Goal: Task Accomplishment & Management: Manage account settings

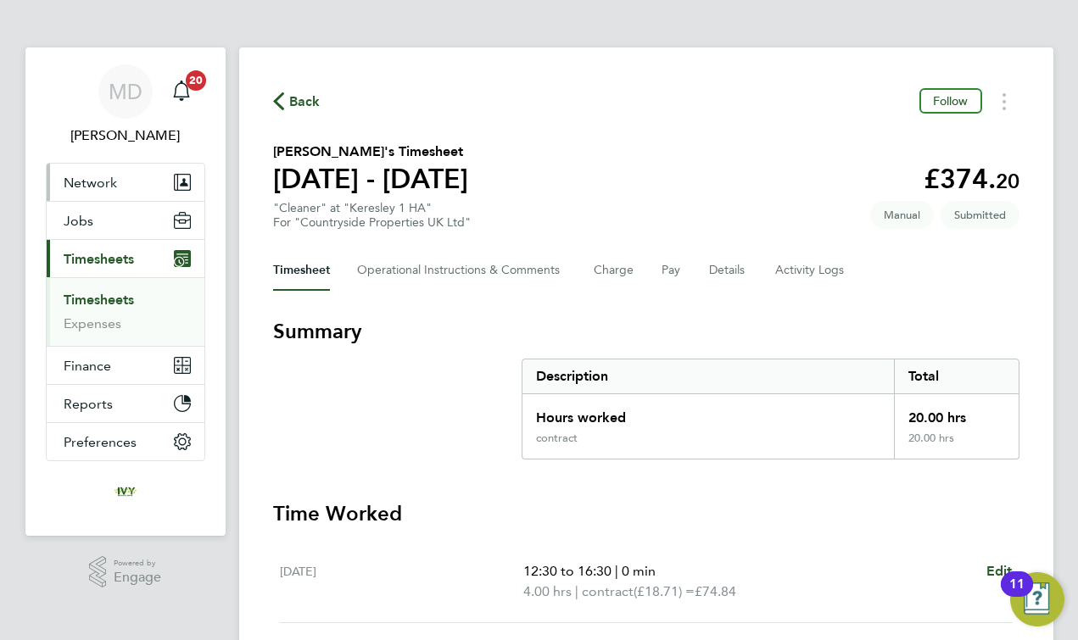
click at [123, 186] on button "Network" at bounding box center [126, 182] width 158 height 37
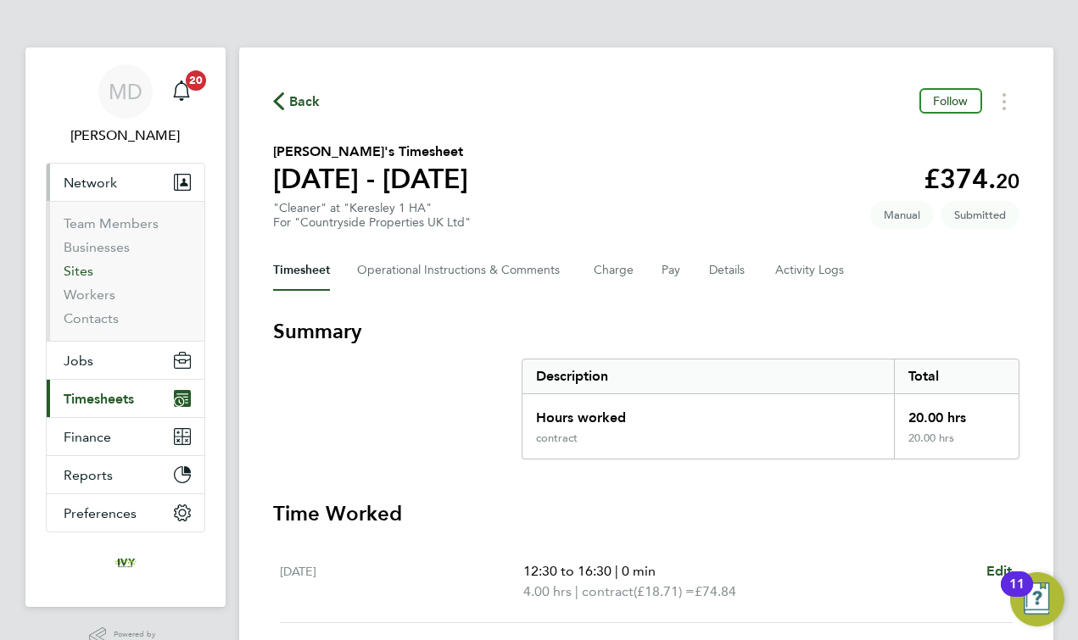
click at [70, 268] on link "Sites" at bounding box center [79, 271] width 30 height 16
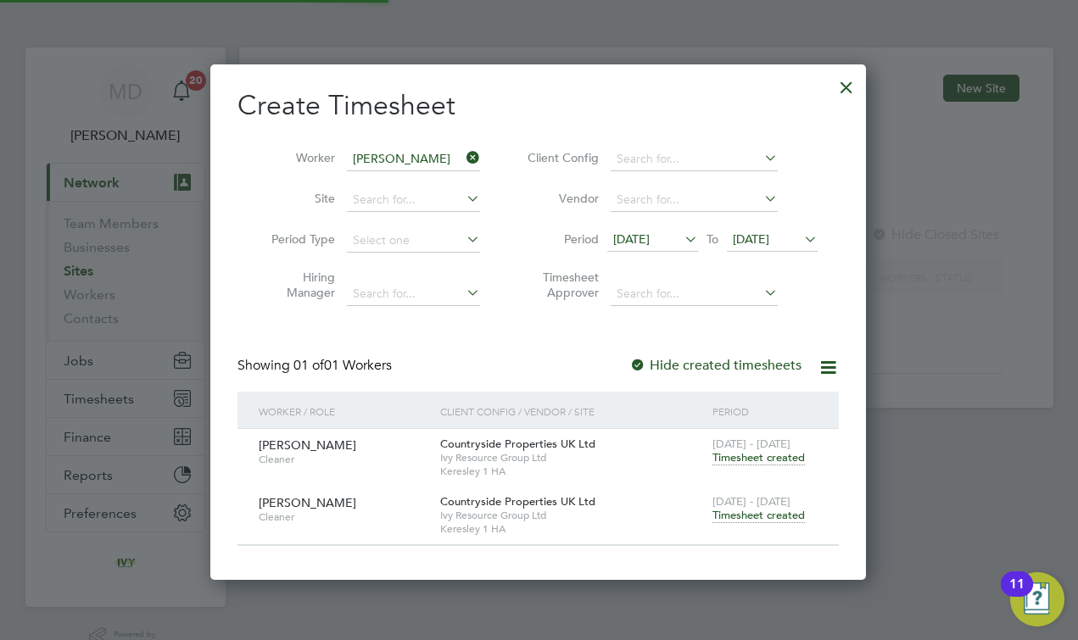
scroll to position [511, 656]
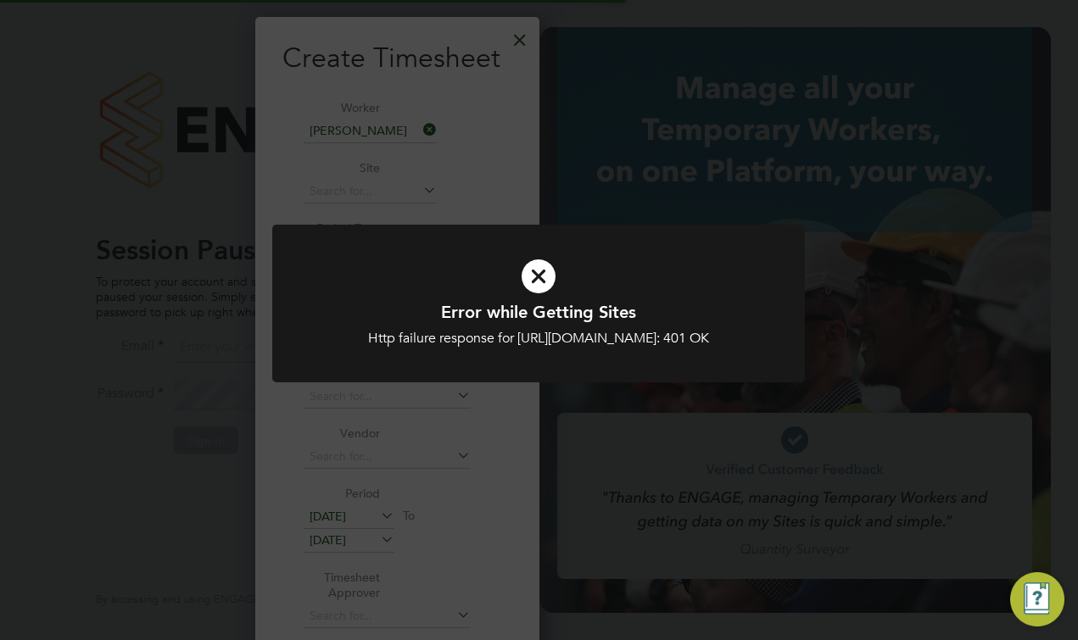
scroll to position [8, 8]
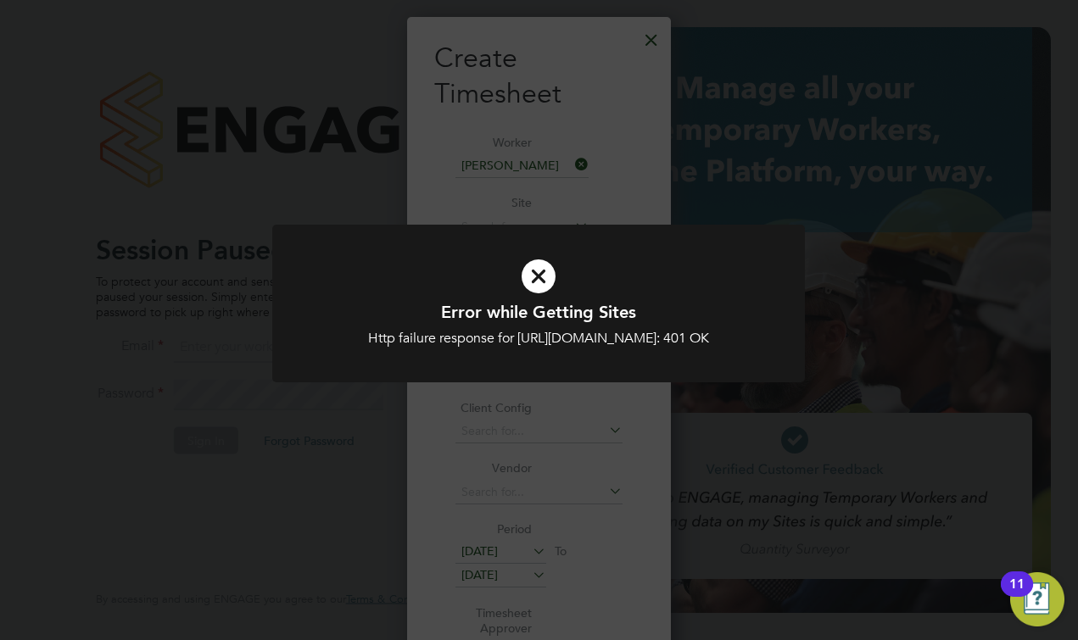
click at [297, 500] on div "Error while Getting Sites Http failure response for [URL][DOMAIN_NAME]: 401 OK …" at bounding box center [539, 320] width 1078 height 640
click at [573, 320] on h1 "Error while Getting Sites" at bounding box center [538, 312] width 441 height 22
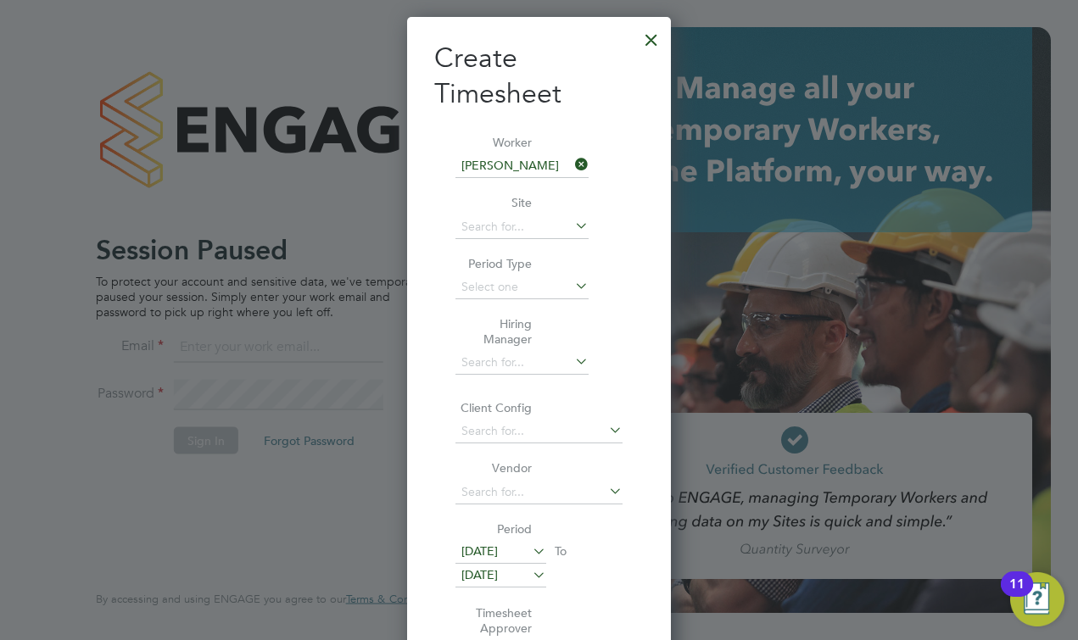
click at [648, 47] on div at bounding box center [651, 35] width 31 height 31
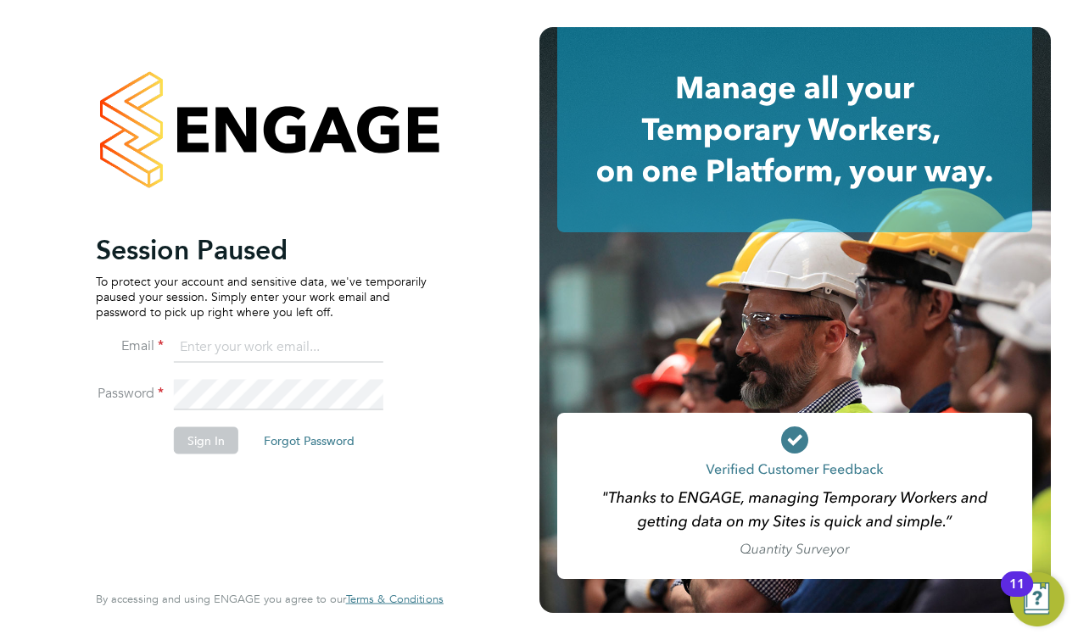
click at [244, 345] on input at bounding box center [278, 347] width 209 height 31
type input "matt@ivyresourcegroup.com"
click at [197, 447] on button "Sign In" at bounding box center [206, 440] width 64 height 27
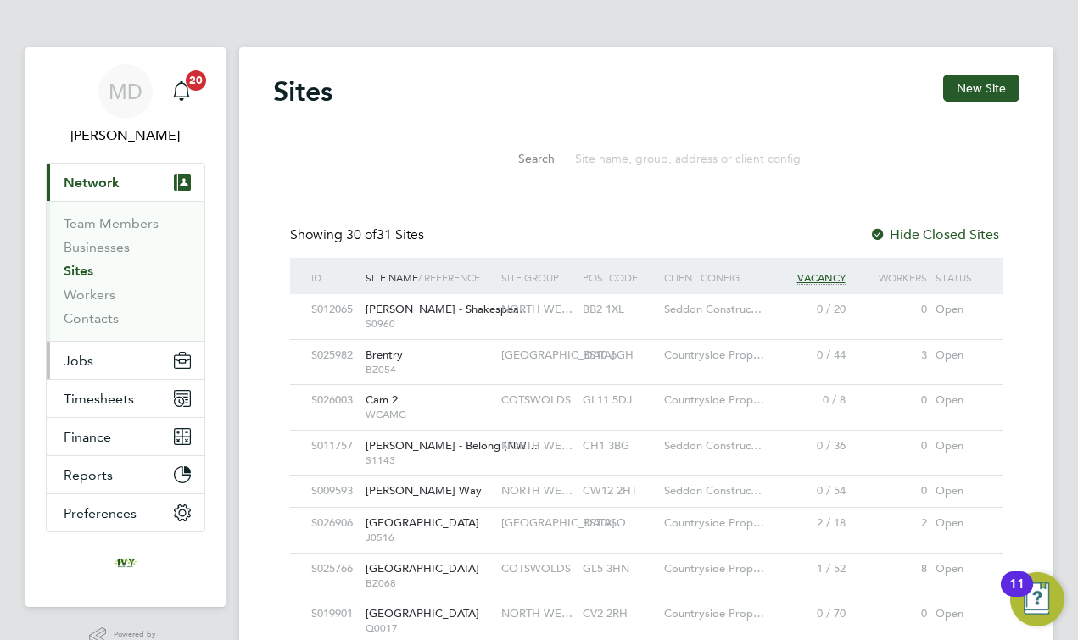
click at [98, 362] on button "Jobs" at bounding box center [126, 360] width 158 height 37
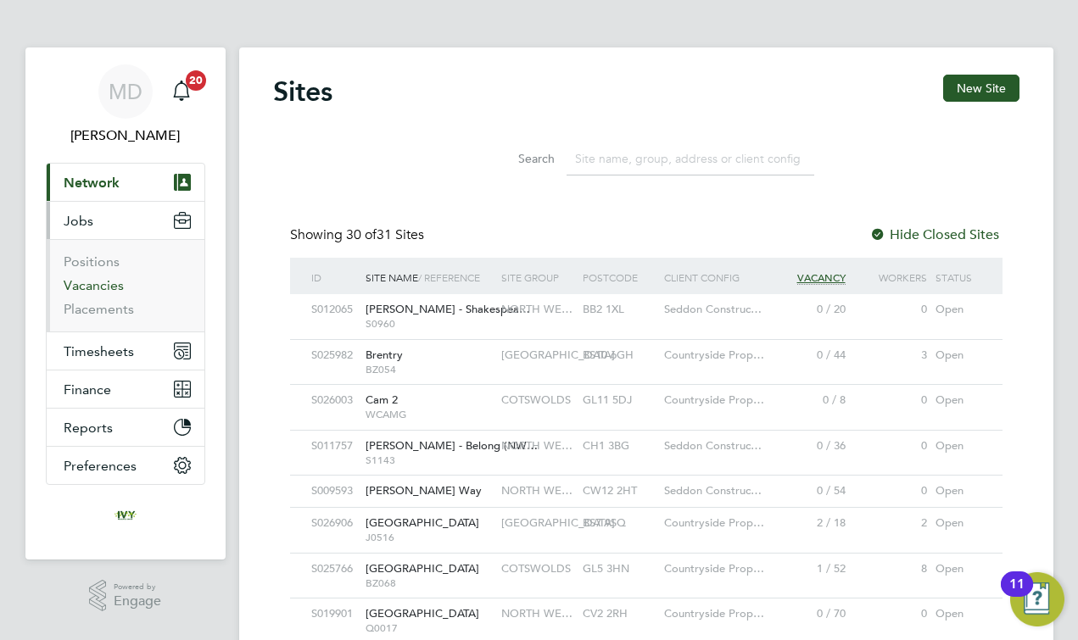
click at [113, 285] on link "Vacancies" at bounding box center [94, 285] width 60 height 16
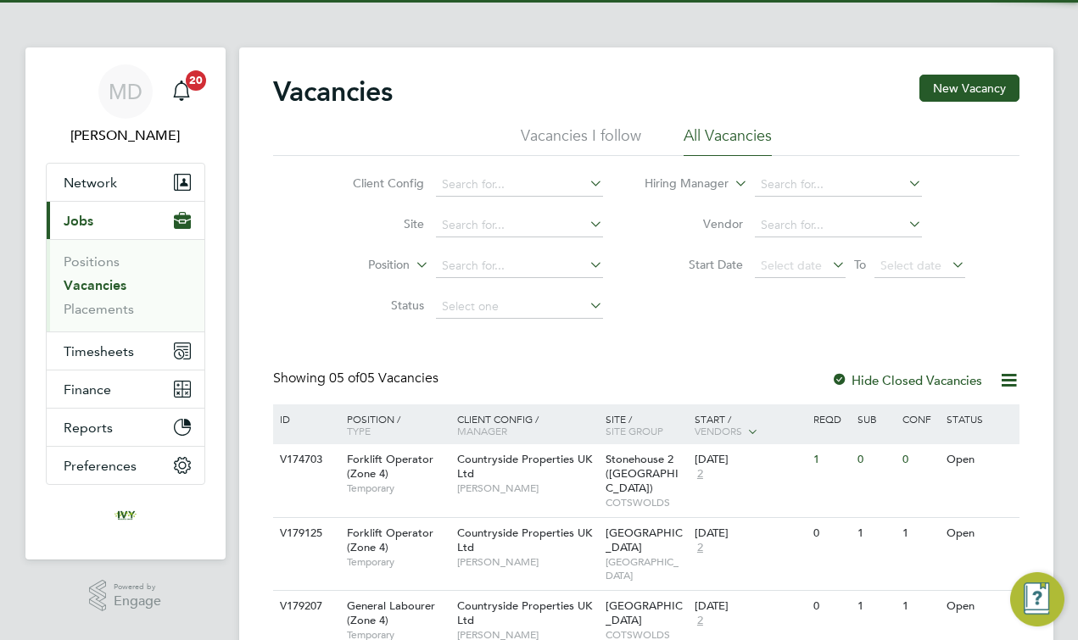
click at [311, 363] on div "Vacancies New Vacancy Vacancies I follow All Vacancies Client Config Site Posit…" at bounding box center [646, 449] width 746 height 749
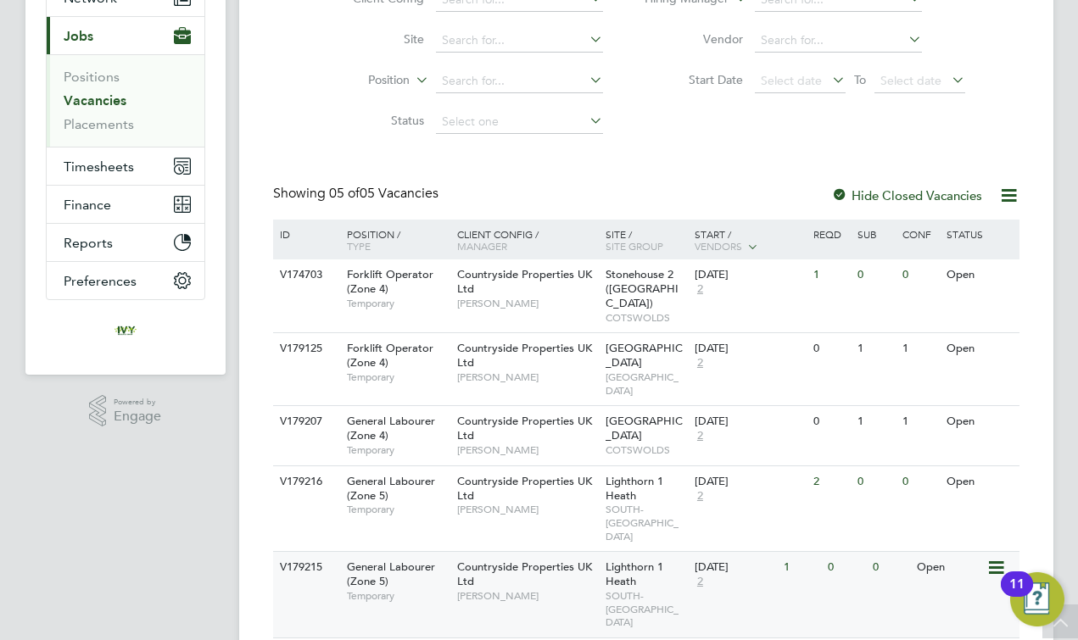
click at [490, 552] on div "Countryside Properties UK Ltd Pete Darbyshire" at bounding box center [527, 581] width 148 height 59
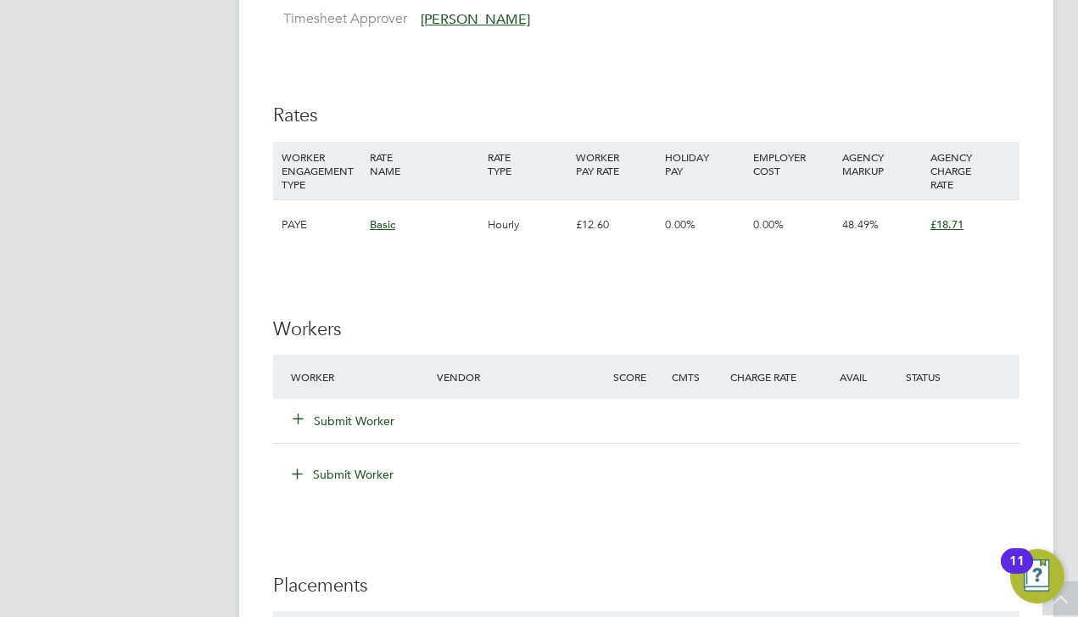
scroll to position [1088, 0]
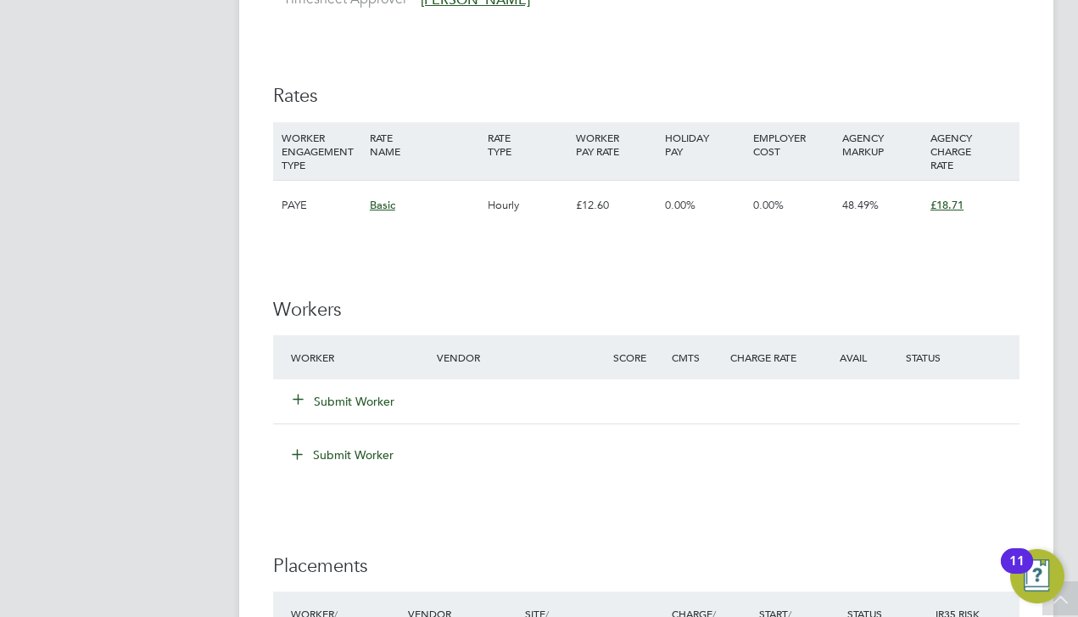
click at [371, 393] on button "Submit Worker" at bounding box center [344, 401] width 102 height 17
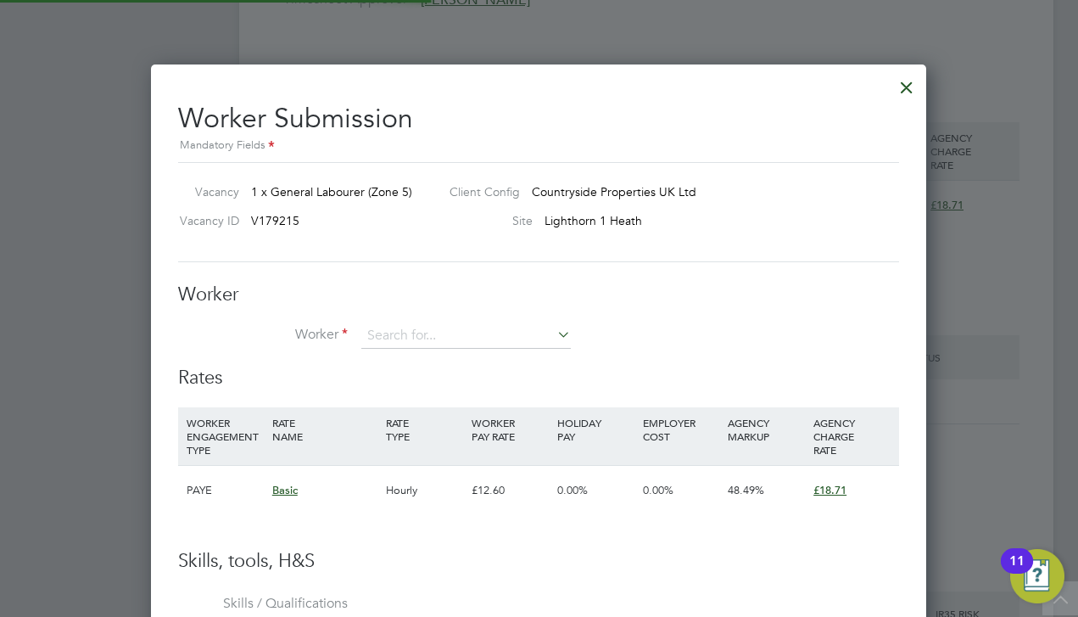
scroll to position [1044, 776]
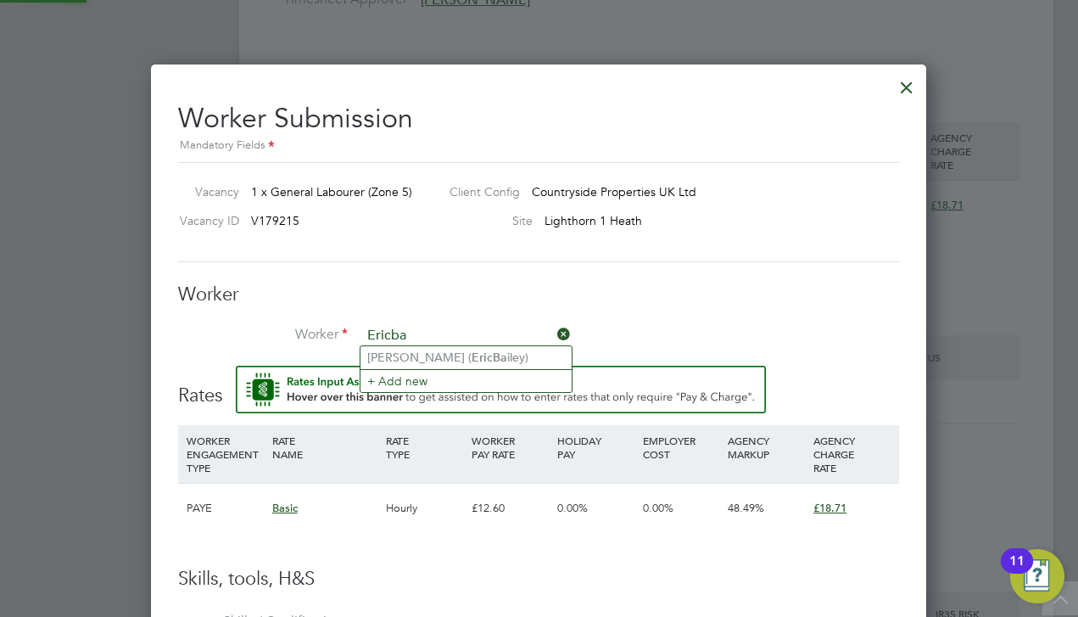
type input "Ericba"
click at [409, 330] on input at bounding box center [465, 335] width 209 height 25
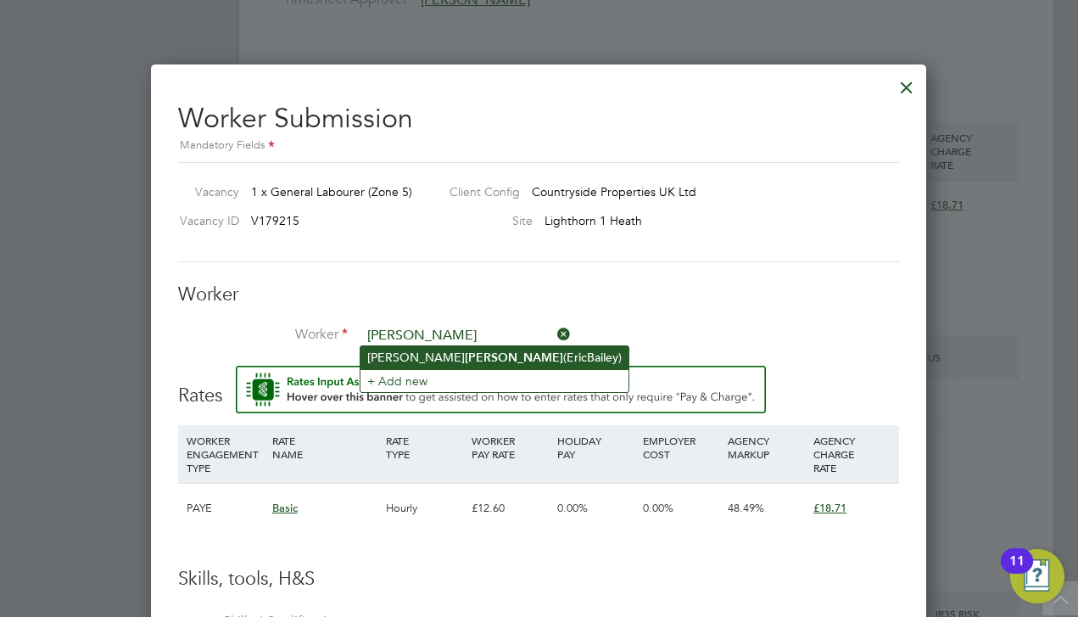
click at [450, 360] on li "Eric Bailey (EricBailey)" at bounding box center [494, 357] width 268 height 23
type input "Eric Bailey (EricBailey)"
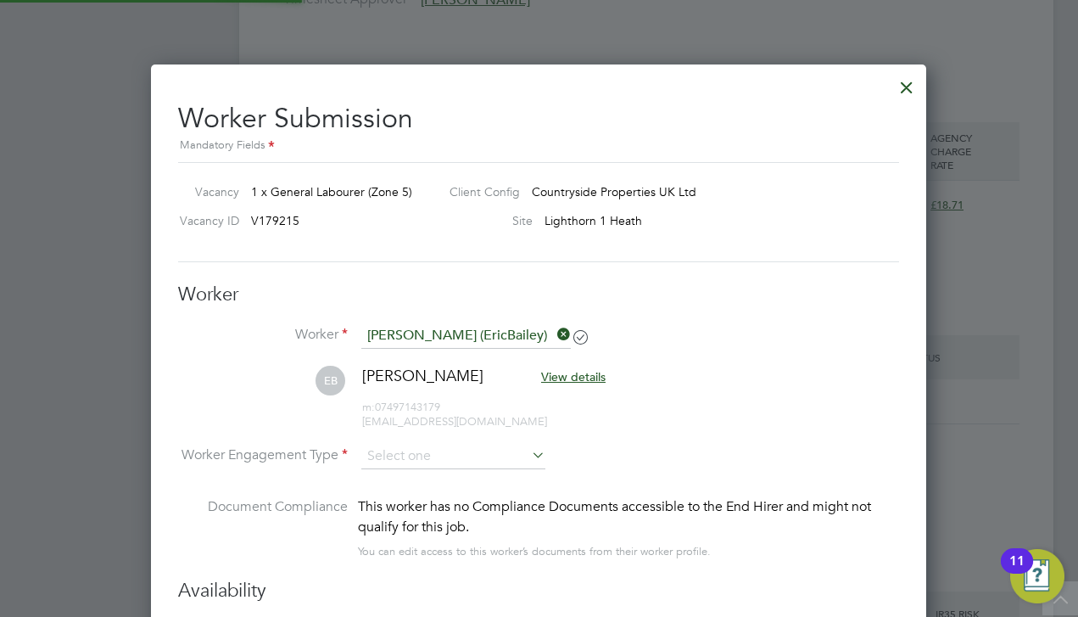
scroll to position [1420, 776]
click at [418, 470] on li "Worker Engagement Type" at bounding box center [538, 473] width 721 height 53
click at [422, 447] on input at bounding box center [453, 459] width 184 height 25
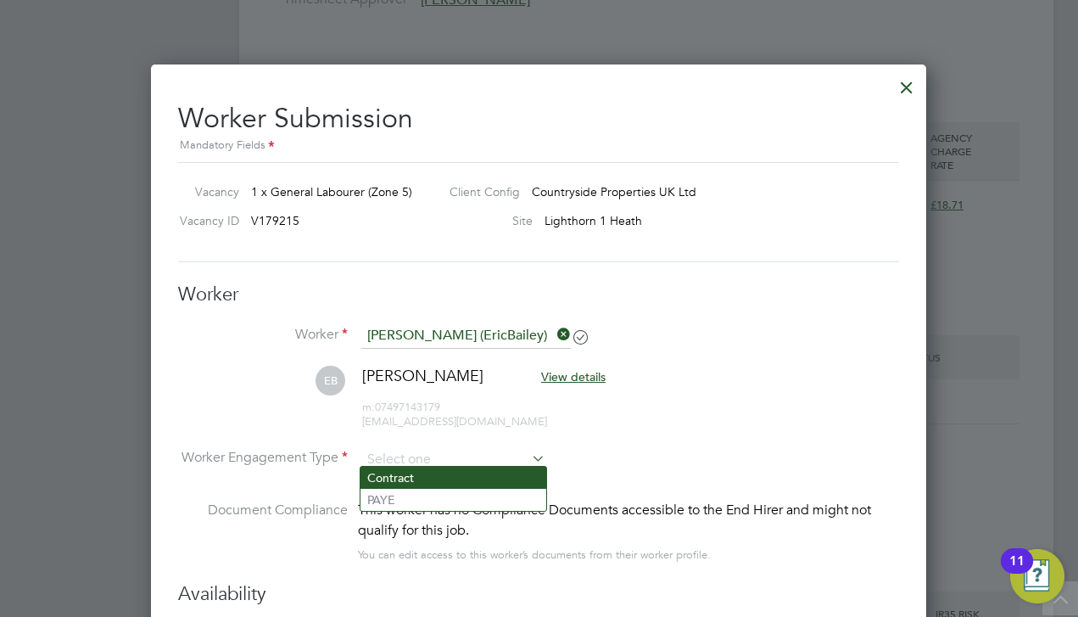
click at [398, 483] on li "Contract" at bounding box center [453, 477] width 186 height 22
type input "Contract"
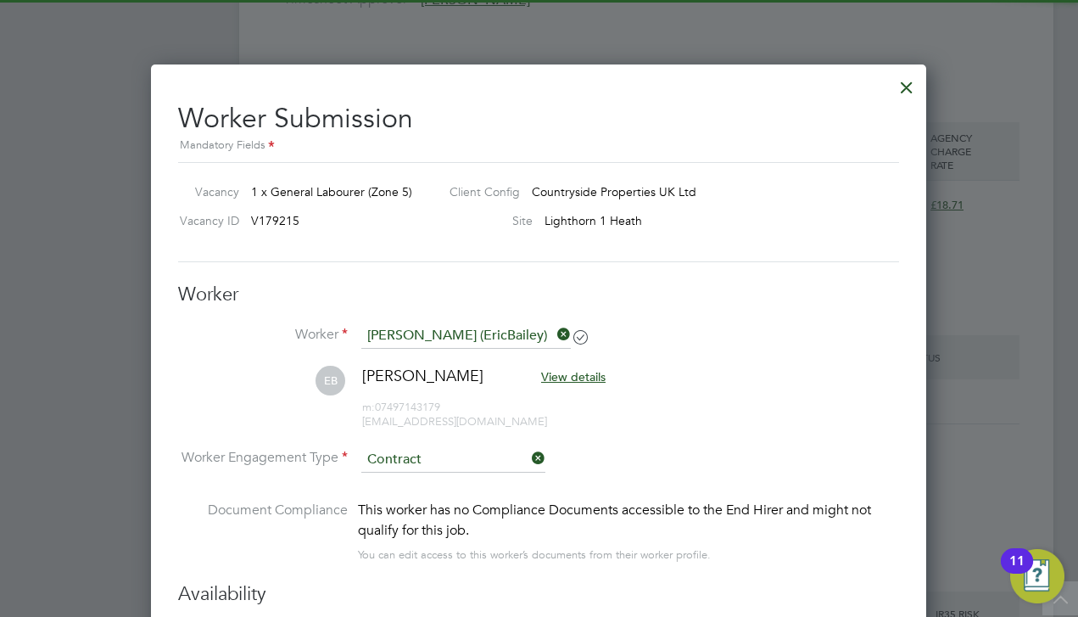
click at [695, 449] on li "Worker Engagement Type Contract" at bounding box center [538, 473] width 721 height 53
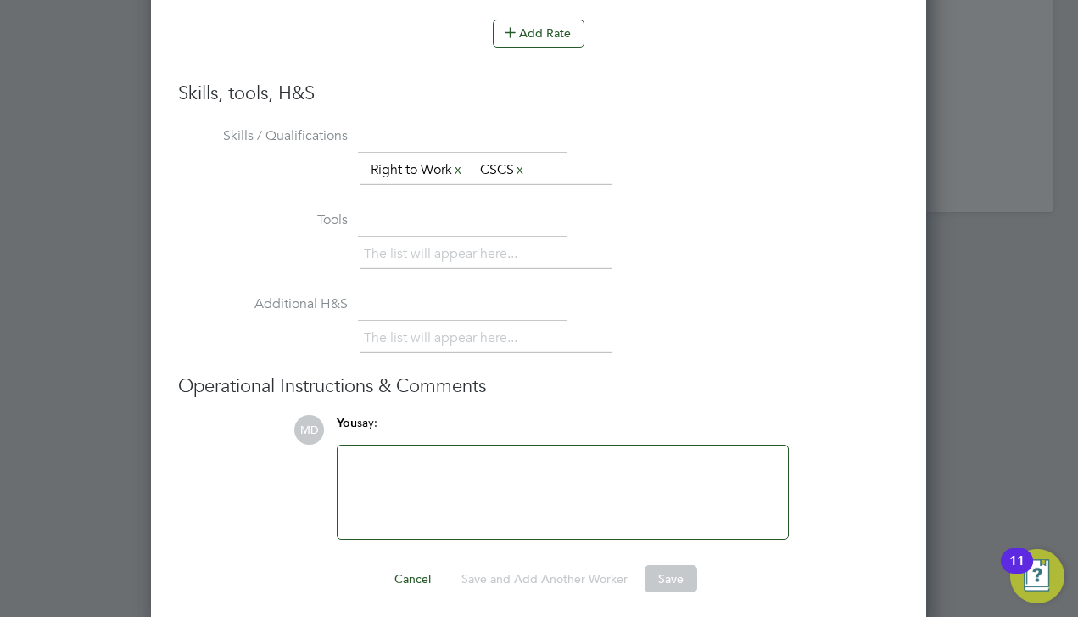
click at [566, 93] on h3 "Skills, tools, H&S" at bounding box center [538, 93] width 721 height 25
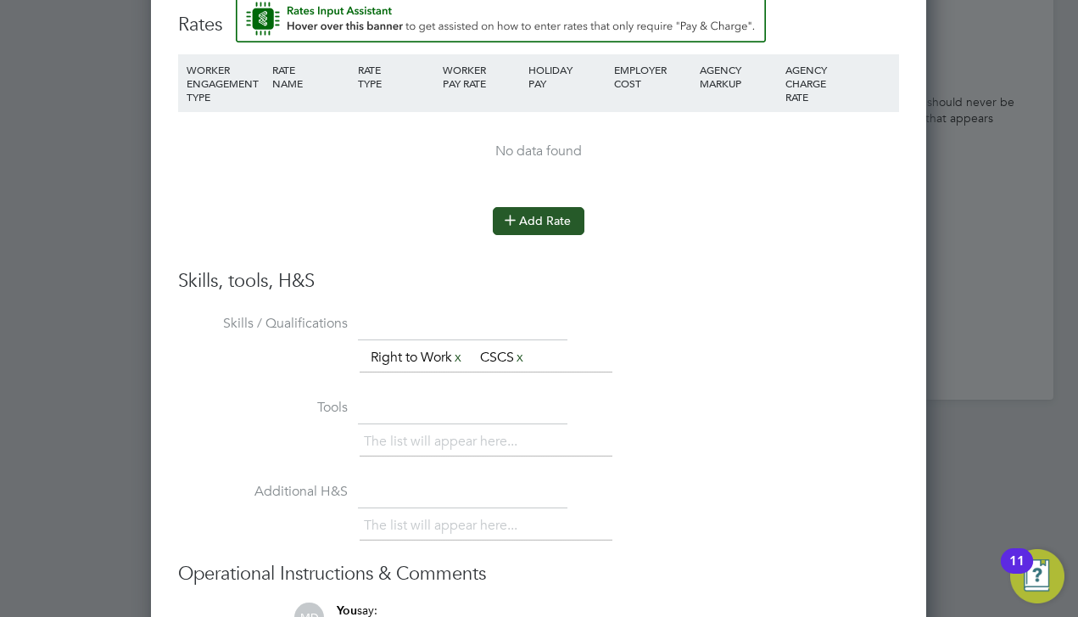
click at [542, 220] on button "Add Rate" at bounding box center [539, 220] width 92 height 27
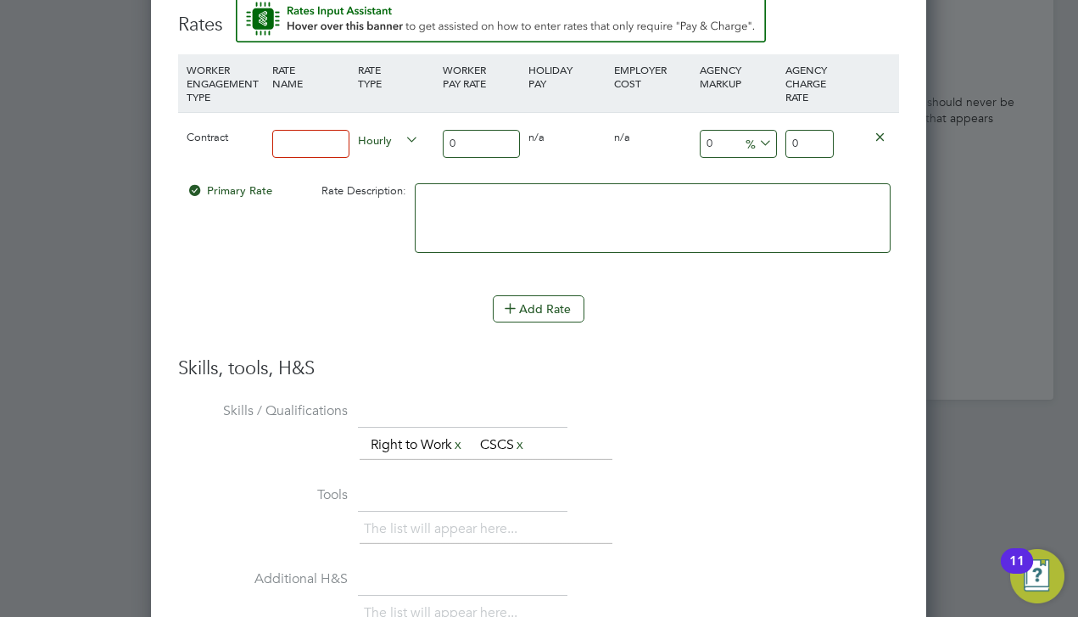
click at [307, 131] on input at bounding box center [310, 144] width 77 height 28
type input "contract"
click at [473, 134] on input "0" at bounding box center [481, 144] width 77 height 28
type input "1"
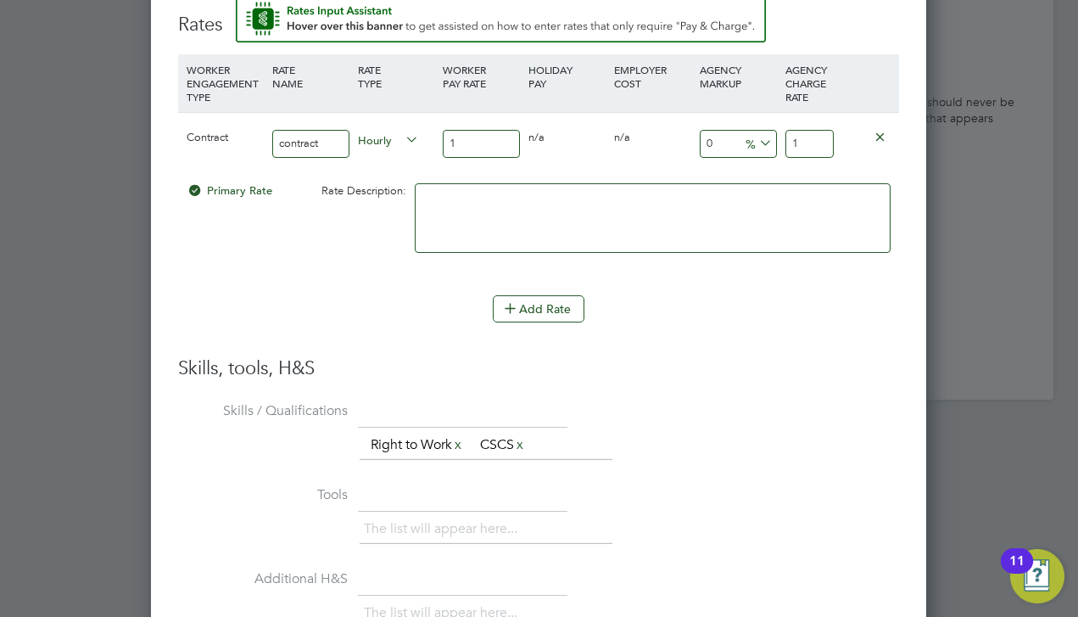
type input "16"
type input "16.9"
type input "16"
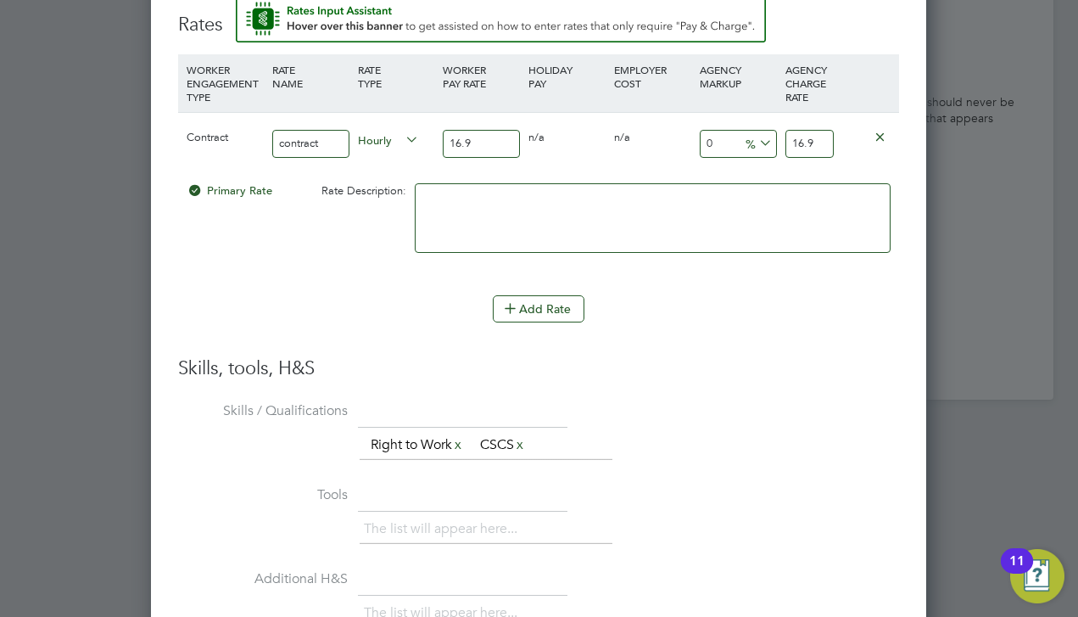
type input "16"
type input "16.8"
type input "16.85"
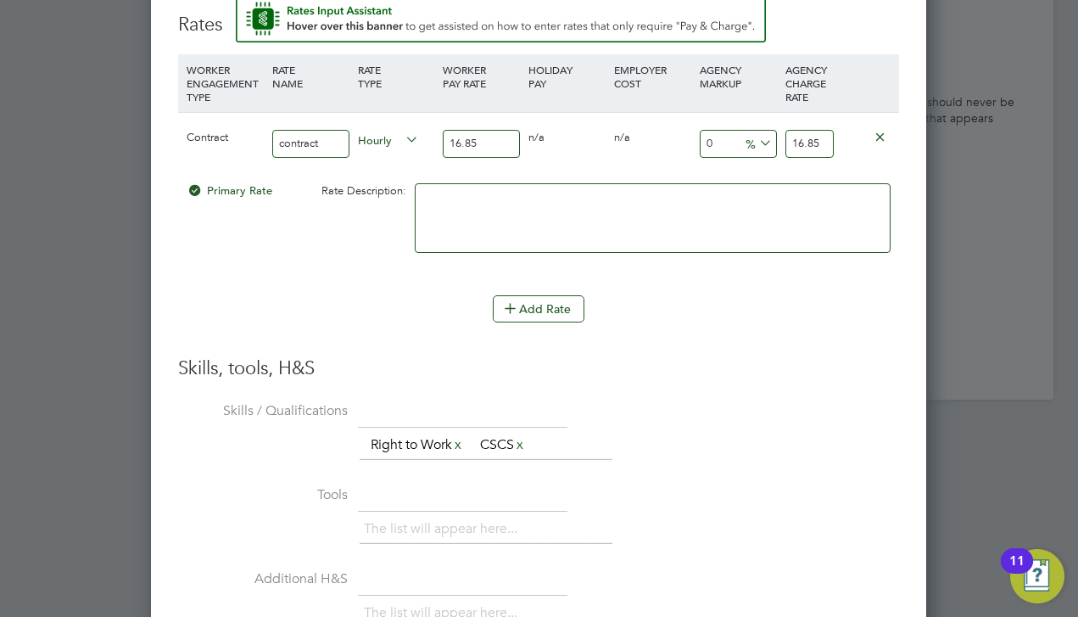
type input "16.85"
click at [729, 135] on input "0" at bounding box center [738, 144] width 77 height 28
click at [813, 142] on input "16.85" at bounding box center [809, 144] width 48 height 28
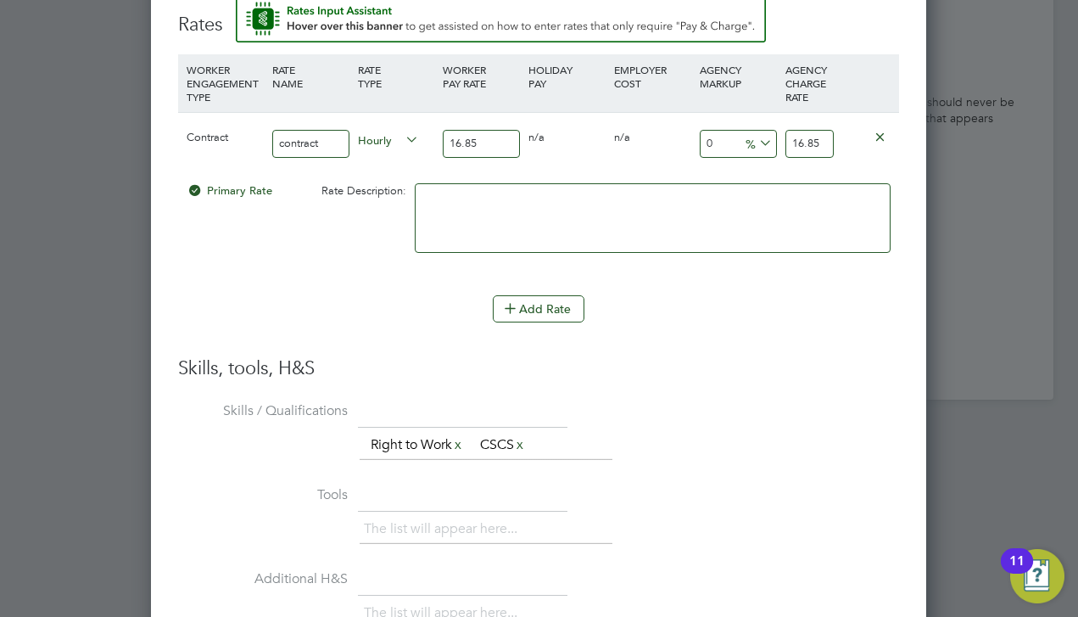
type input "-94.06528189910979"
type input "1"
type input "6.824925816023739"
type input "18"
type input "10.979228486646884"
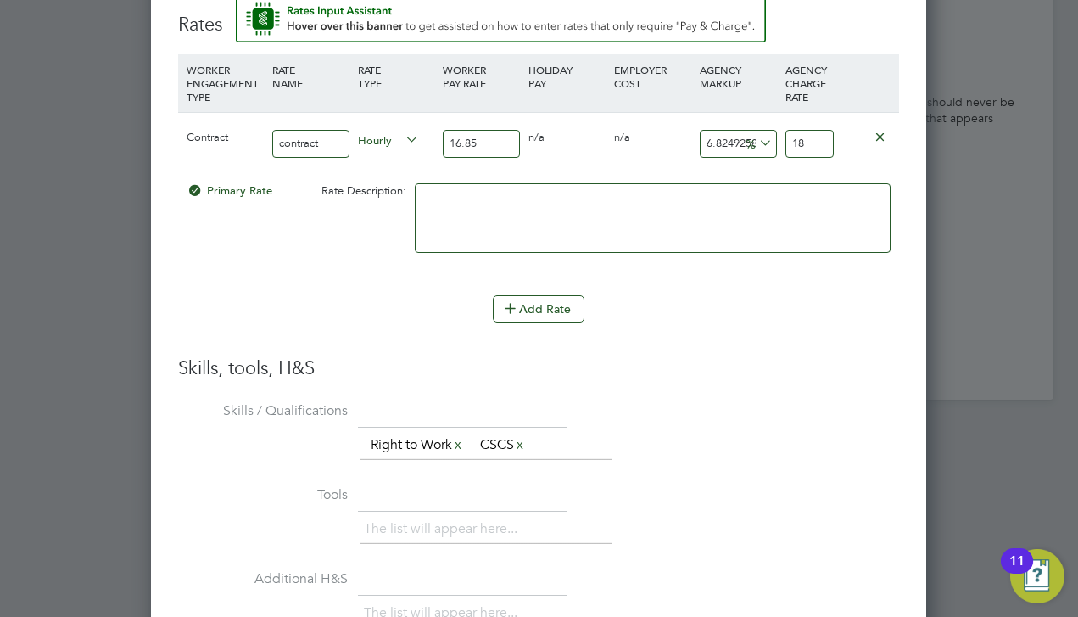
type input "18.7"
type input "11.038575667655786"
type input "18.71"
click at [798, 361] on h3 "Skills, tools, H&S" at bounding box center [538, 368] width 721 height 25
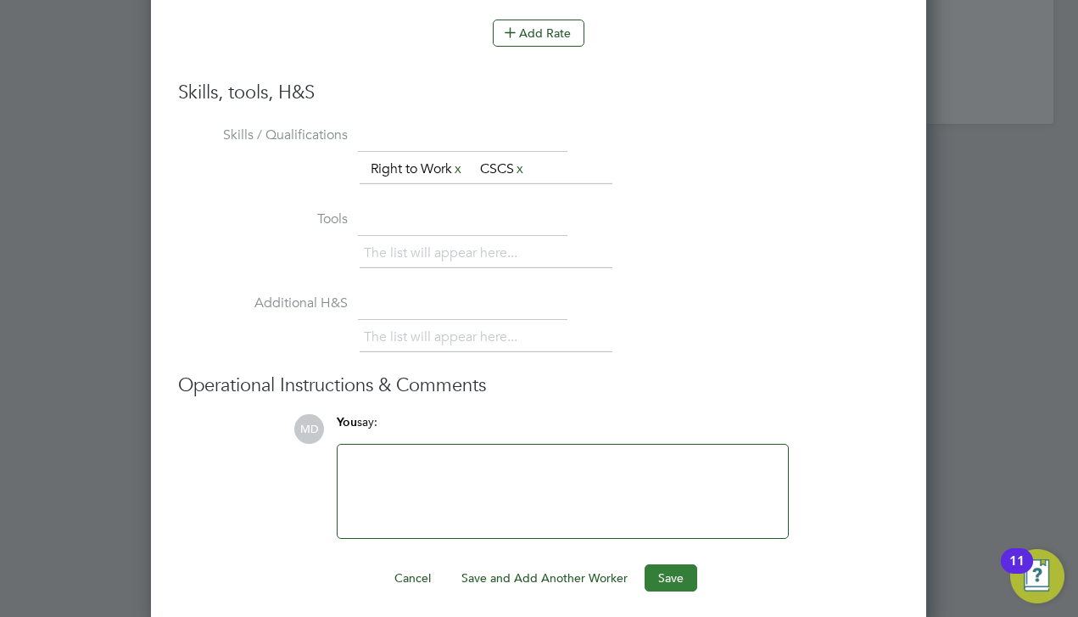
click at [655, 567] on button "Save" at bounding box center [671, 577] width 53 height 27
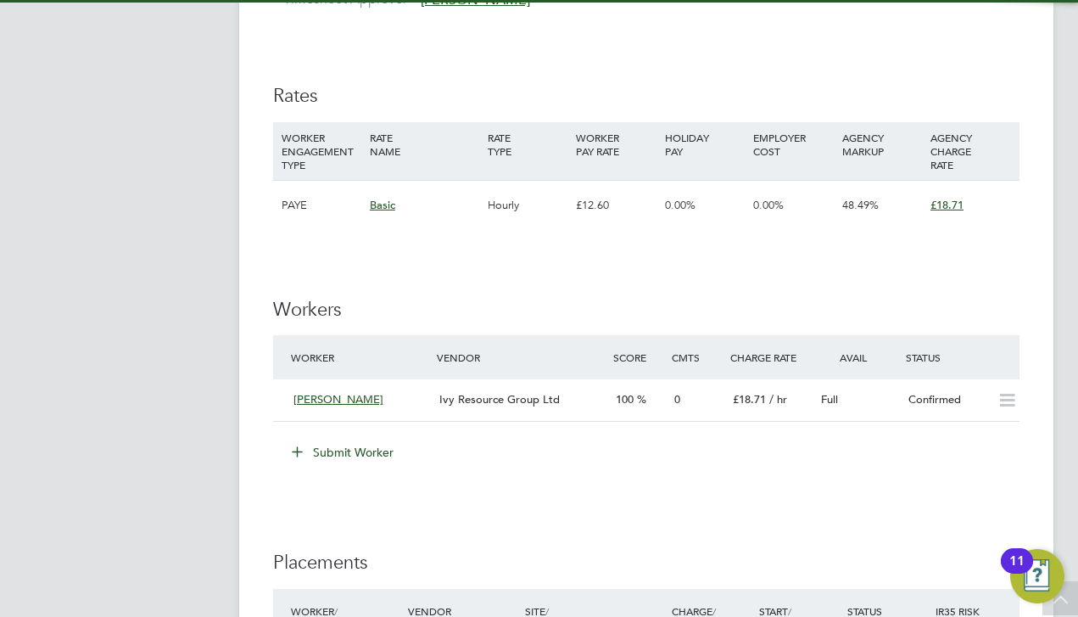
click at [523, 445] on li "Submit Worker" at bounding box center [646, 461] width 746 height 44
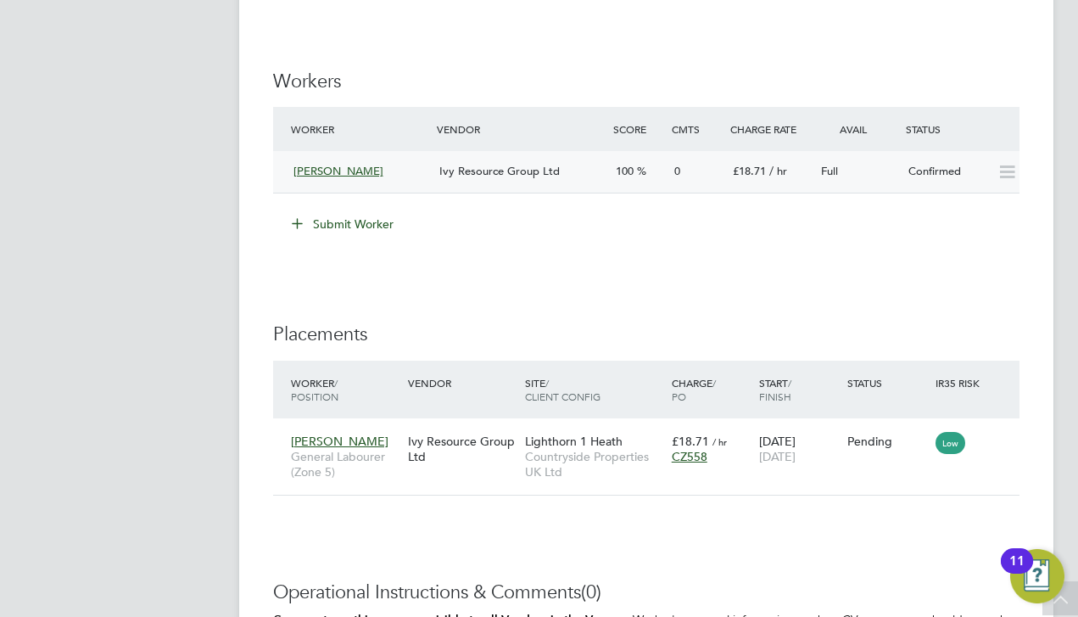
click at [902, 158] on div "Confirmed" at bounding box center [946, 172] width 88 height 28
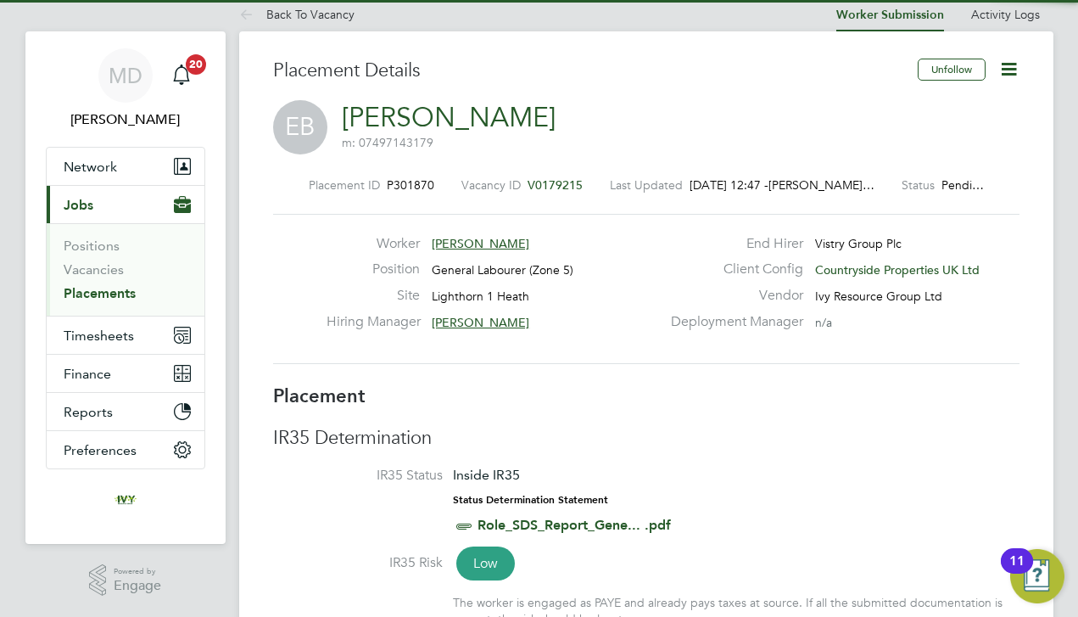
click at [585, 429] on h3 "IR35 Determination" at bounding box center [646, 438] width 746 height 25
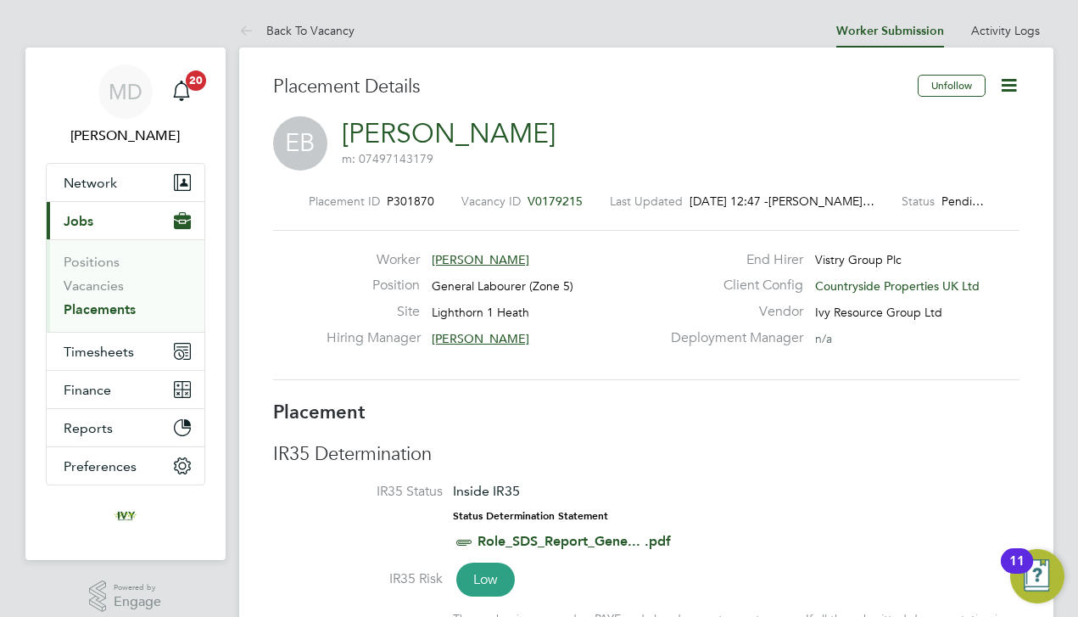
click at [1012, 86] on icon at bounding box center [1008, 85] width 21 height 21
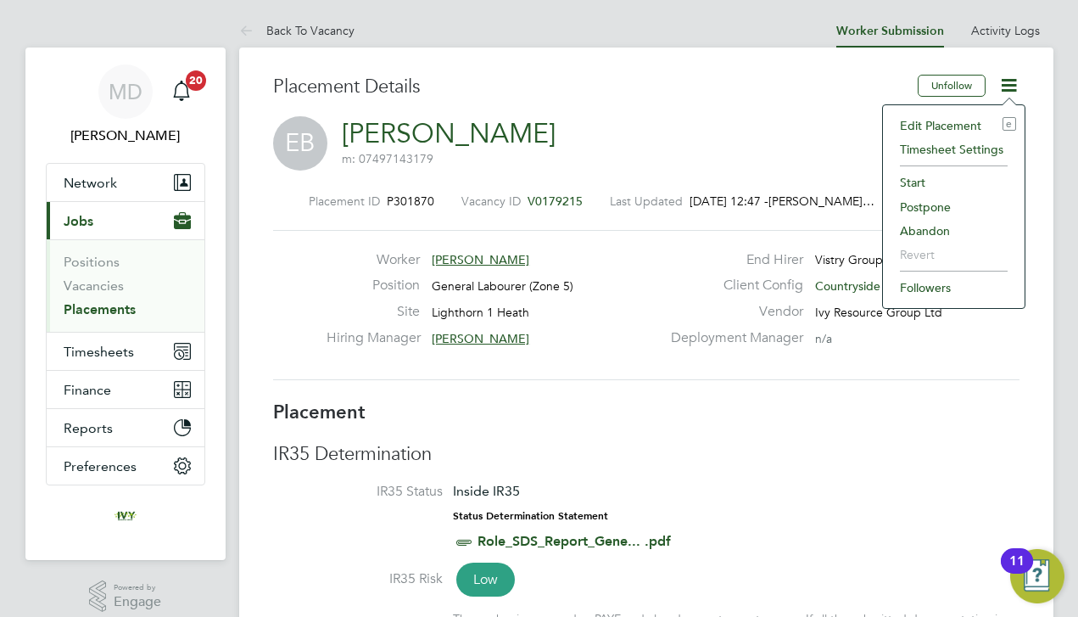
click at [925, 184] on li "Start" at bounding box center [953, 182] width 125 height 24
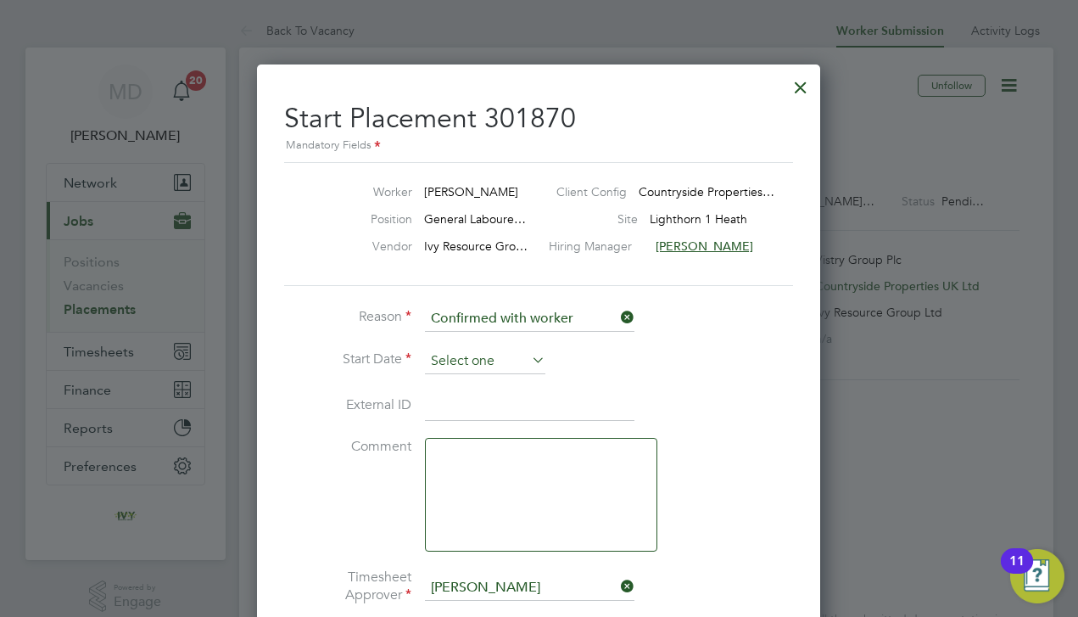
click at [506, 360] on input at bounding box center [485, 361] width 120 height 25
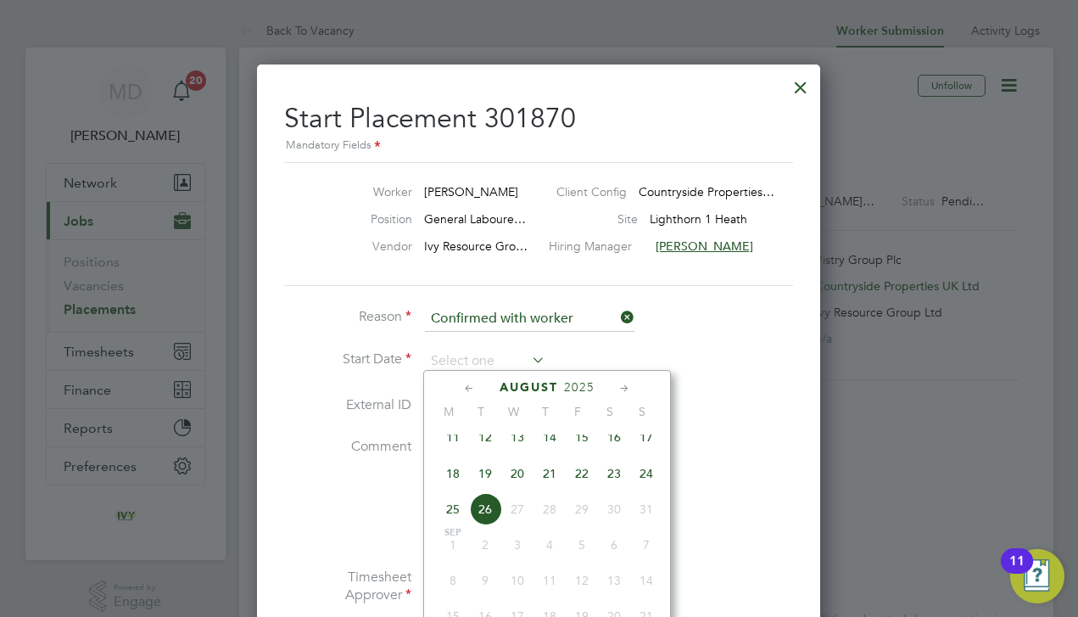
click at [449, 449] on span "11" at bounding box center [453, 437] width 32 height 32
type input "11 Aug 2025"
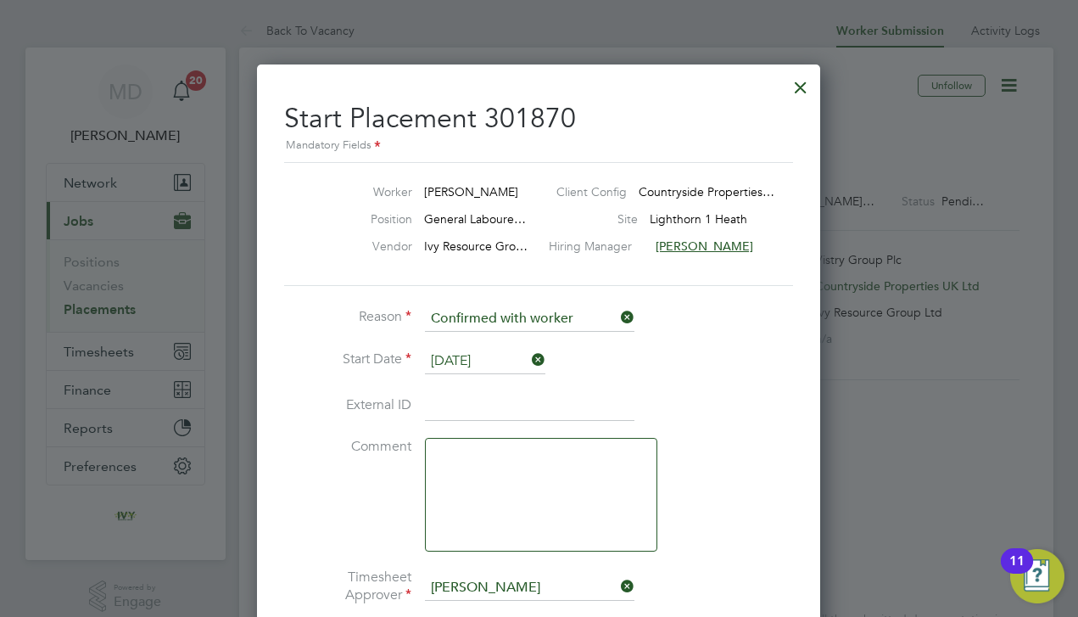
click at [659, 405] on li "External ID" at bounding box center [538, 414] width 509 height 47
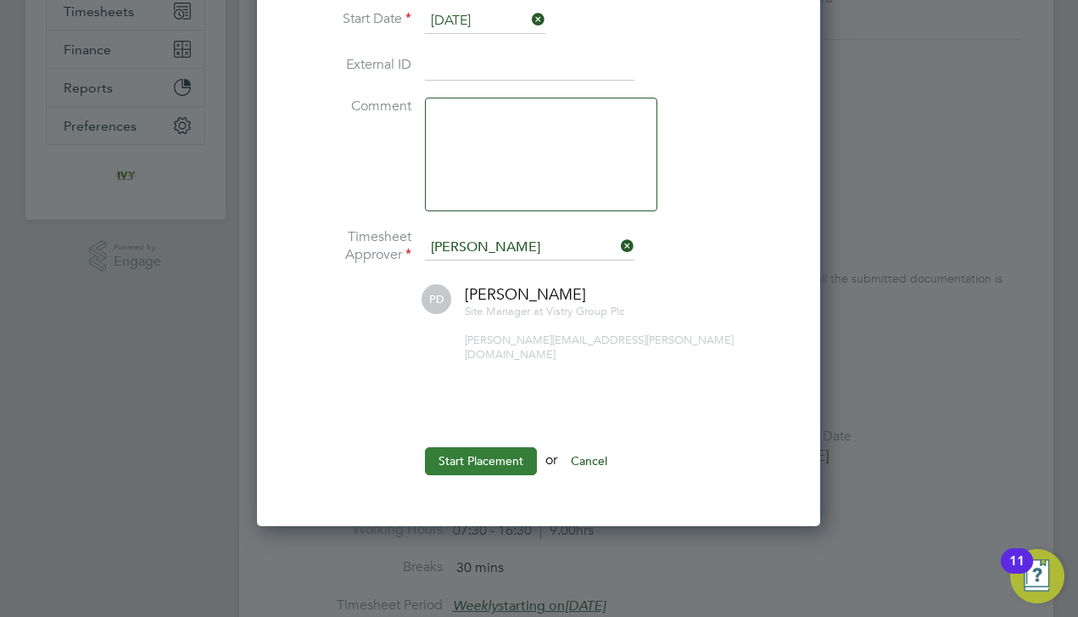
click at [484, 447] on button "Start Placement" at bounding box center [481, 460] width 112 height 27
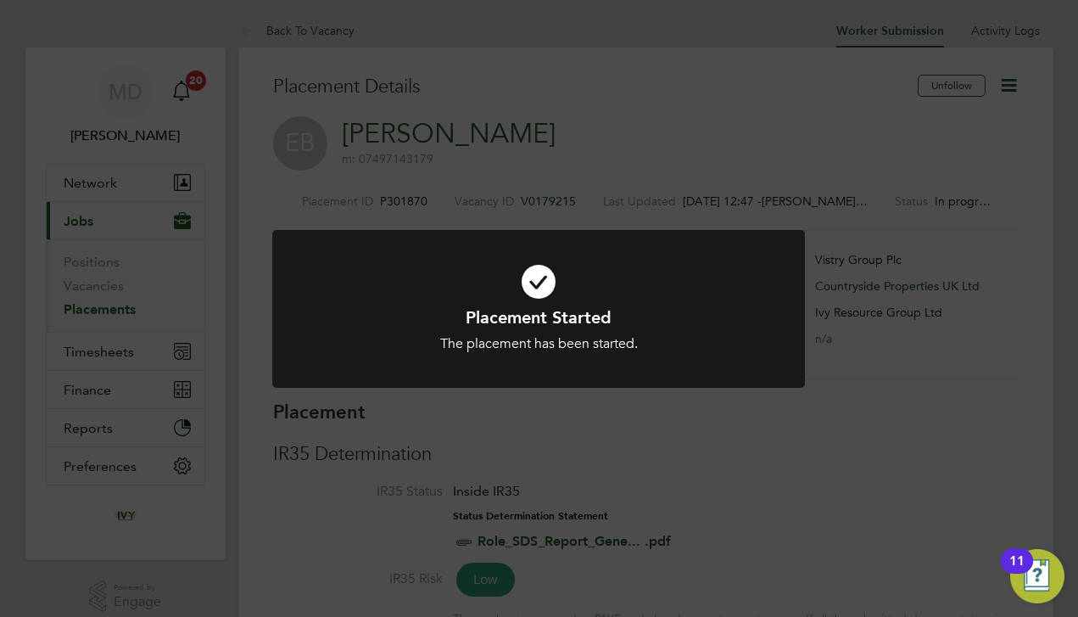
click at [279, 519] on div "Placement Started The placement has been started. Cancel Okay" at bounding box center [539, 308] width 1078 height 617
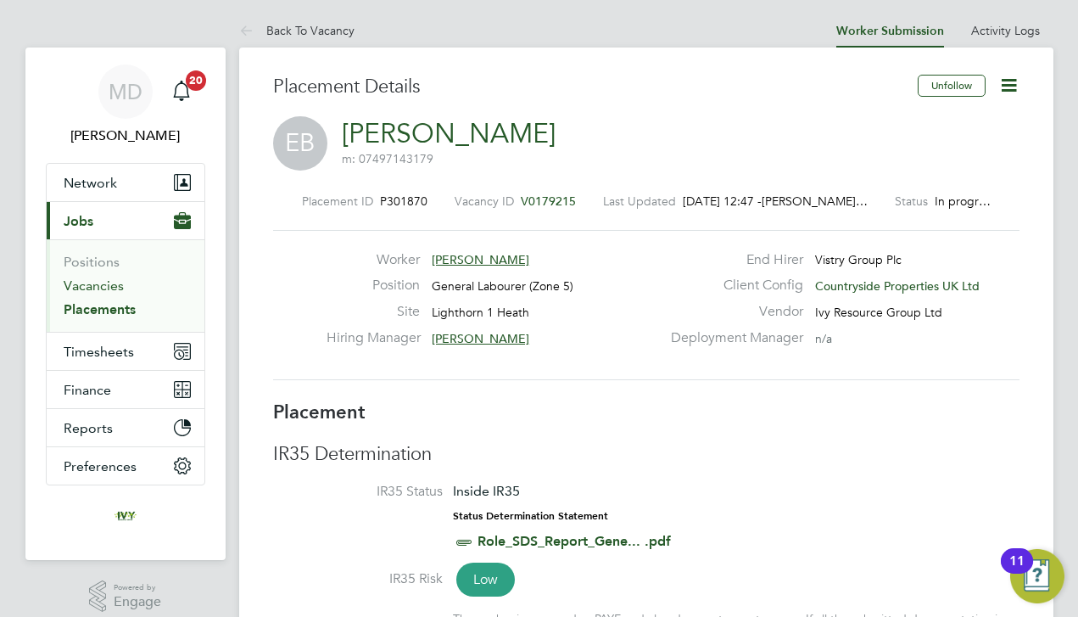
click at [88, 283] on link "Vacancies" at bounding box center [94, 285] width 60 height 16
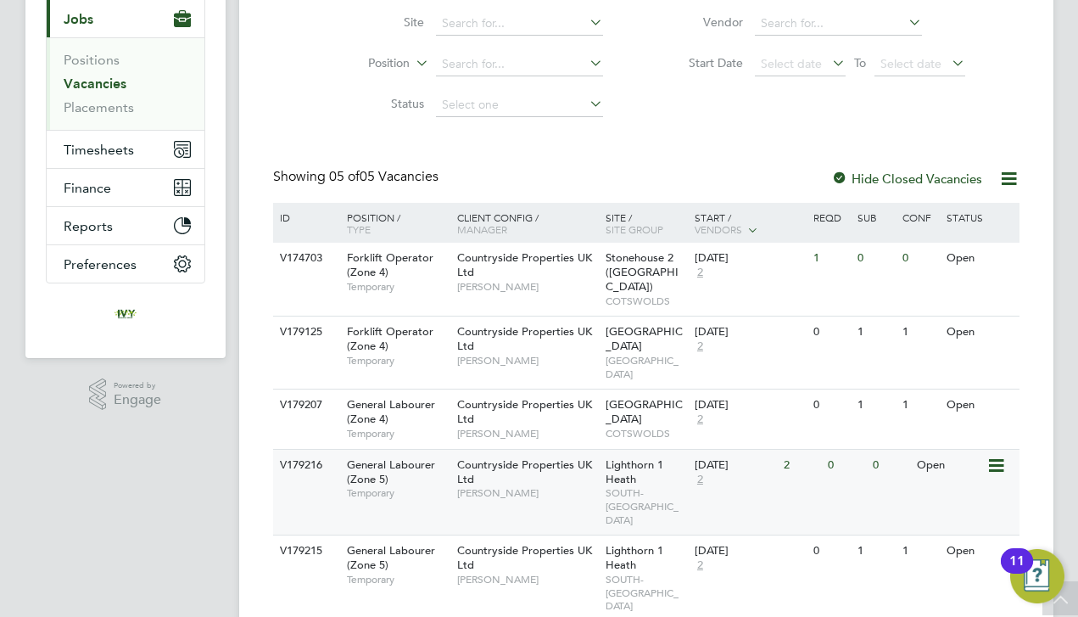
click at [403, 450] on div "General Labourer (Zone 5) Temporary" at bounding box center [393, 479] width 119 height 59
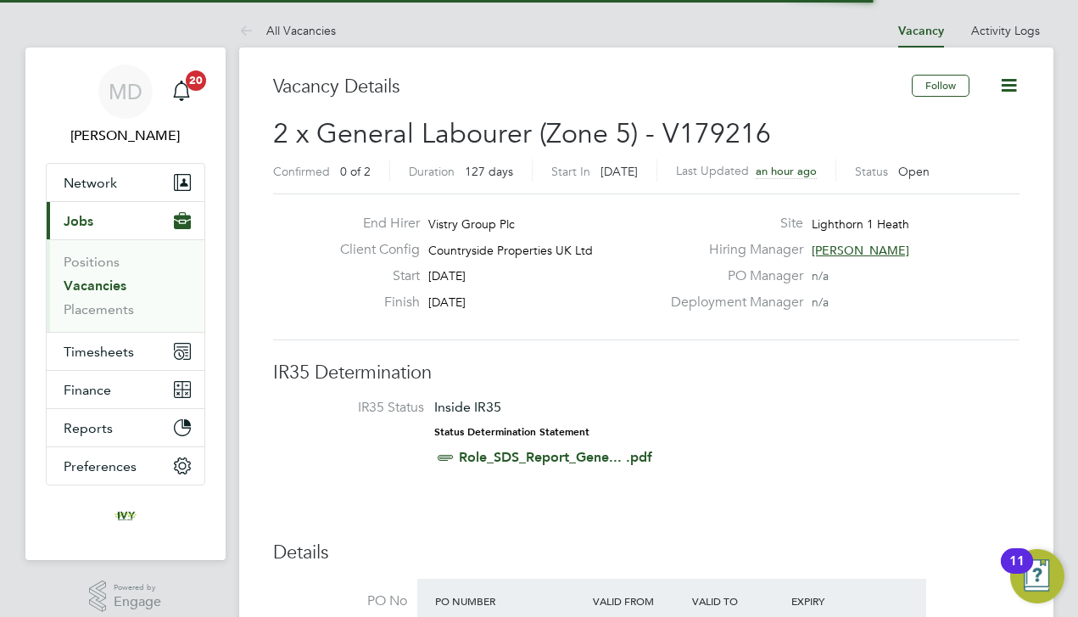
click at [528, 377] on h3 "IR35 Determination" at bounding box center [646, 372] width 746 height 25
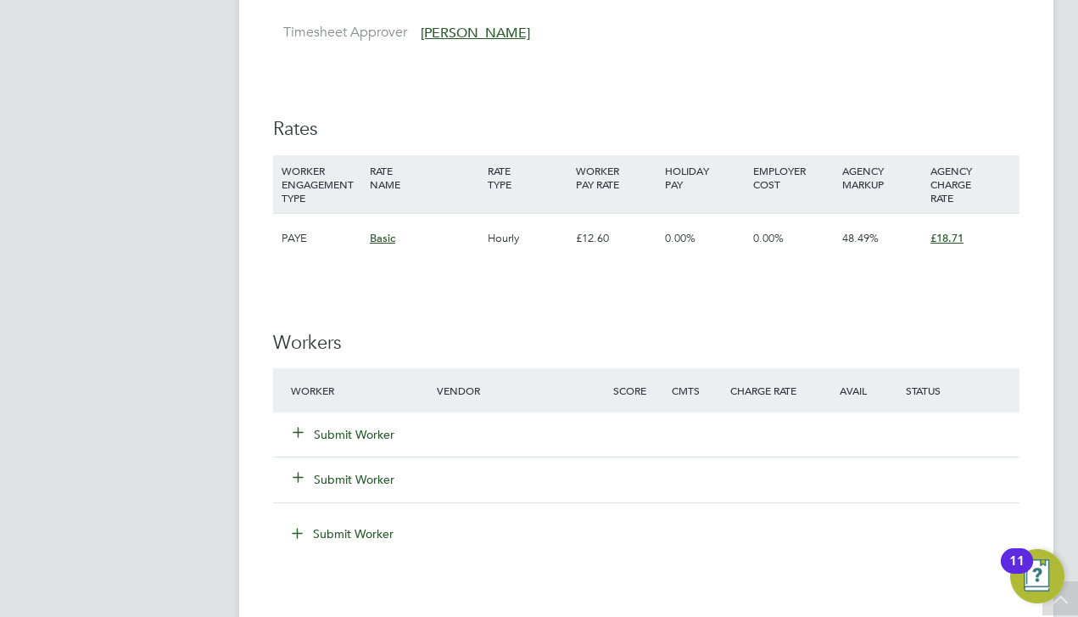
scroll to position [1057, 0]
click at [367, 417] on div "Submit Worker" at bounding box center [375, 432] width 176 height 31
click at [364, 424] on button "Submit Worker" at bounding box center [344, 432] width 102 height 17
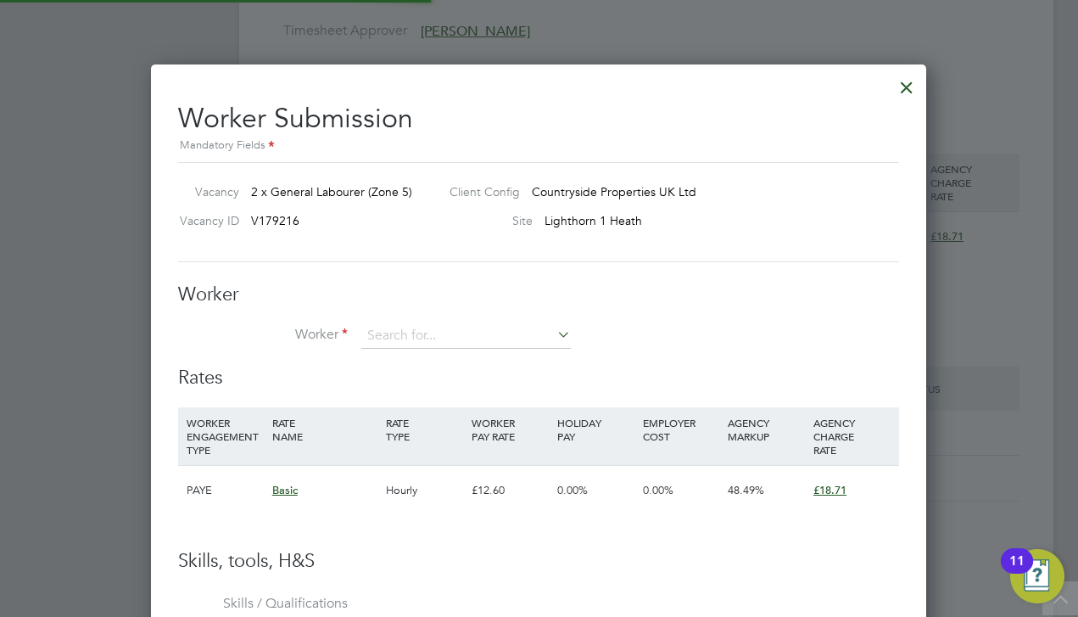
scroll to position [1026, 776]
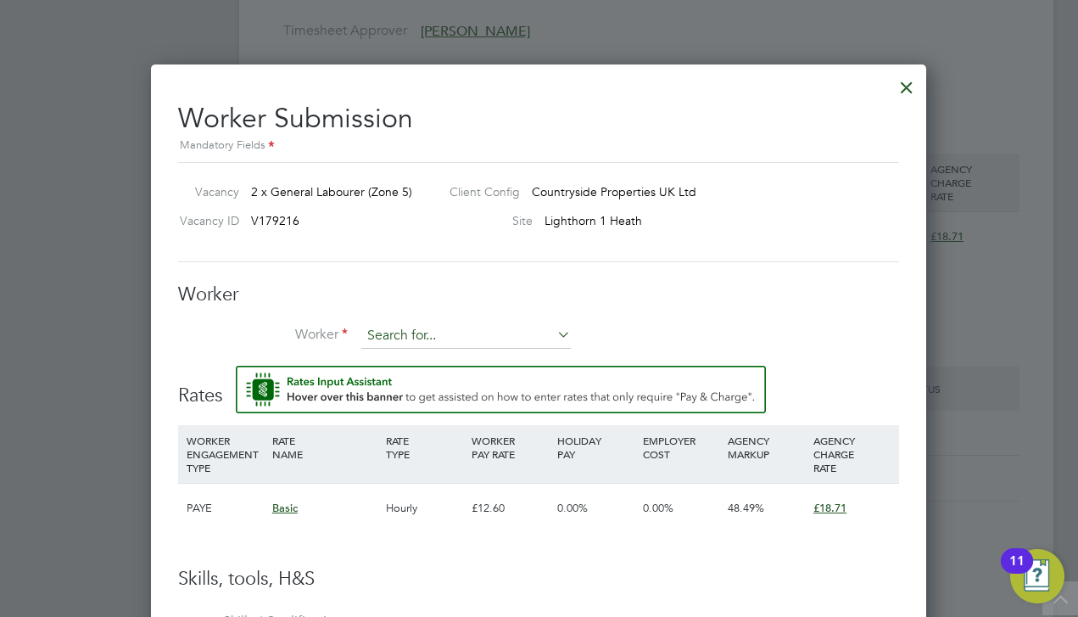
click at [423, 333] on input at bounding box center [465, 335] width 209 height 25
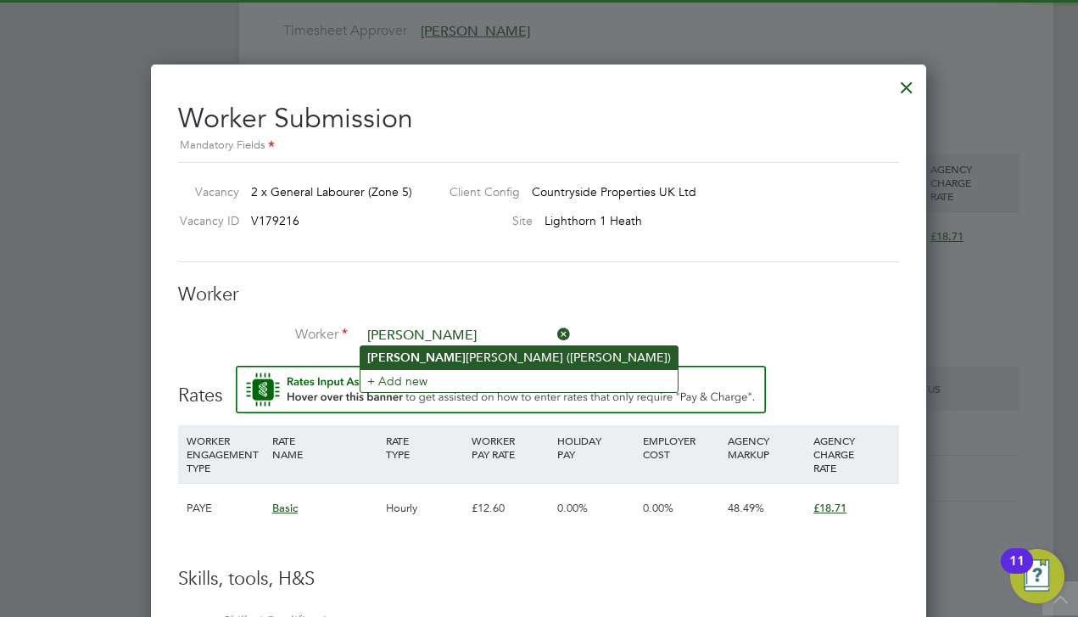
drag, startPoint x: 423, startPoint y: 333, endPoint x: 441, endPoint y: 355, distance: 28.3
click at [441, 355] on li "Aaron Oneill (AaronOneill)" at bounding box center [518, 357] width 317 height 23
type input "Aaron Oneill (AaronOneill)"
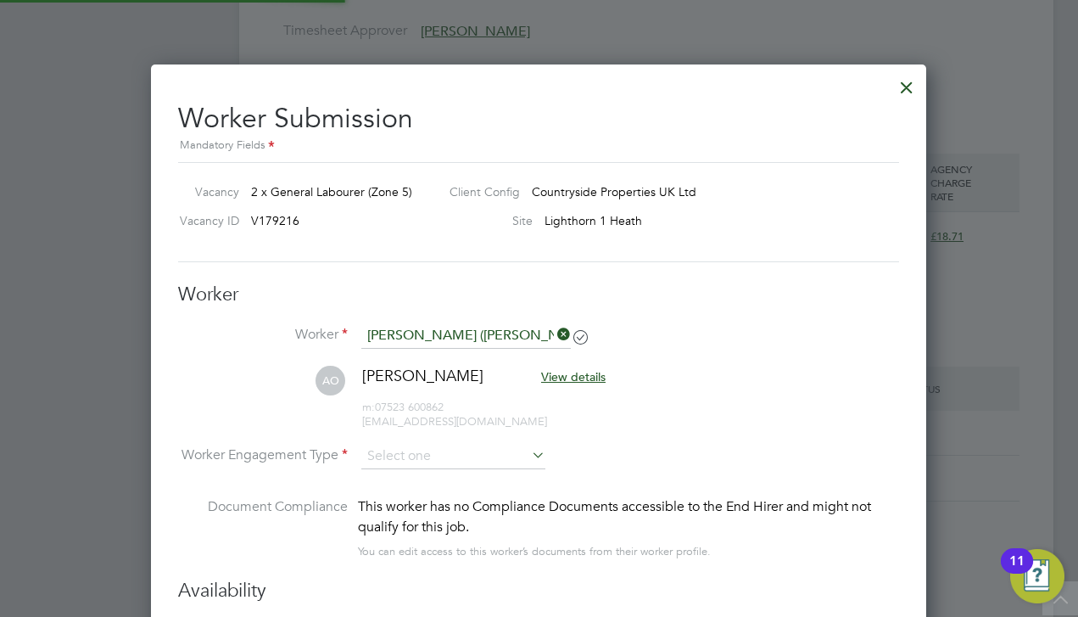
scroll to position [8, 8]
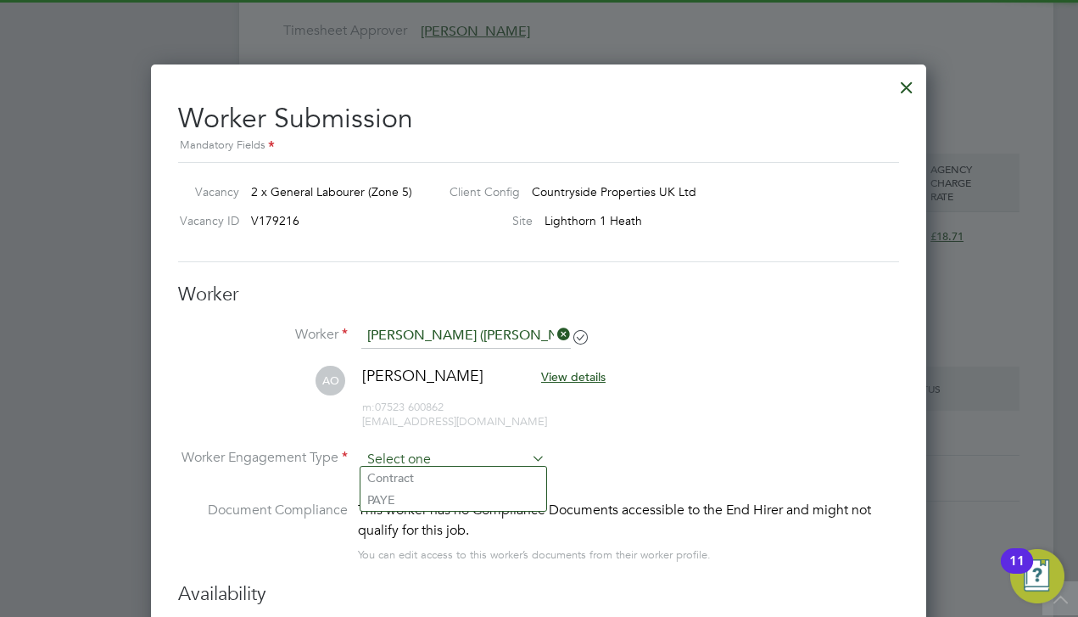
click at [411, 449] on input at bounding box center [453, 459] width 184 height 25
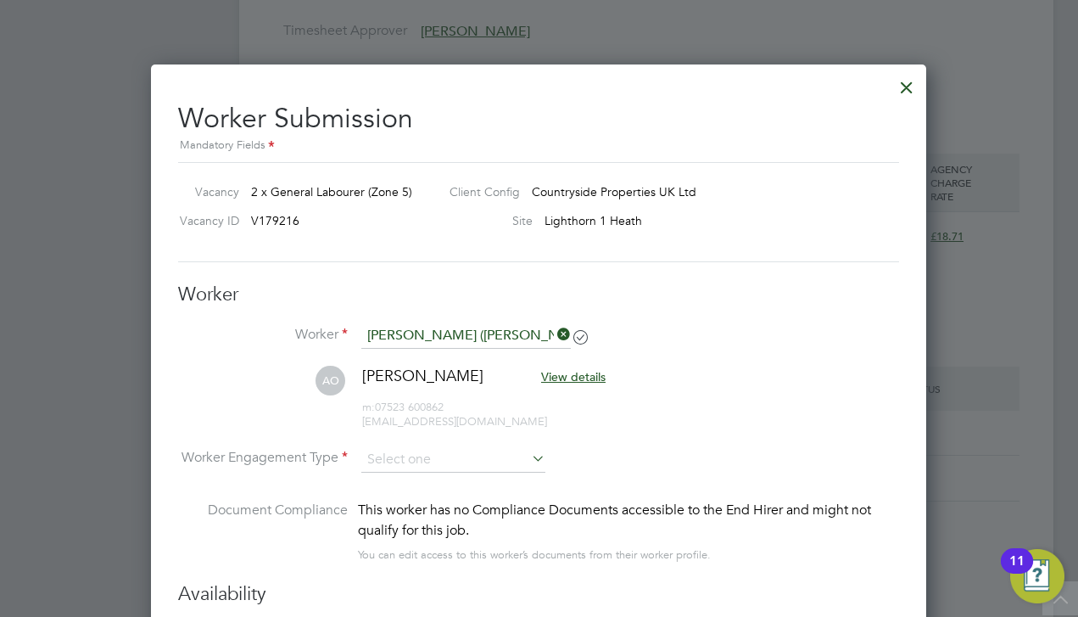
click at [413, 476] on li "Contract" at bounding box center [453, 477] width 186 height 22
type input "Contract"
click at [603, 449] on li "Worker Engagement Type Contract" at bounding box center [538, 473] width 721 height 53
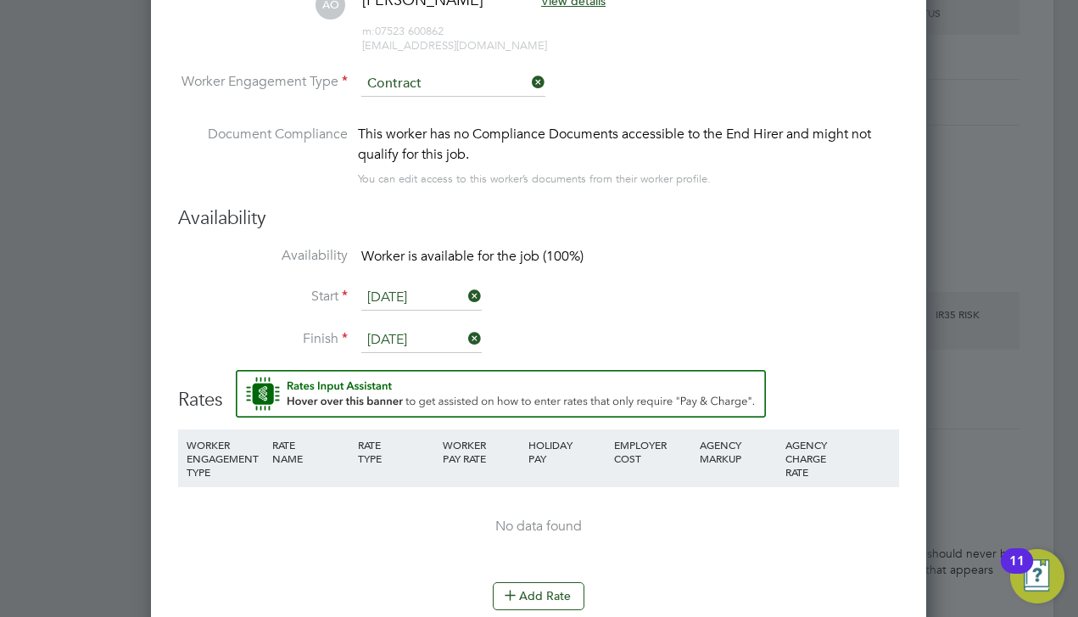
click at [629, 340] on li "Finish 22 Dec 2025" at bounding box center [538, 348] width 721 height 42
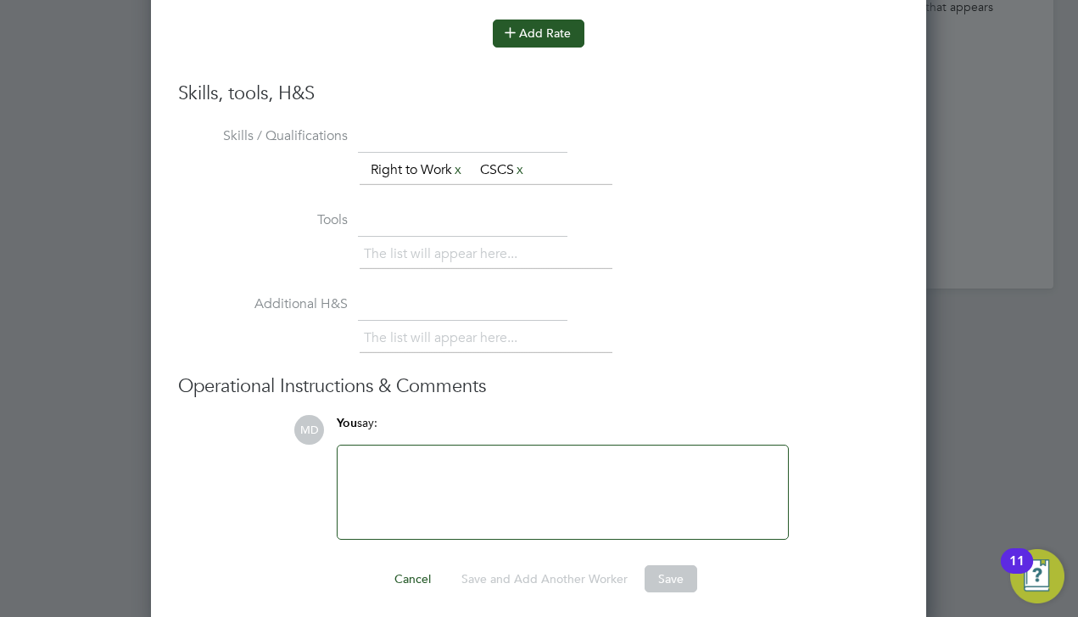
click at [528, 31] on button "Add Rate" at bounding box center [539, 33] width 92 height 27
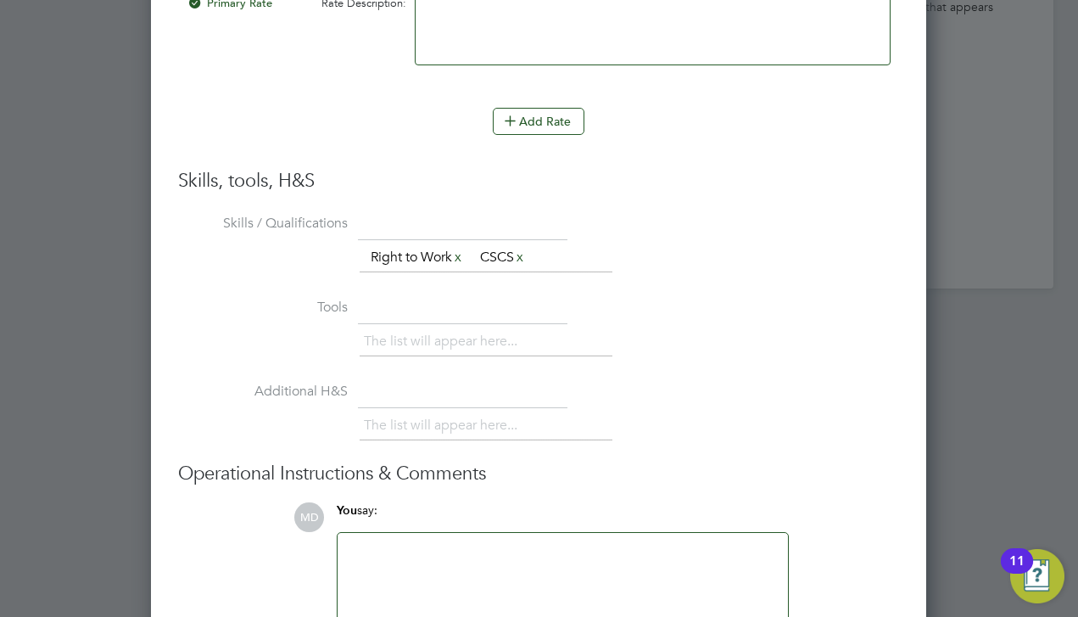
click at [759, 198] on div "Skills, tools, H&S Skills / Qualifications The list will appear here... Right t…" at bounding box center [538, 398] width 721 height 459
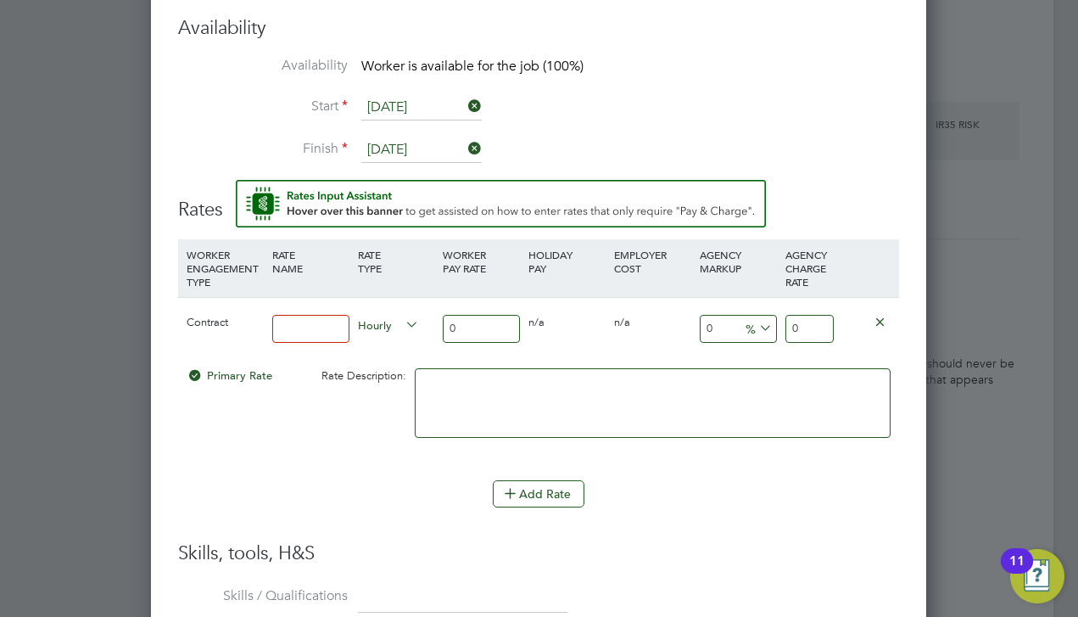
click at [305, 315] on input at bounding box center [310, 329] width 77 height 28
type input "contract"
click at [493, 326] on input "0" at bounding box center [481, 329] width 77 height 28
click at [729, 327] on input "0" at bounding box center [738, 329] width 77 height 28
click at [488, 302] on div "0" at bounding box center [482, 330] width 86 height 62
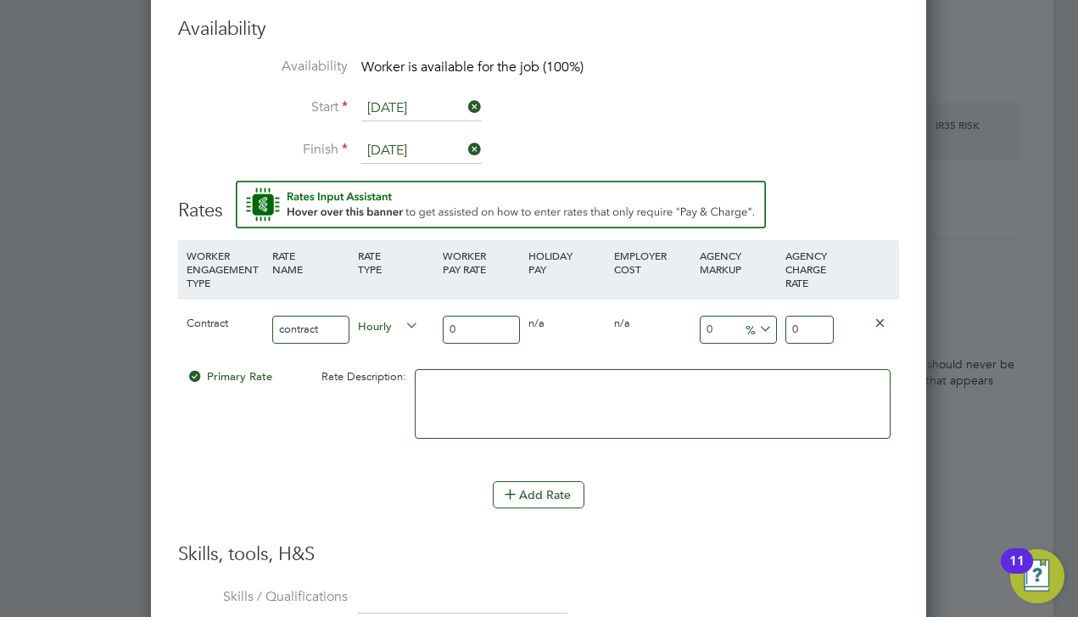
click at [485, 316] on input "0" at bounding box center [481, 330] width 77 height 28
type input "1"
type input "17"
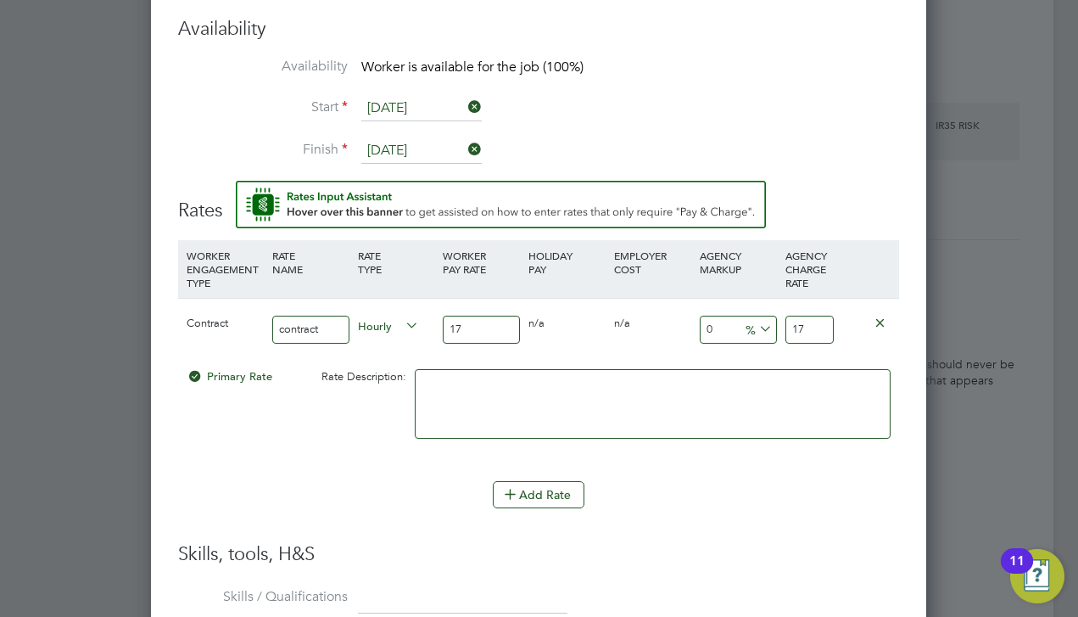
type input "17"
click at [805, 323] on input "17" at bounding box center [809, 330] width 48 height 28
type input "-94.11764705882354"
type input "1"
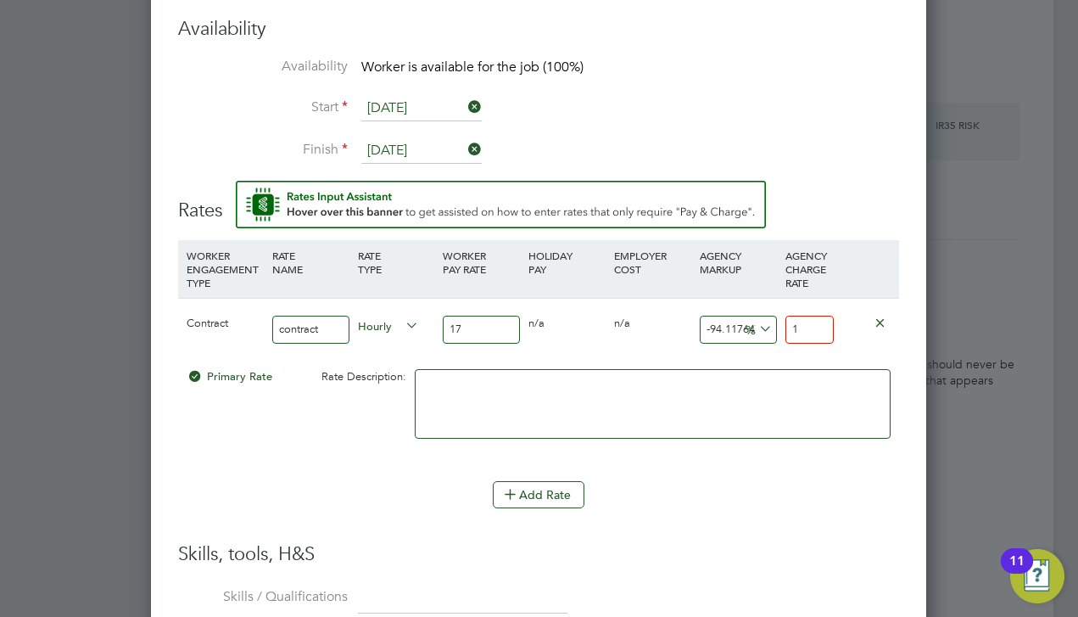
type input "5.882352941176471"
type input "18"
type input "10"
type input "18.7"
type input "10.058823529411764"
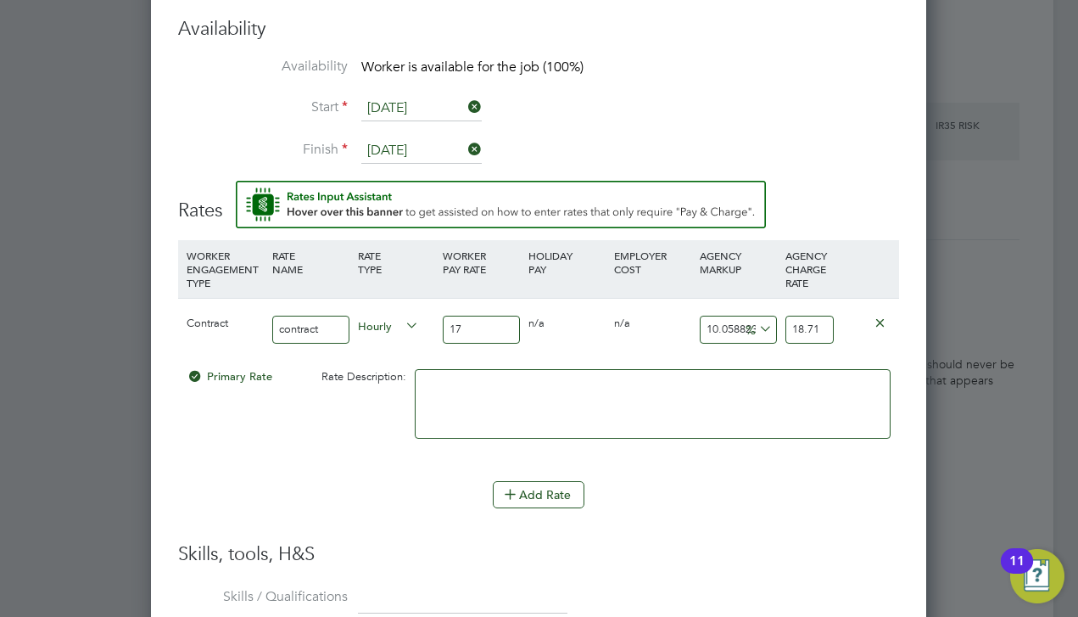
type input "18.71"
click at [740, 518] on li "WORKER ENGAGEMENT TYPE RATE NAME RATE TYPE WORKER PAY RATE HOLIDAY PAY EMPLOYER…" at bounding box center [538, 391] width 721 height 302
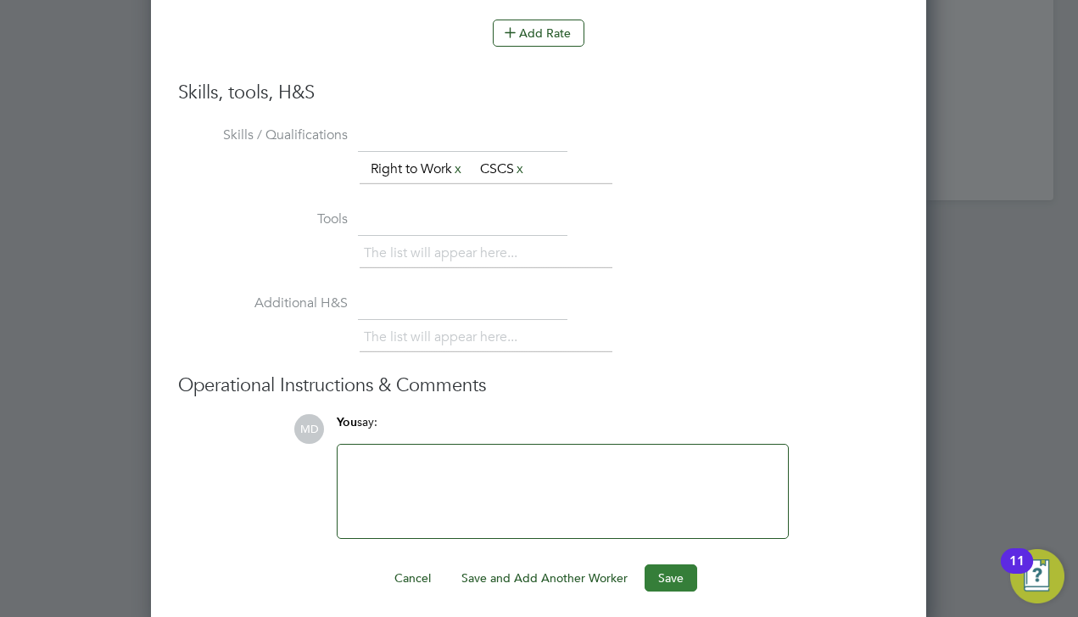
click at [656, 564] on button "Save" at bounding box center [671, 577] width 53 height 27
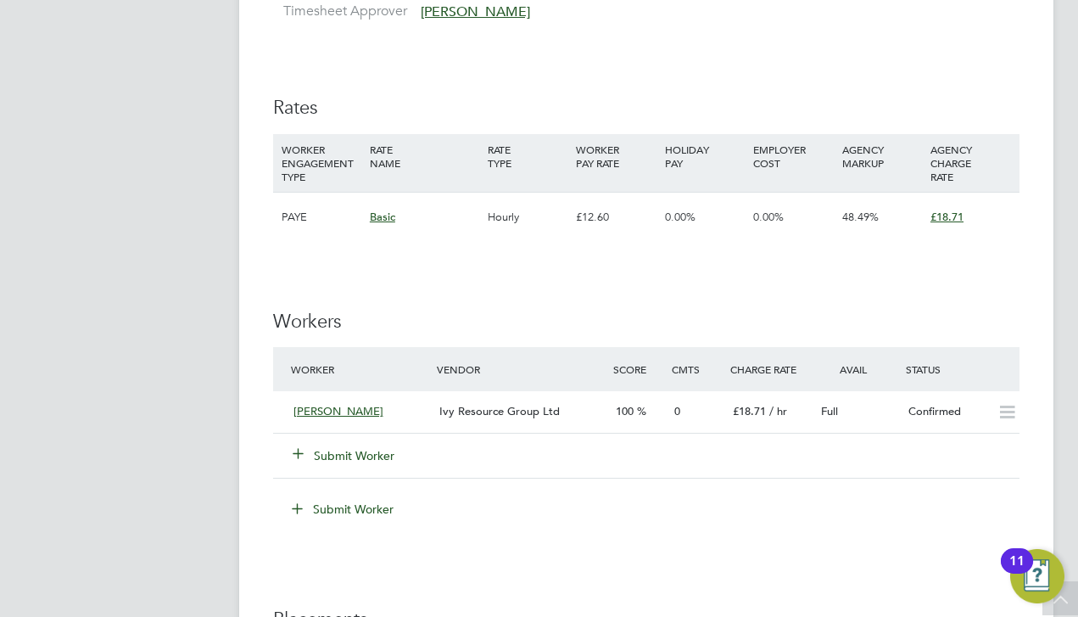
click at [356, 447] on button "Submit Worker" at bounding box center [344, 455] width 102 height 17
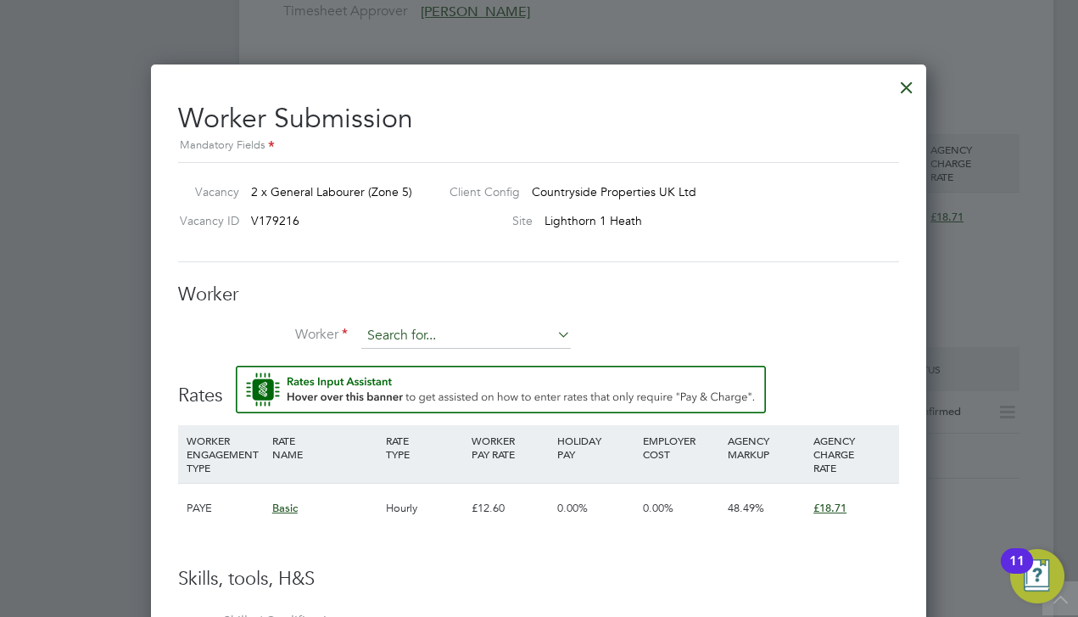
click at [405, 326] on input at bounding box center [465, 335] width 209 height 25
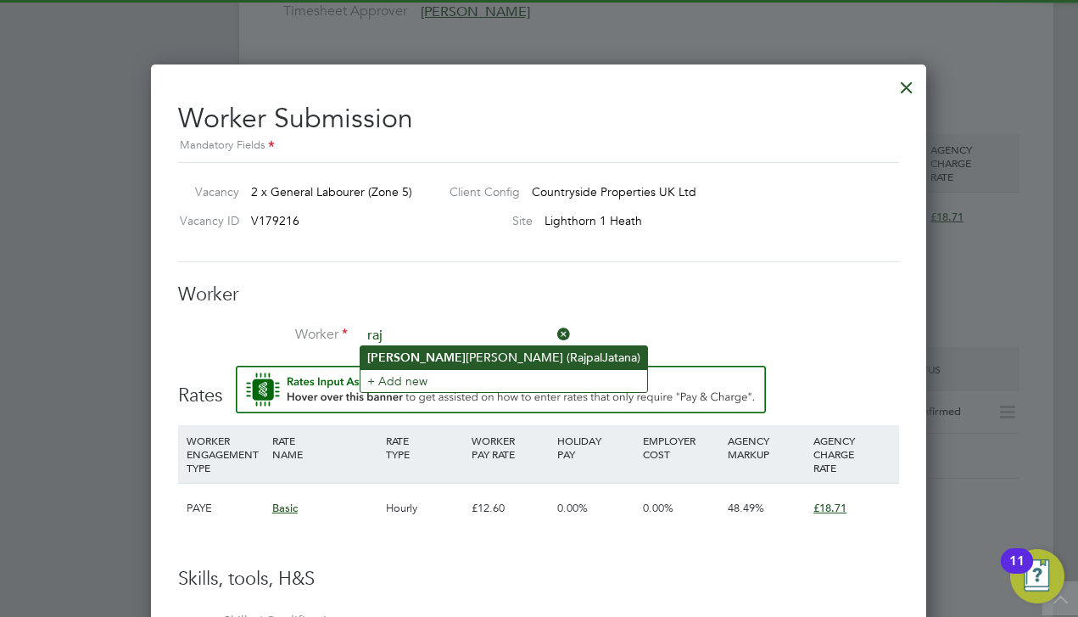
click at [409, 346] on li "Raj pal Jatana (RajpalJatana)" at bounding box center [503, 357] width 287 height 23
type input "Rajpal Jatana (RajpalJatana)"
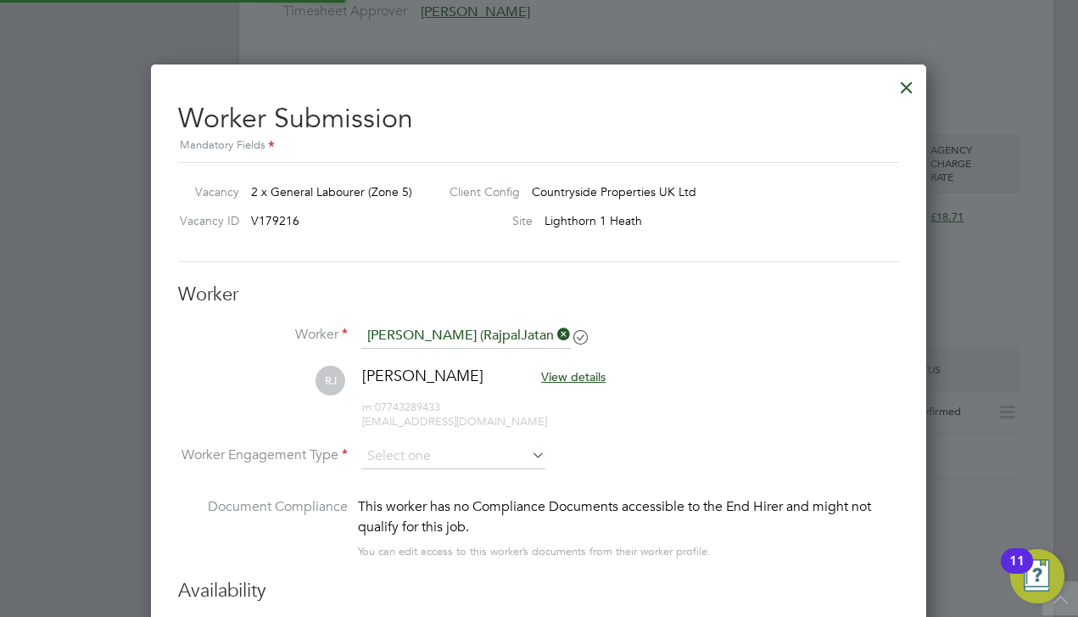
click at [801, 348] on li "Worker Rajpal Jatana (RajpalJatana)" at bounding box center [538, 344] width 721 height 42
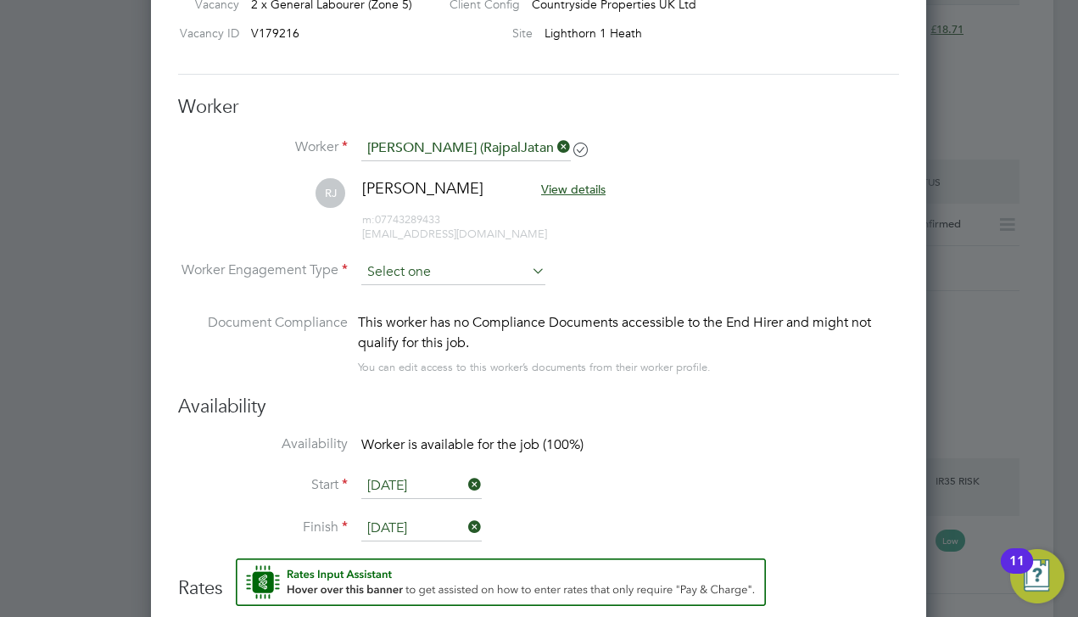
click at [460, 267] on input at bounding box center [453, 272] width 184 height 25
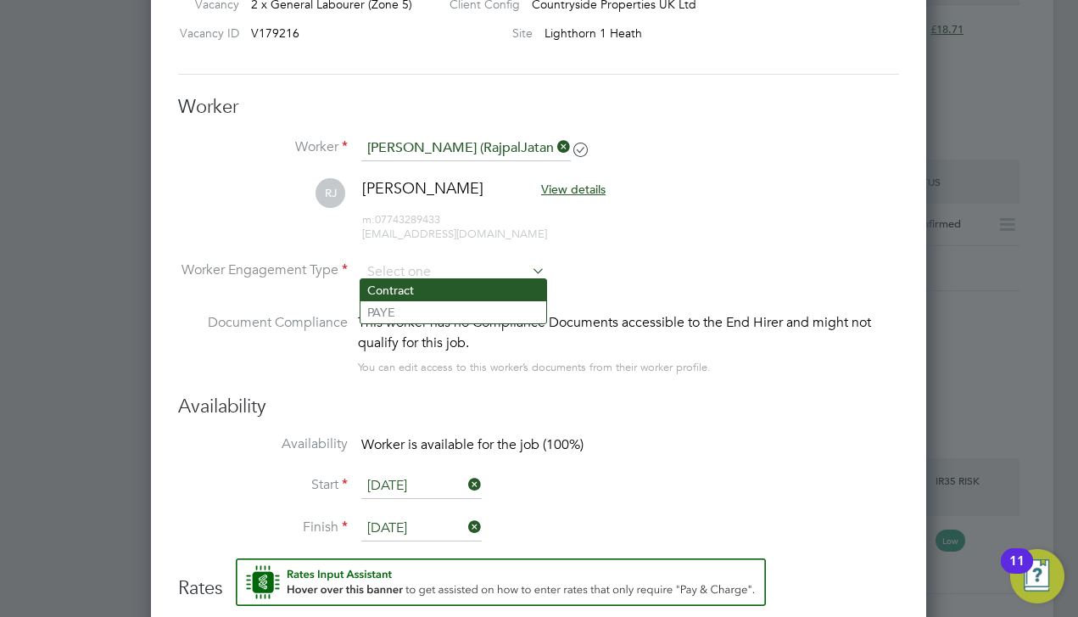
click at [432, 294] on li "Contract" at bounding box center [453, 290] width 186 height 22
type input "Contract"
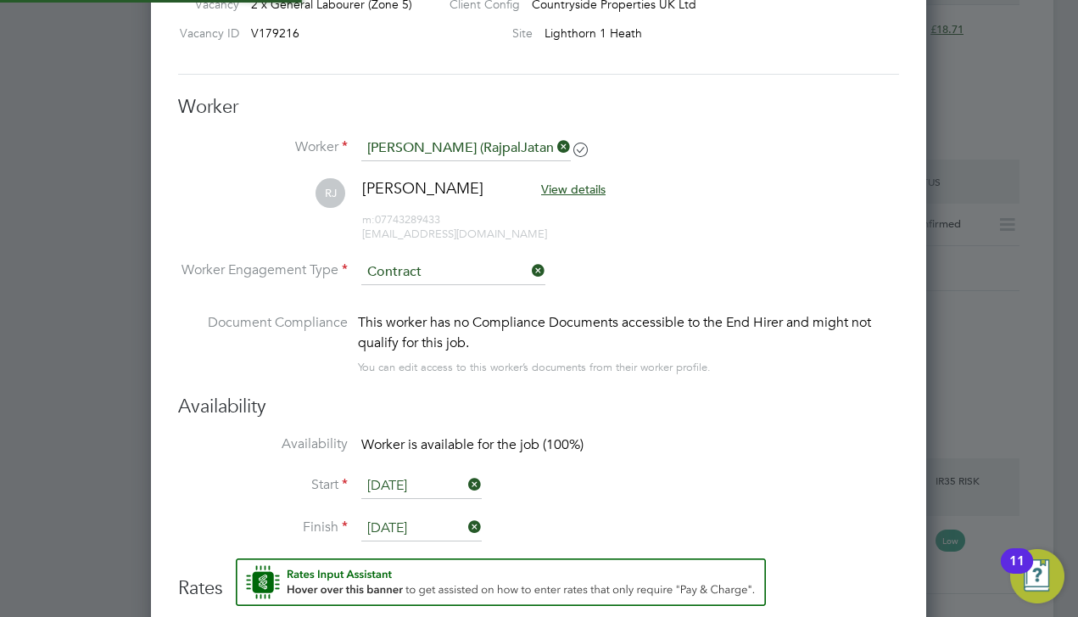
click at [704, 293] on li "Worker Engagement Type Contract" at bounding box center [538, 286] width 721 height 53
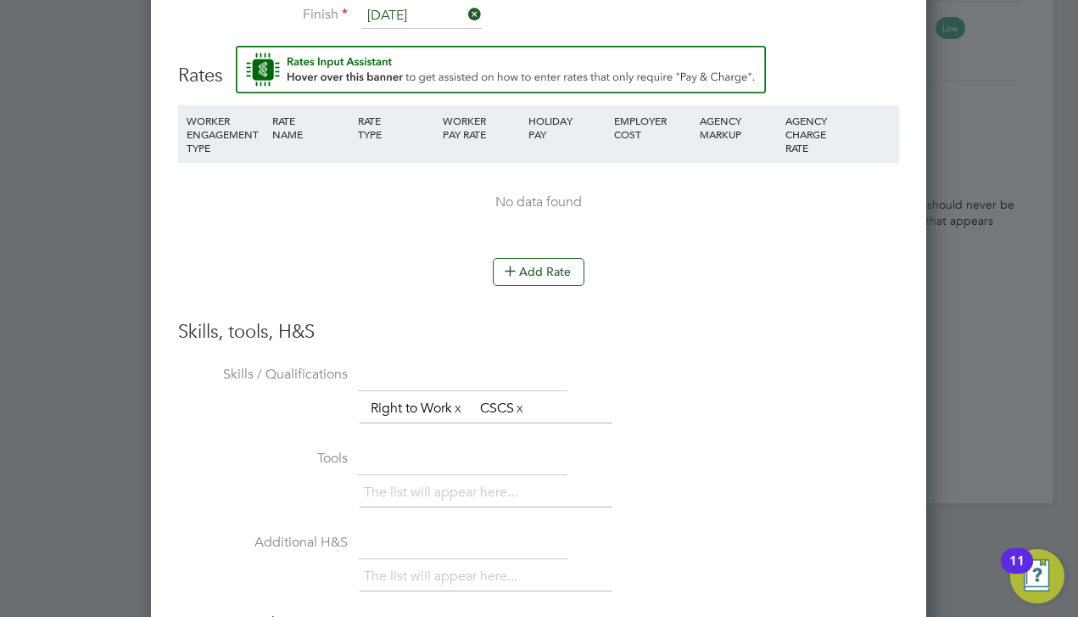
click at [527, 282] on li "Add Rate" at bounding box center [538, 280] width 721 height 44
click at [528, 263] on button "Add Rate" at bounding box center [539, 271] width 92 height 27
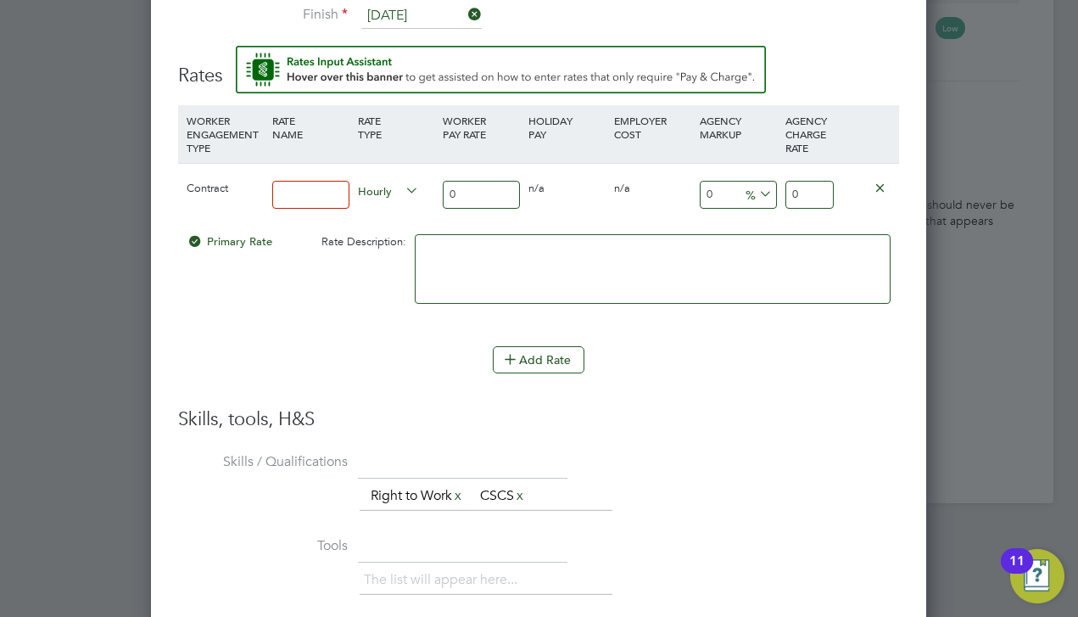
click at [331, 187] on input at bounding box center [310, 195] width 77 height 28
type input "contract"
click at [480, 191] on input "0" at bounding box center [481, 195] width 77 height 28
type input "1"
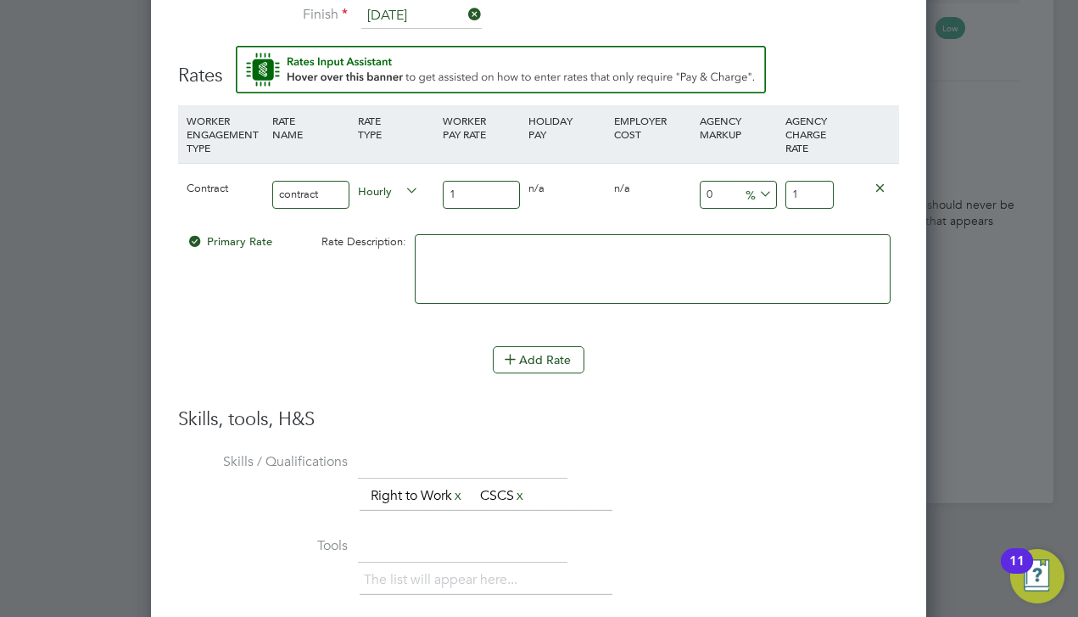
type input "16"
type input "16.8"
type input "16.85"
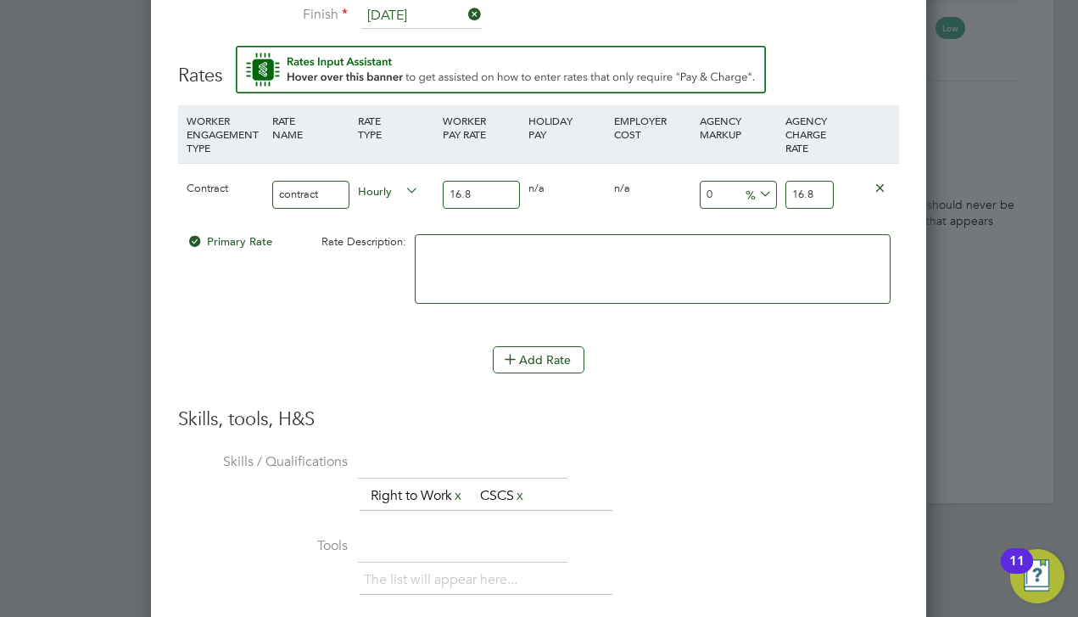
type input "16.85"
click at [809, 199] on input "16.85" at bounding box center [809, 195] width 48 height 28
type input "-0.29673590504451036"
type input "16.8"
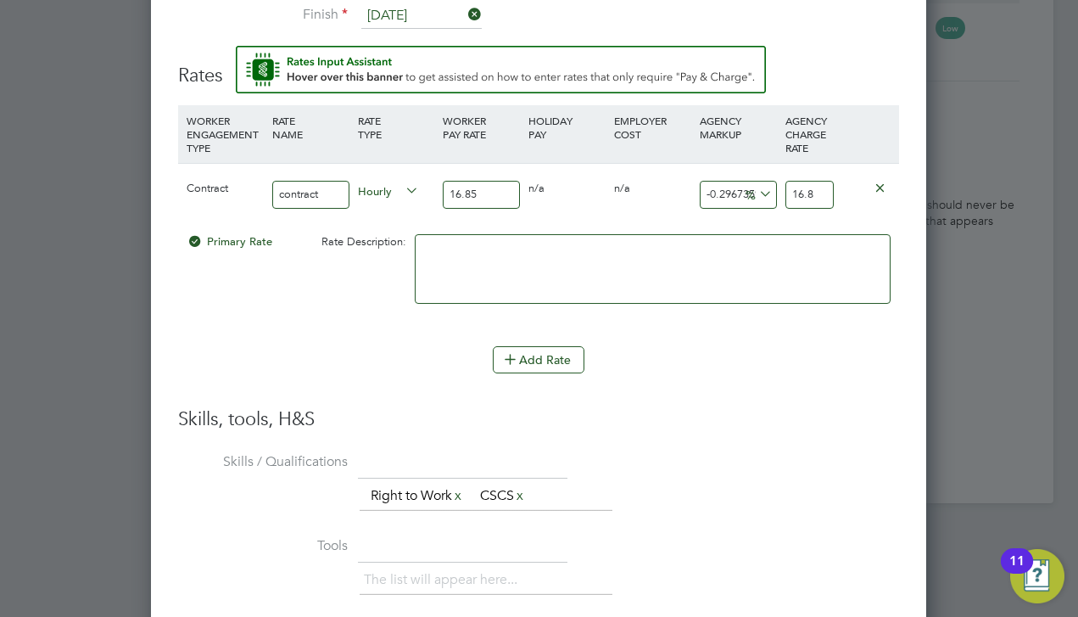
type input "-5.044510385756676"
type input "16"
type input "-94.06528189910979"
type input "1"
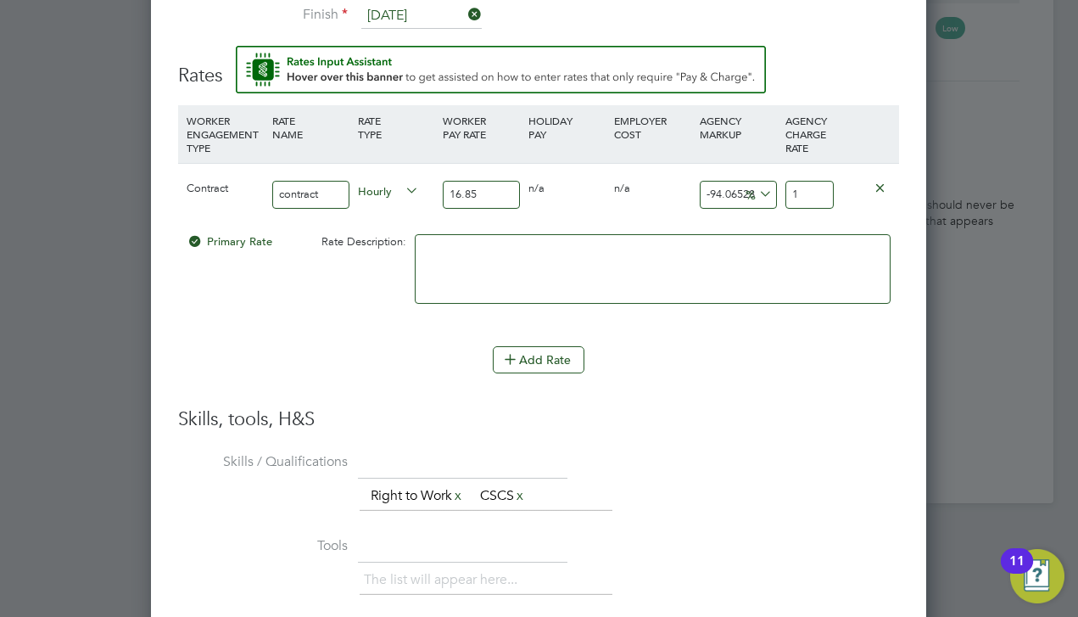
type input "6.824925816023739"
type input "18"
type input "10.979228486646884"
type input "18.7"
type input "11.038575667655786"
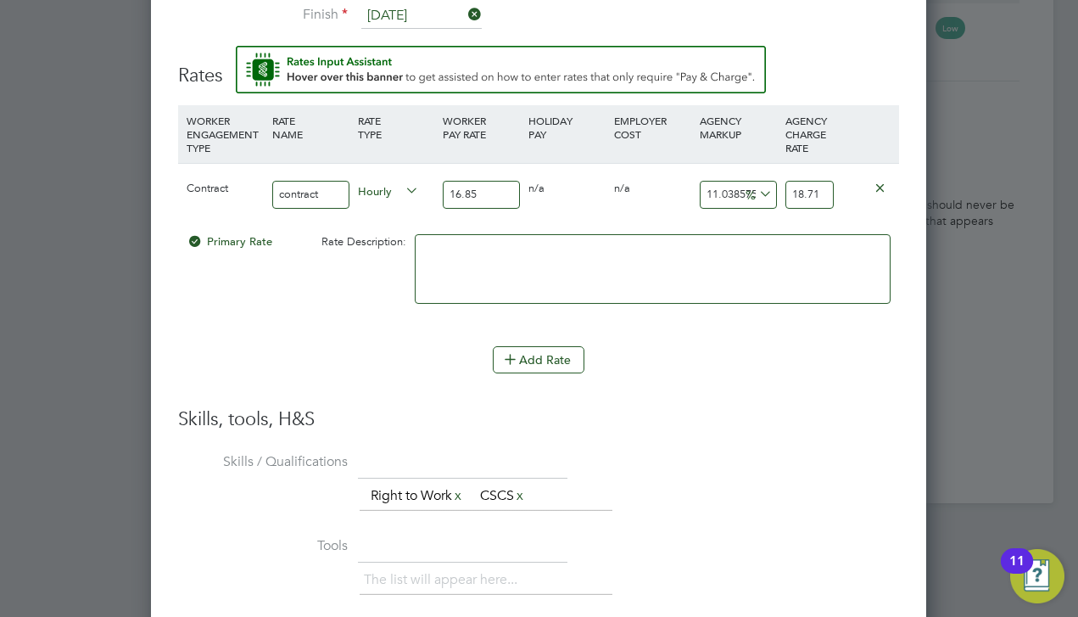
type input "18.71"
click at [465, 187] on input "16.85" at bounding box center [481, 195] width 77 height 28
type input "1"
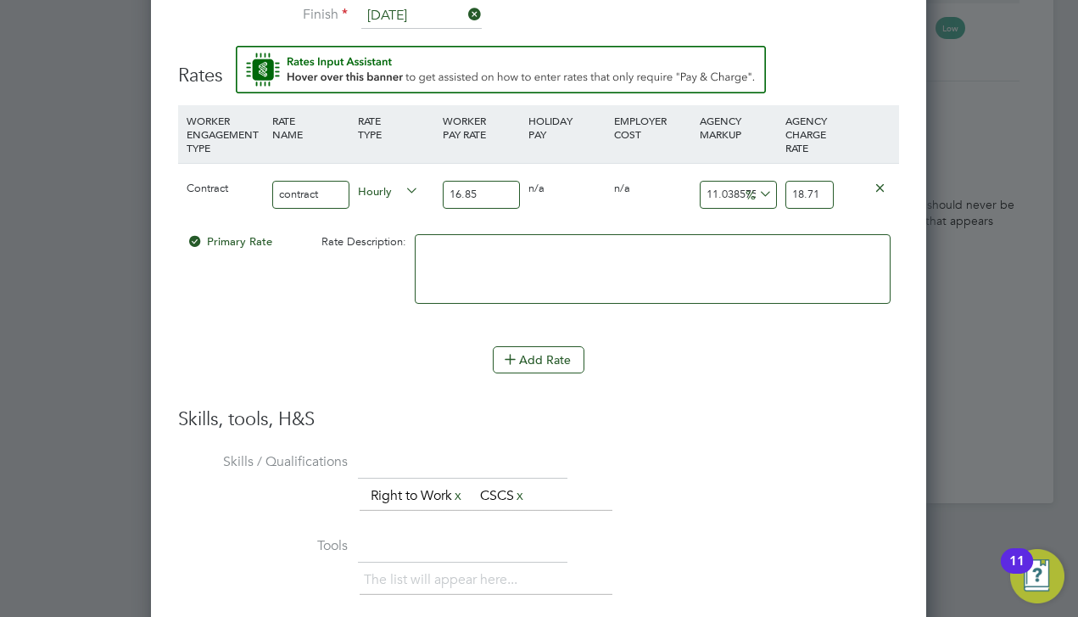
type input "1.1103857566765578"
type input "17"
type input "18.876557863501482"
type input "17"
click at [673, 422] on h3 "Skills, tools, H&S" at bounding box center [538, 419] width 721 height 25
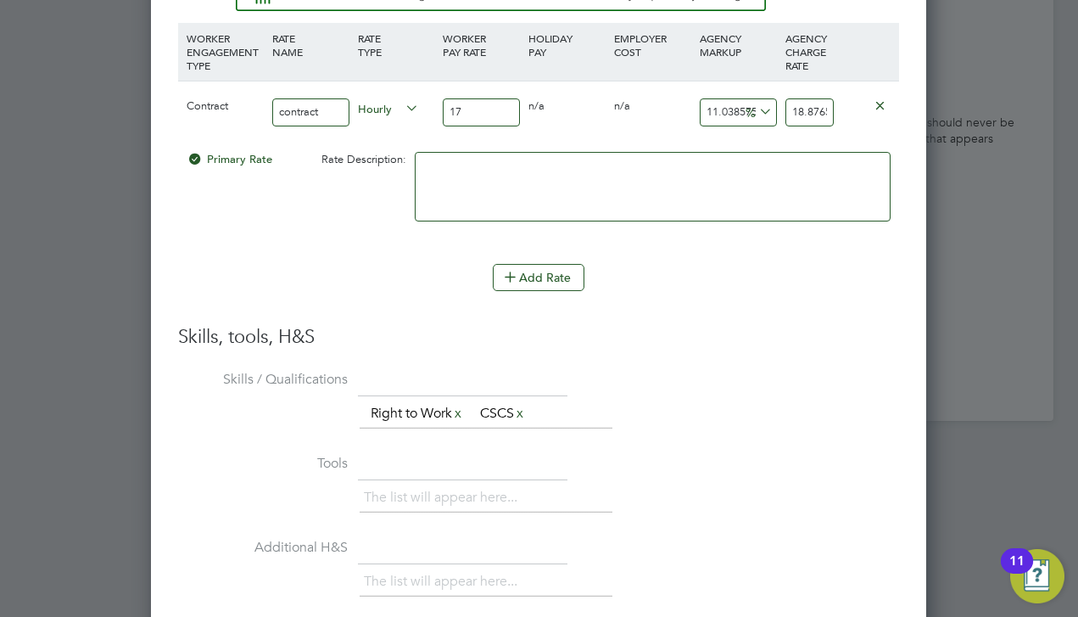
click at [764, 325] on h3 "Skills, tools, H&S" at bounding box center [538, 337] width 721 height 25
click at [667, 143] on div at bounding box center [653, 194] width 484 height 103
click at [811, 102] on input "18.876557863501482" at bounding box center [809, 112] width 48 height 28
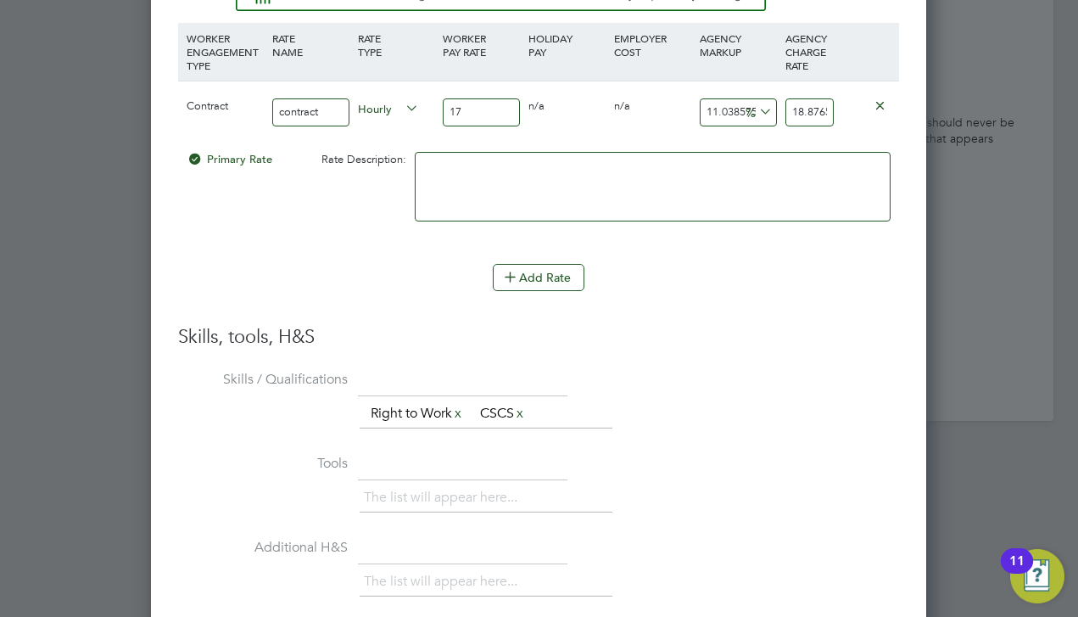
type input "-94.11764705882354"
type input "1"
type input "5.882352941176471"
type input "18"
type input "10"
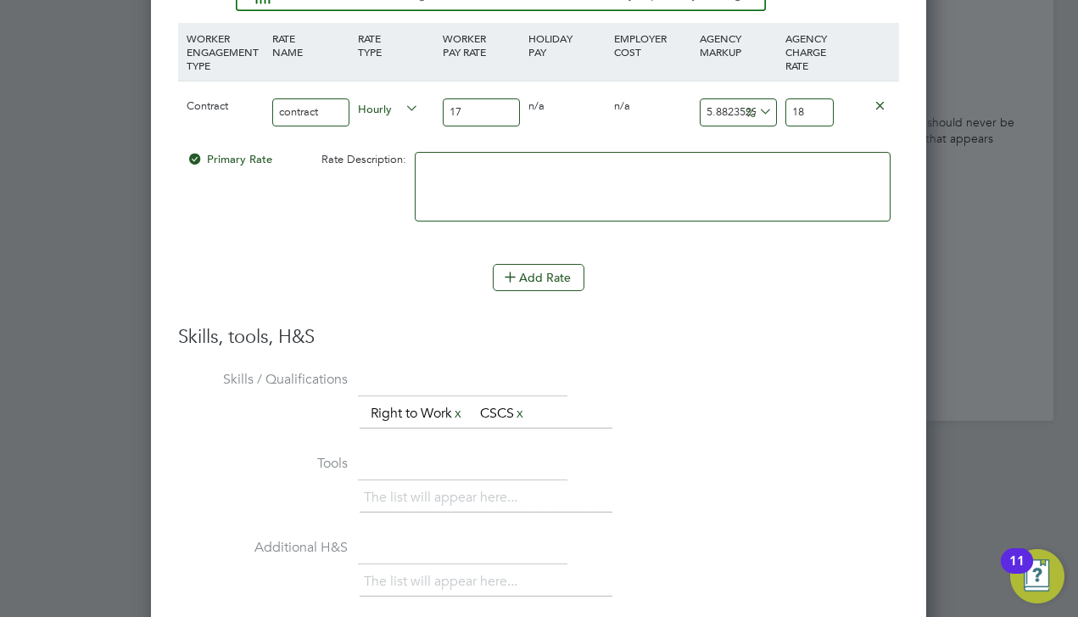
type input "18.7"
type input "10.058823529411764"
type input "18.71"
click at [841, 311] on li "WORKER ENGAGEMENT TYPE RATE NAME RATE TYPE WORKER PAY RATE HOLIDAY PAY EMPLOYER…" at bounding box center [538, 174] width 721 height 302
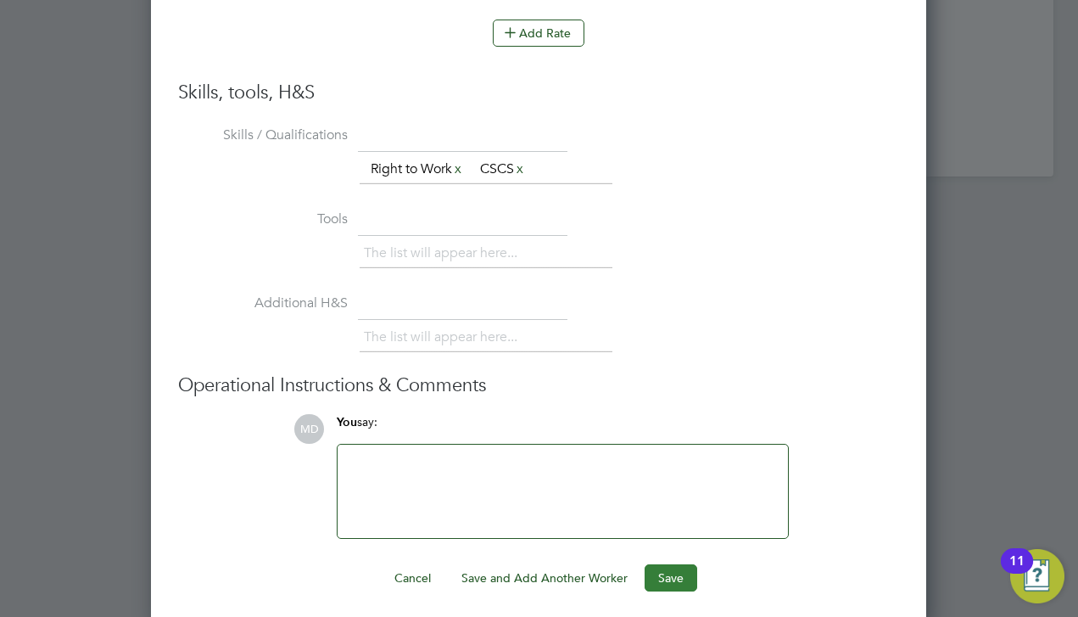
click at [658, 574] on button "Save" at bounding box center [671, 577] width 53 height 27
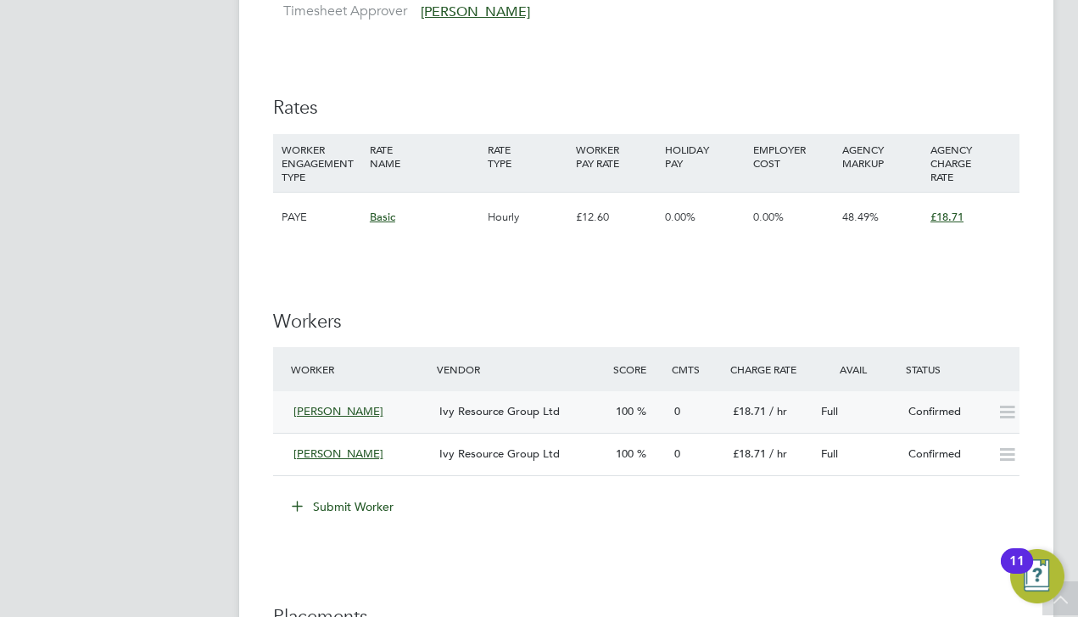
click at [1014, 405] on icon at bounding box center [1007, 412] width 21 height 14
click at [947, 398] on div "Confirmed" at bounding box center [946, 412] width 88 height 28
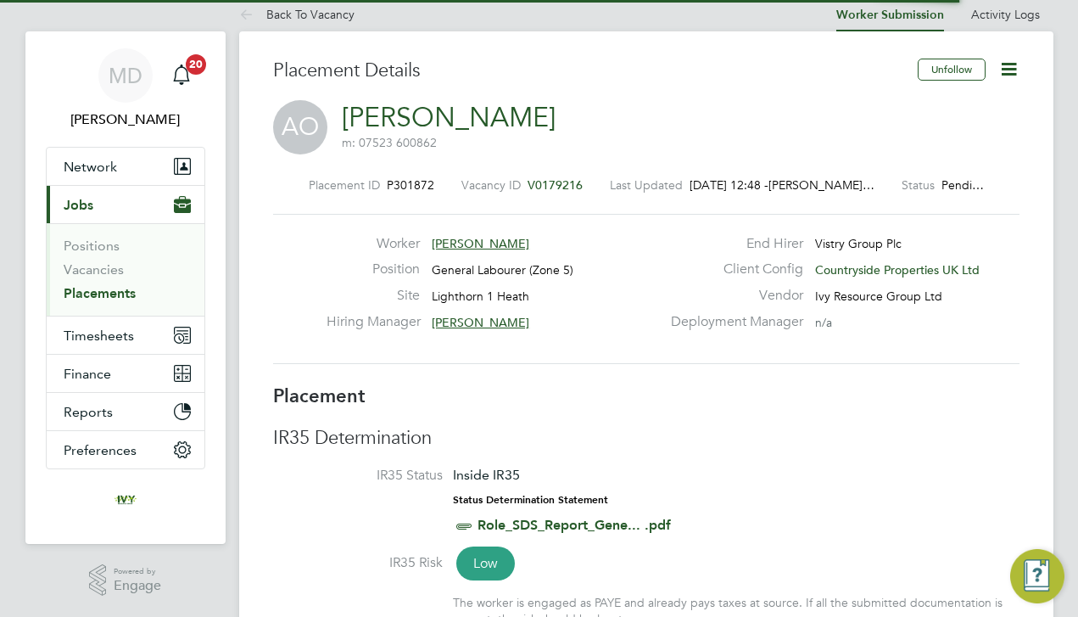
click at [1011, 69] on icon at bounding box center [1008, 69] width 21 height 21
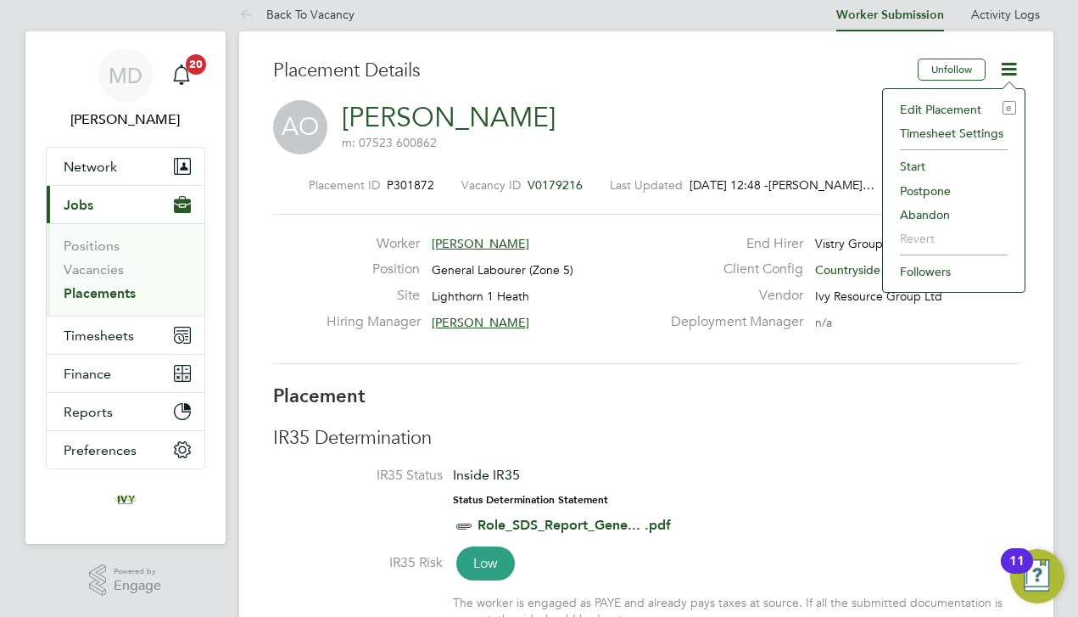
click at [943, 160] on li "Start" at bounding box center [953, 166] width 125 height 24
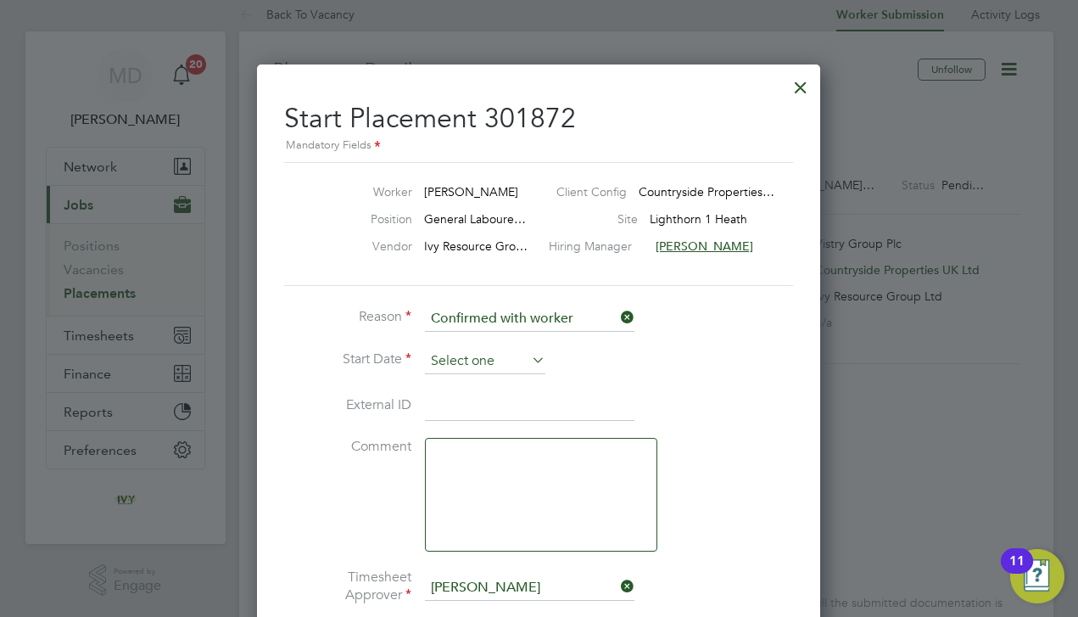
click at [475, 359] on input at bounding box center [485, 361] width 120 height 25
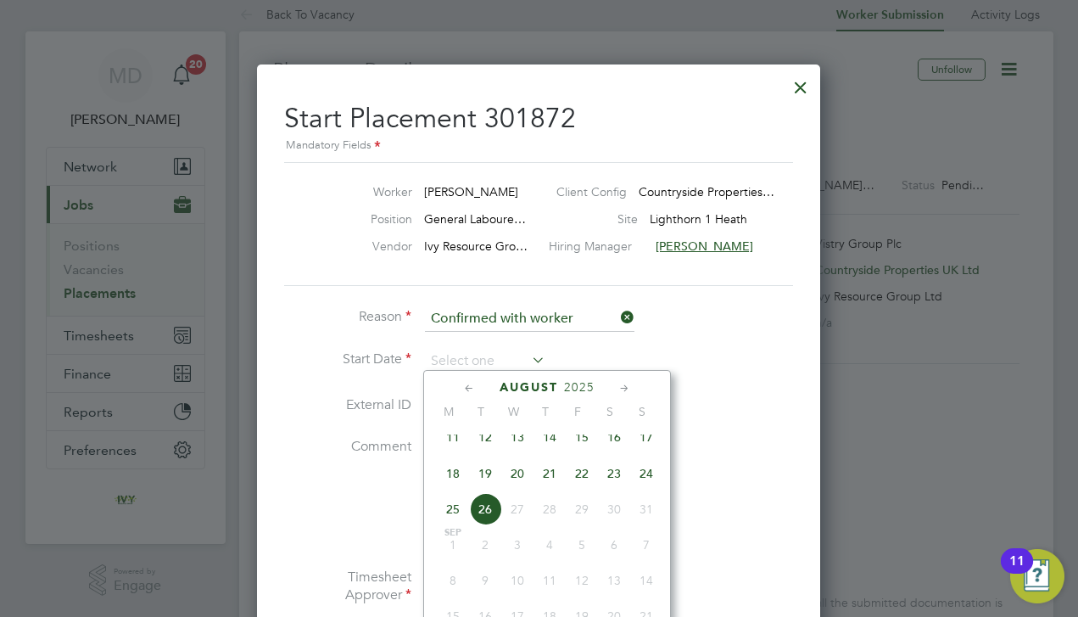
click at [454, 478] on span "18" at bounding box center [453, 473] width 32 height 32
type input "[DATE]"
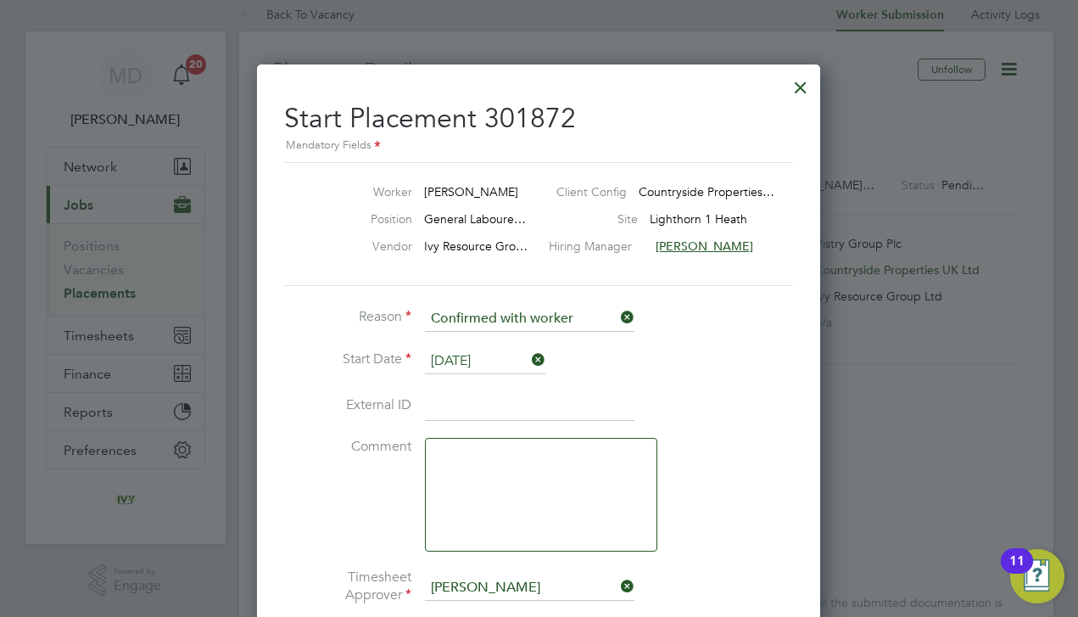
click at [765, 396] on li "External ID" at bounding box center [538, 414] width 509 height 47
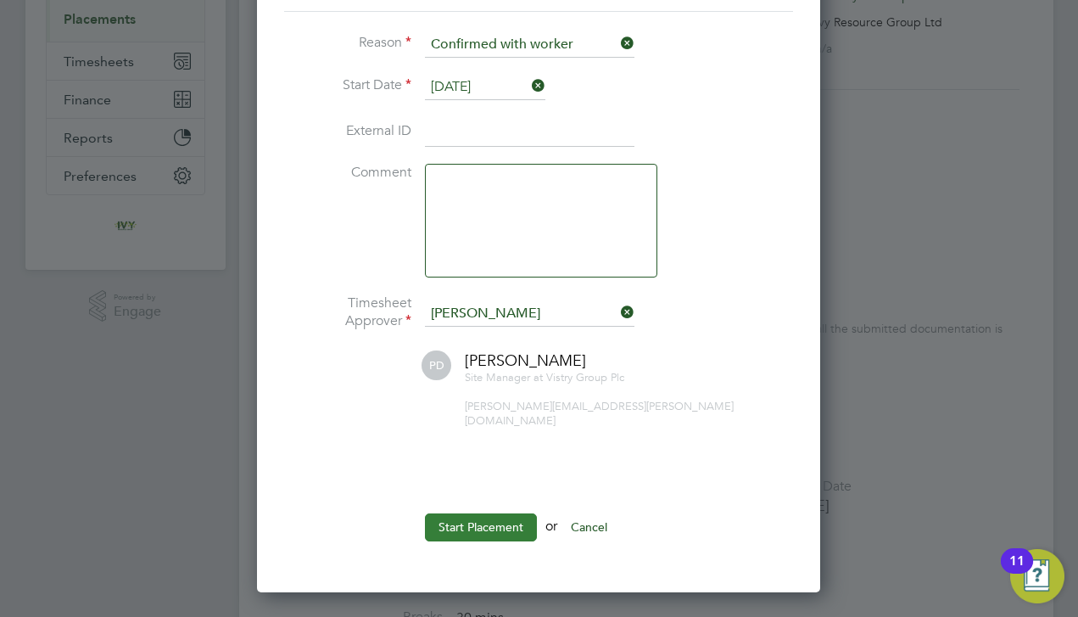
click at [487, 513] on button "Start Placement" at bounding box center [481, 526] width 112 height 27
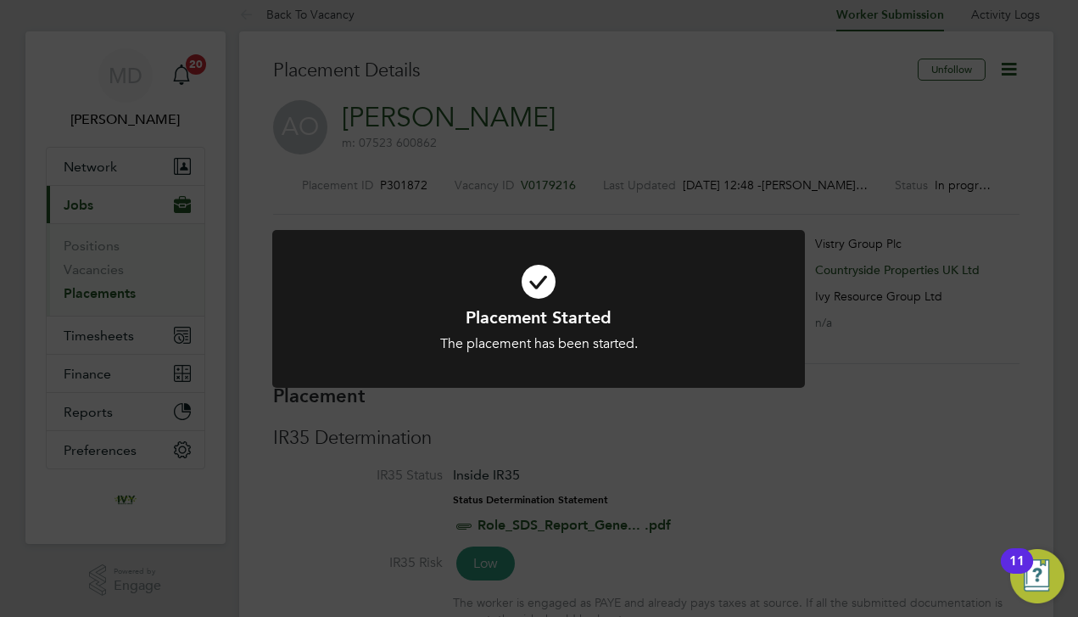
click at [745, 439] on div "Placement Started The placement has been started. Cancel Okay" at bounding box center [539, 308] width 1078 height 617
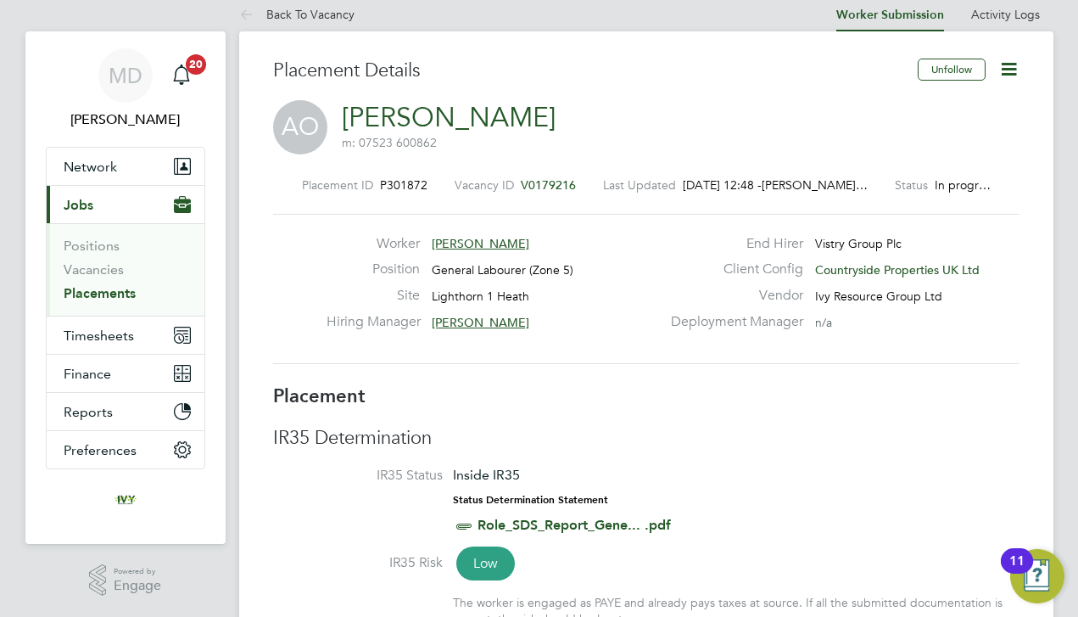
click at [100, 295] on link "Placements" at bounding box center [100, 293] width 72 height 16
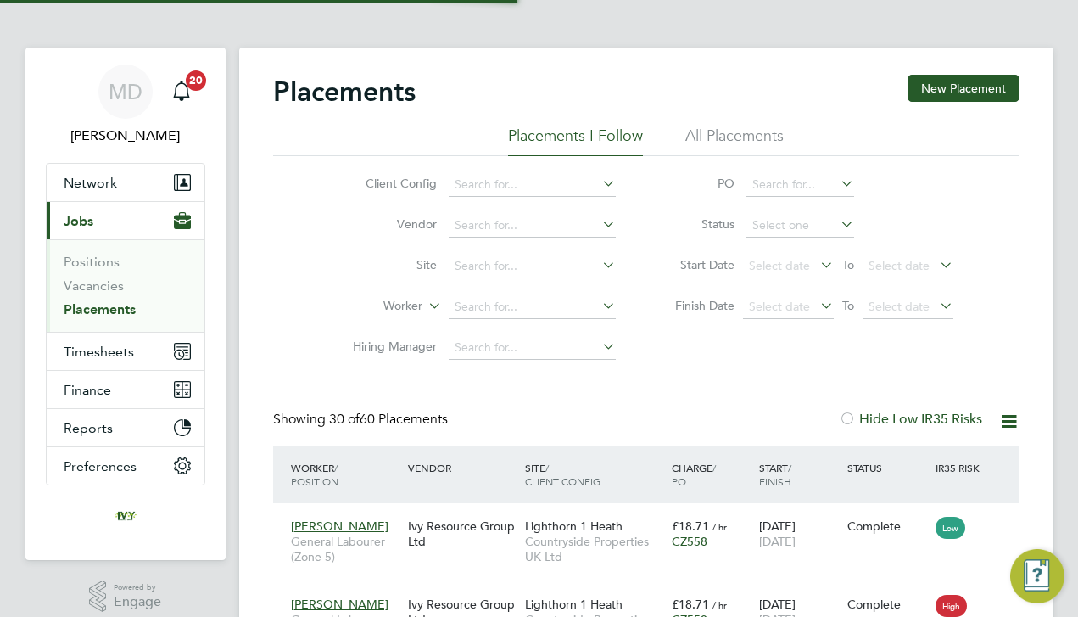
click at [690, 414] on div "Showing 30 of 60 Placements Hide Low IR35 Risks" at bounding box center [646, 428] width 746 height 35
click at [93, 284] on link "Vacancies" at bounding box center [94, 285] width 60 height 16
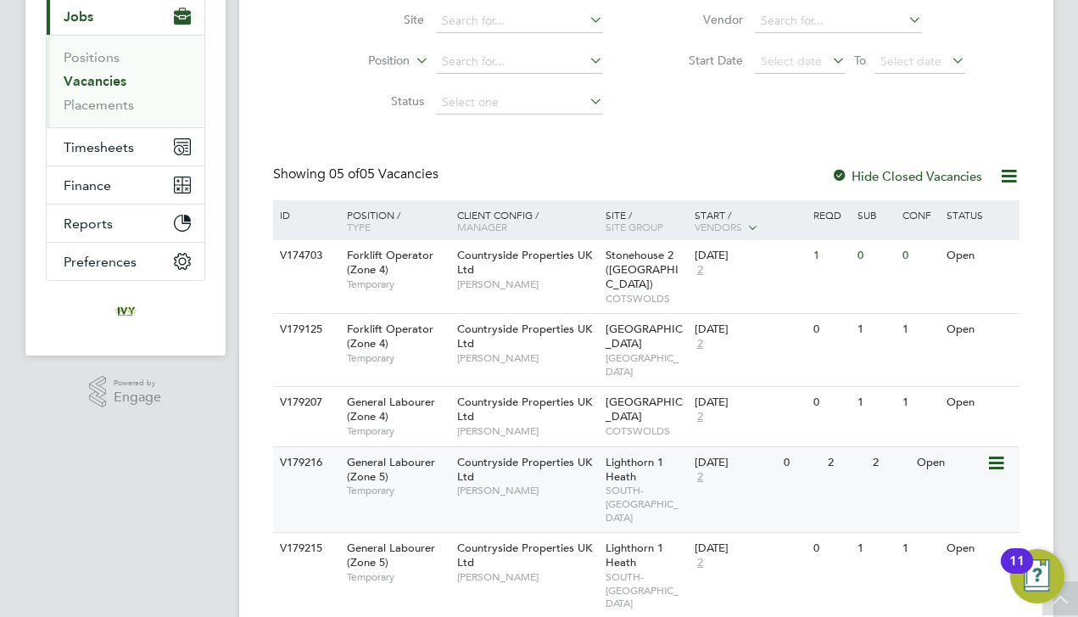
click at [584, 483] on span "[PERSON_NAME]" at bounding box center [527, 490] width 140 height 14
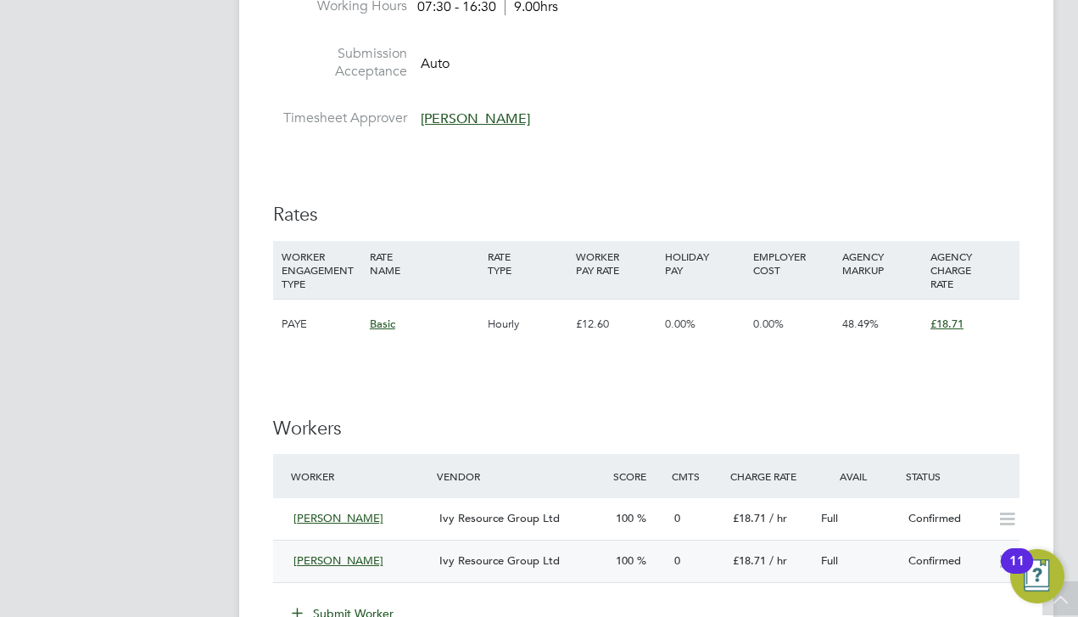
click at [678, 539] on div "[PERSON_NAME] Ivy Resource Group Ltd 100 0 £18.71 / hr Full Confirmed" at bounding box center [646, 560] width 746 height 42
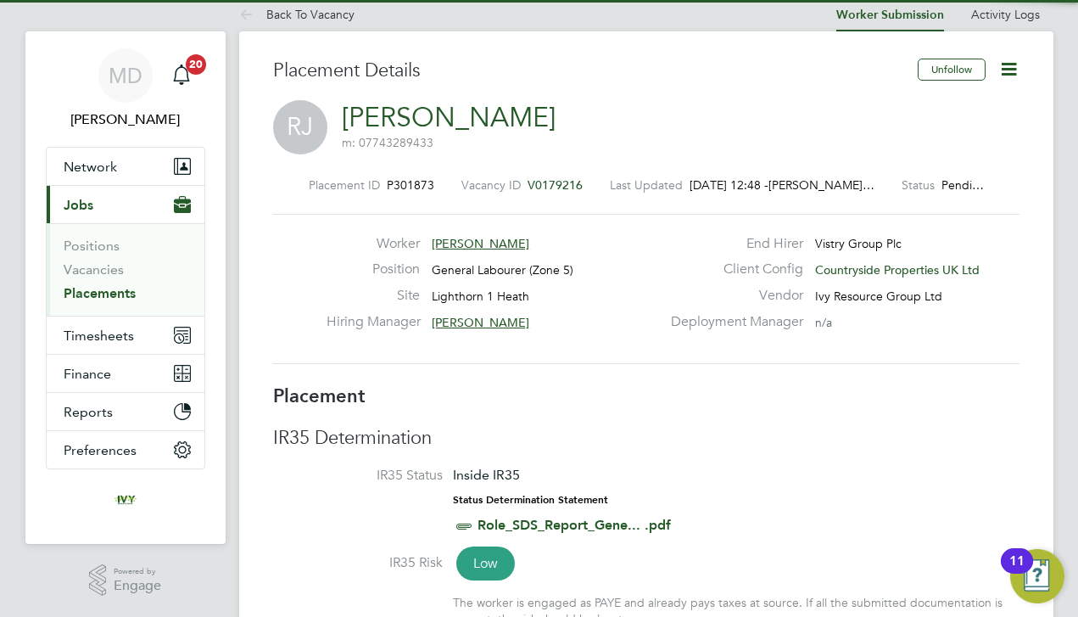
click at [1009, 64] on icon at bounding box center [1008, 69] width 21 height 21
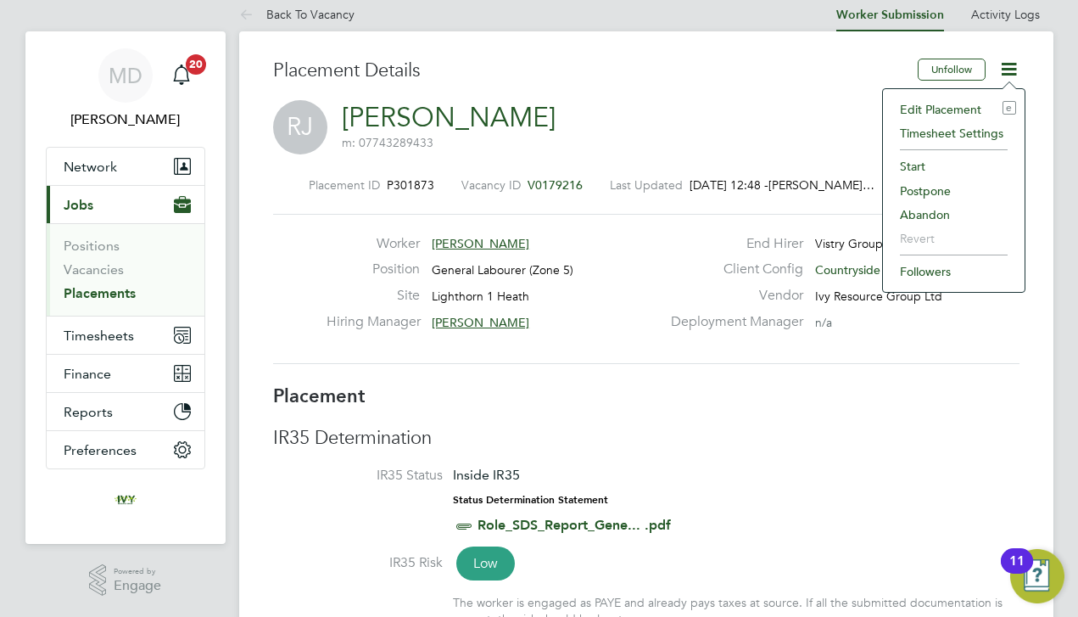
click at [911, 161] on li "Start" at bounding box center [953, 166] width 125 height 24
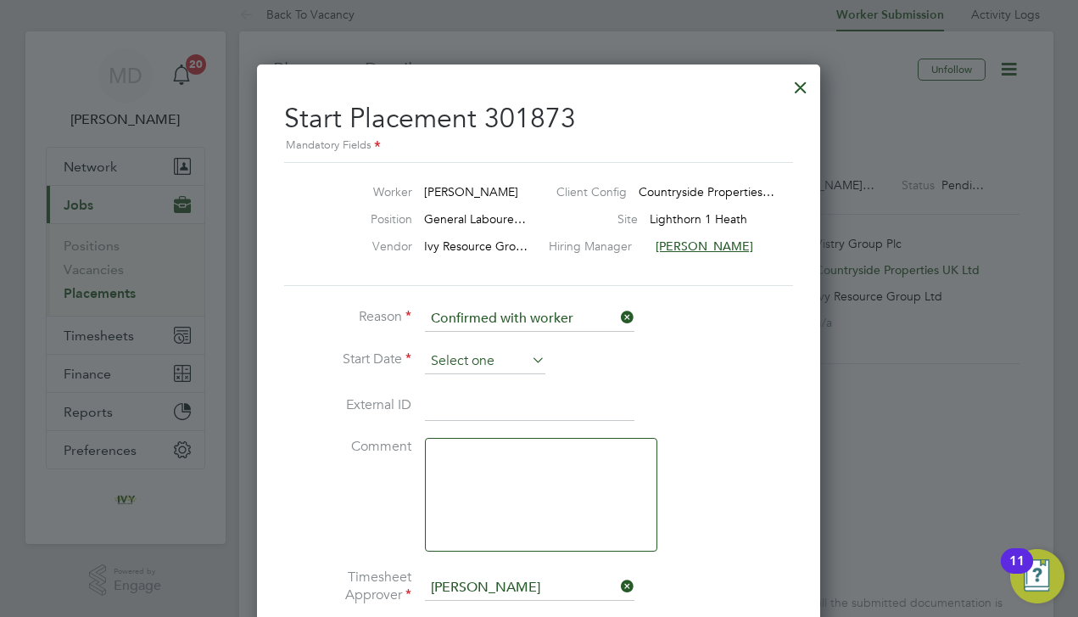
click at [486, 358] on input at bounding box center [485, 361] width 120 height 25
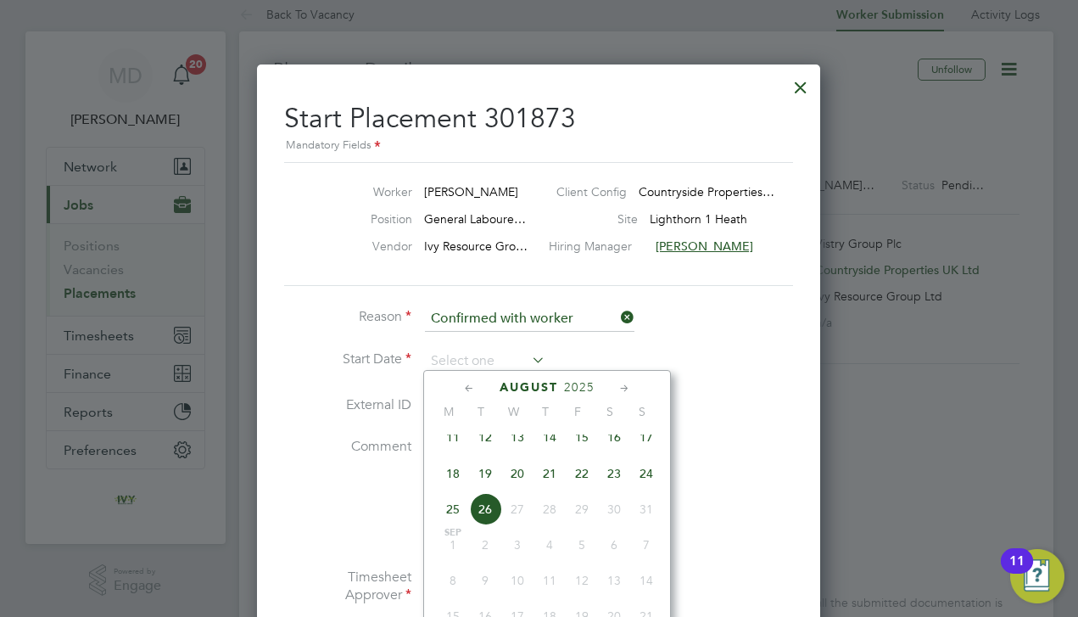
click at [455, 483] on span "18" at bounding box center [453, 473] width 32 height 32
type input "[DATE]"
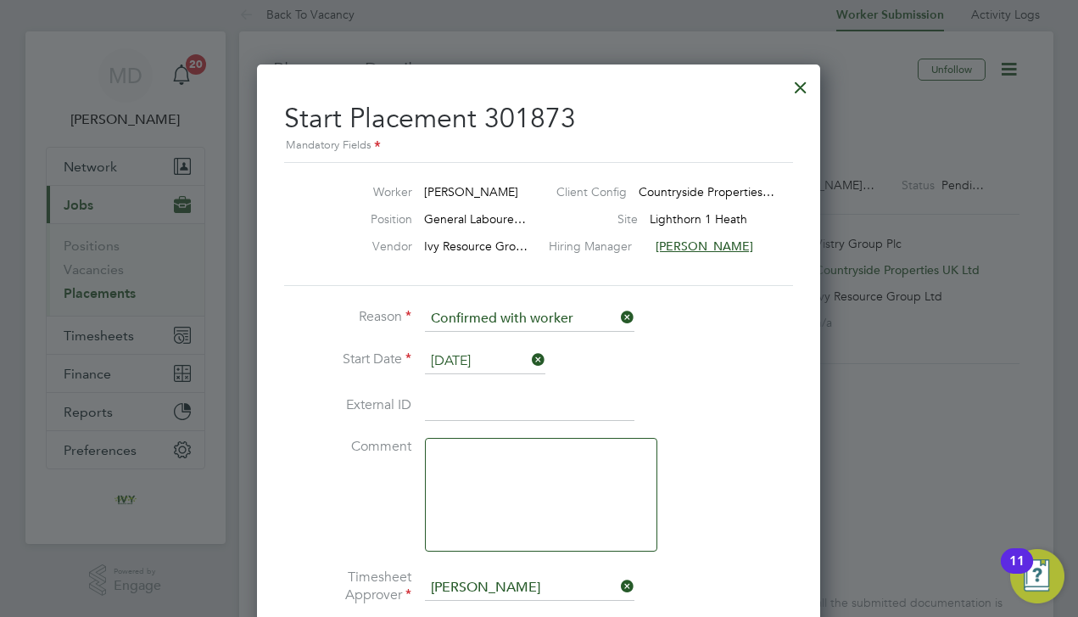
click at [675, 425] on li "External ID" at bounding box center [538, 414] width 509 height 47
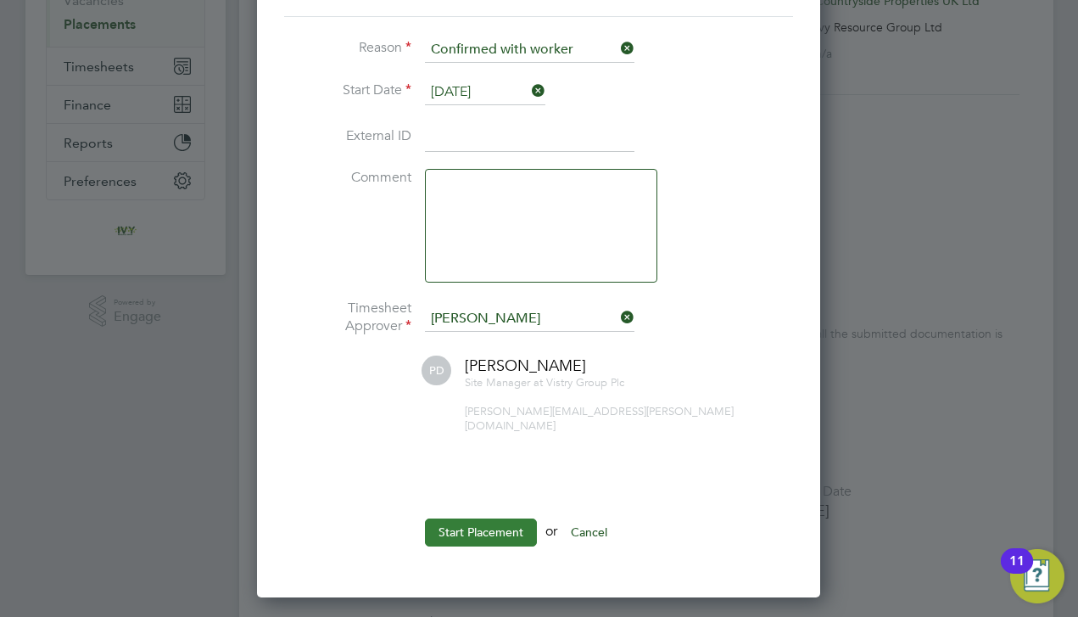
click at [500, 518] on button "Start Placement" at bounding box center [481, 531] width 112 height 27
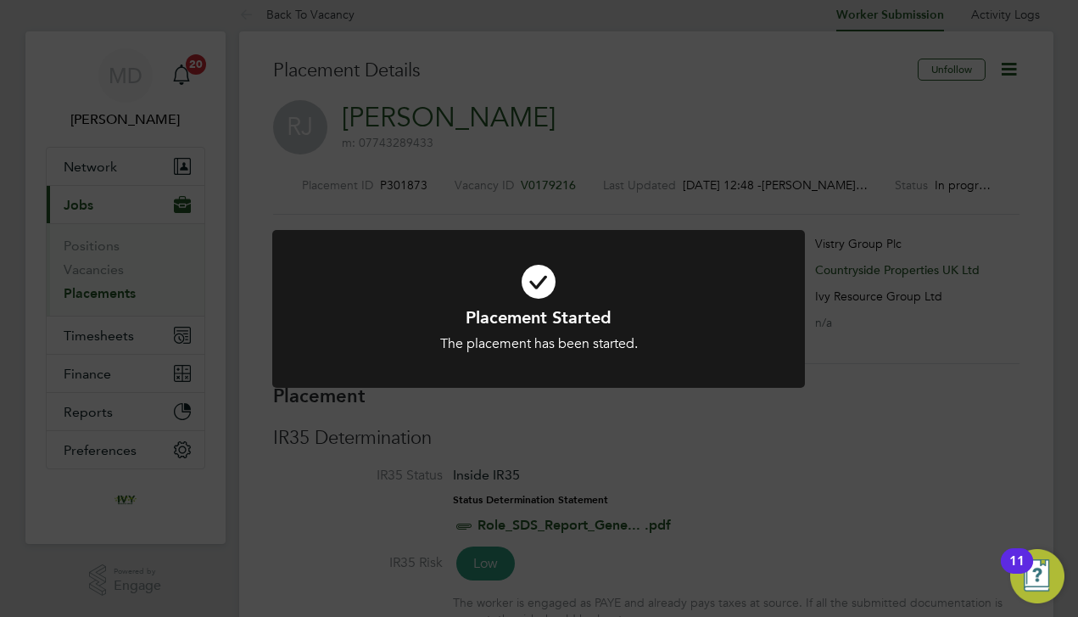
click at [572, 433] on div "Placement Started The placement has been started. Cancel Okay" at bounding box center [539, 308] width 1078 height 617
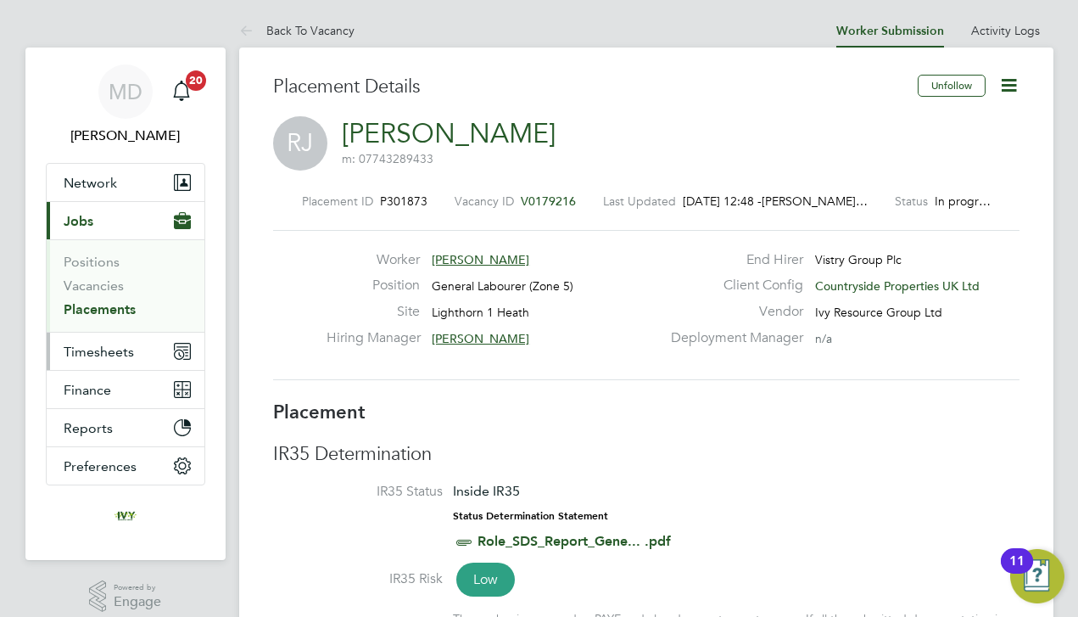
click at [118, 360] on button "Timesheets" at bounding box center [126, 350] width 158 height 37
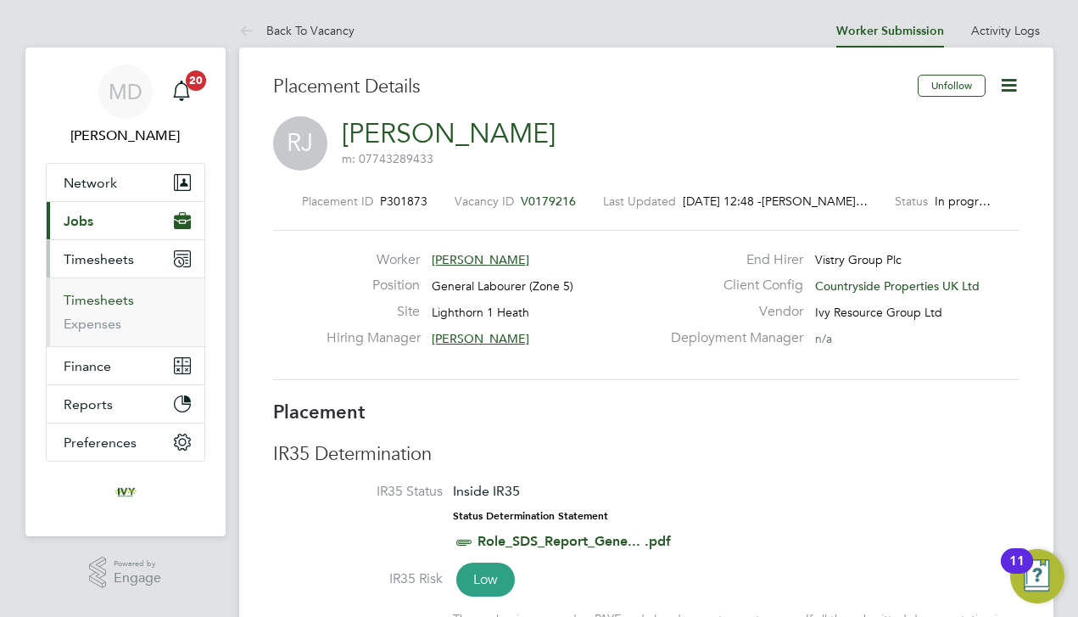
click at [114, 296] on link "Timesheets" at bounding box center [99, 300] width 70 height 16
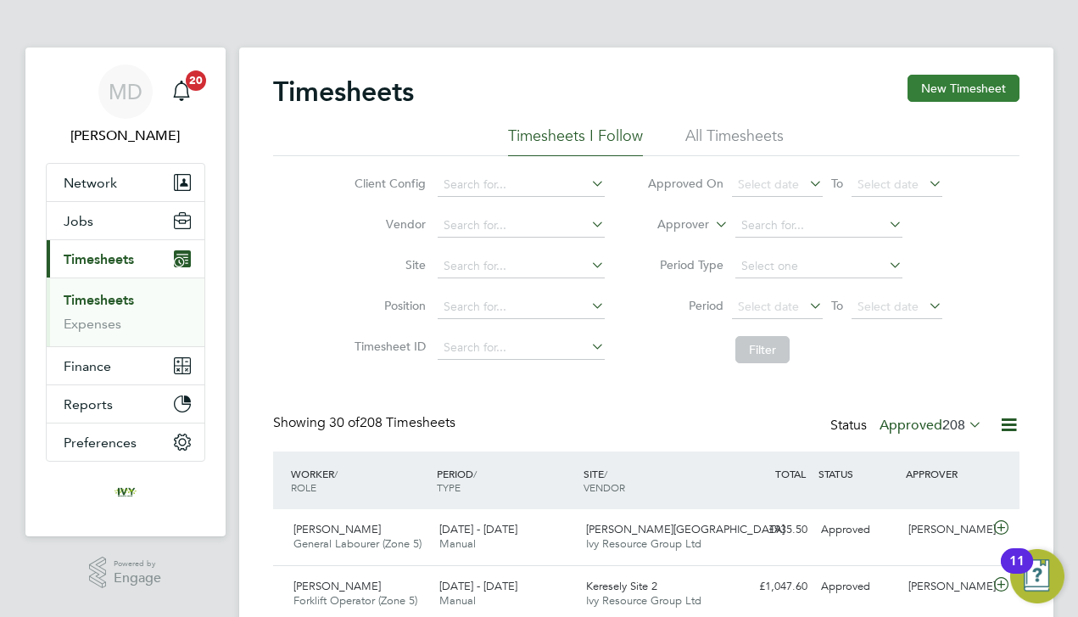
click at [971, 100] on button "New Timesheet" at bounding box center [964, 88] width 112 height 27
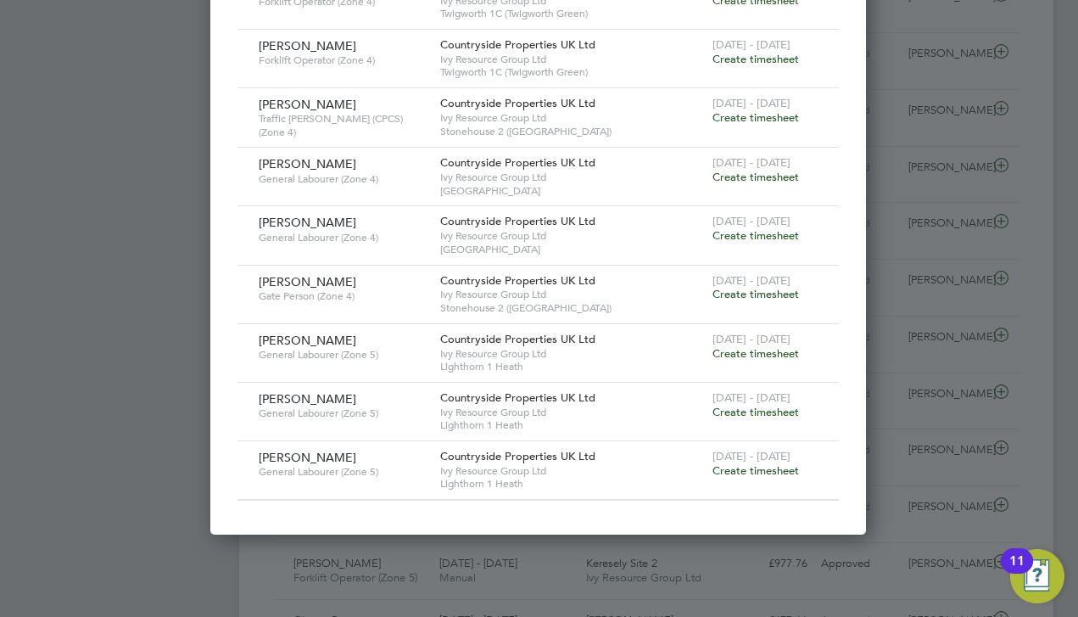
click at [753, 346] on span "Create timesheet" at bounding box center [755, 353] width 87 height 14
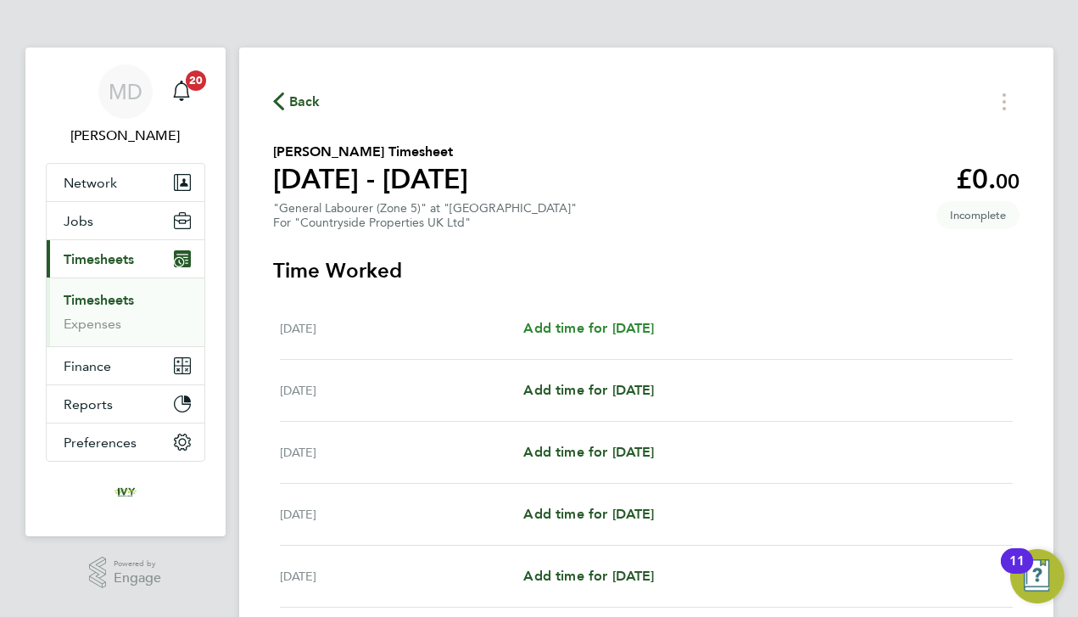
click at [595, 332] on span "Add time for [DATE]" at bounding box center [588, 328] width 131 height 16
select select "30"
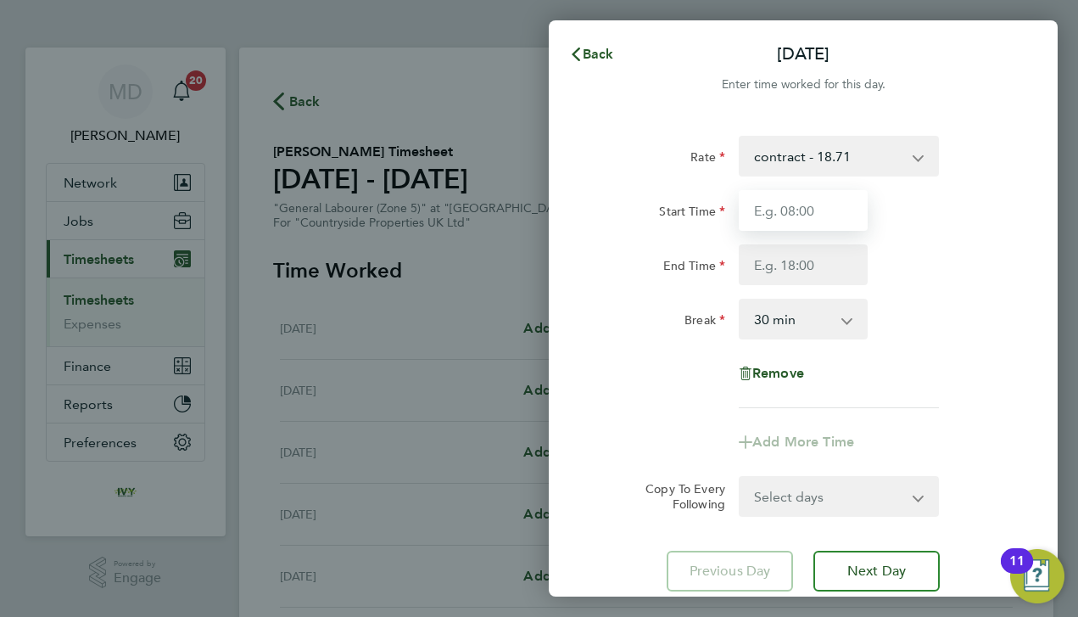
click at [795, 199] on input "Start Time" at bounding box center [803, 210] width 129 height 41
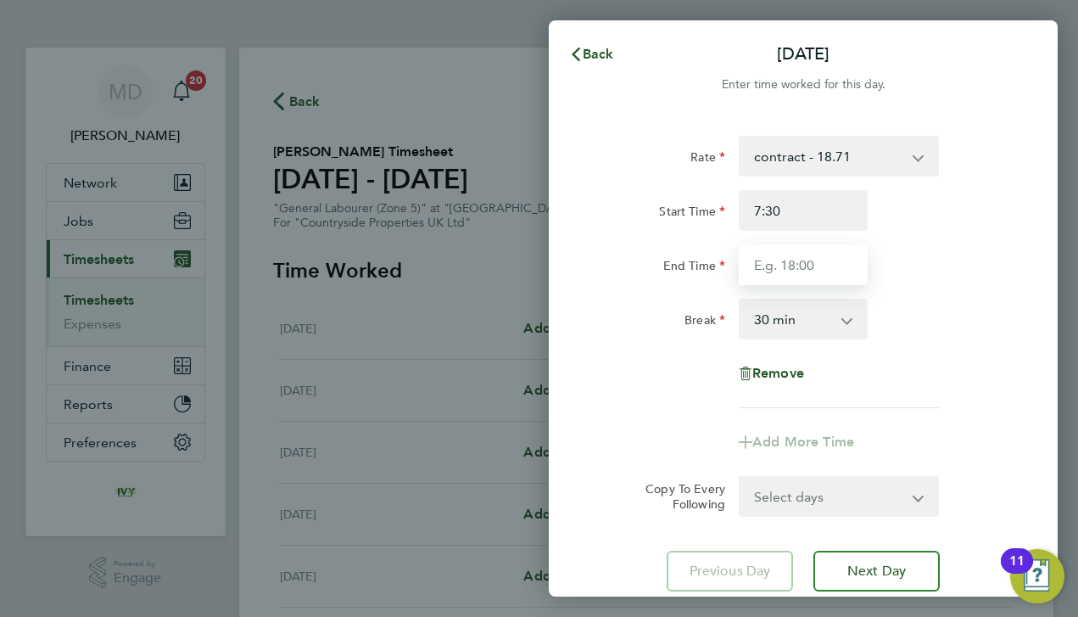
type input "07:30"
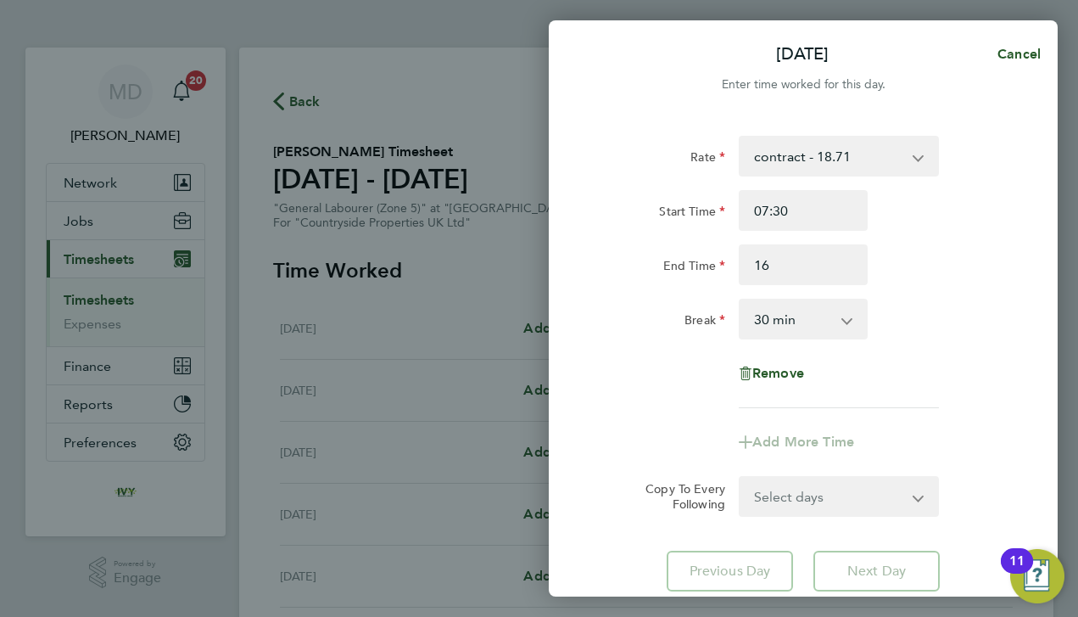
type input "16:00"
click at [938, 264] on div "End Time 16:00" at bounding box center [802, 264] width 427 height 41
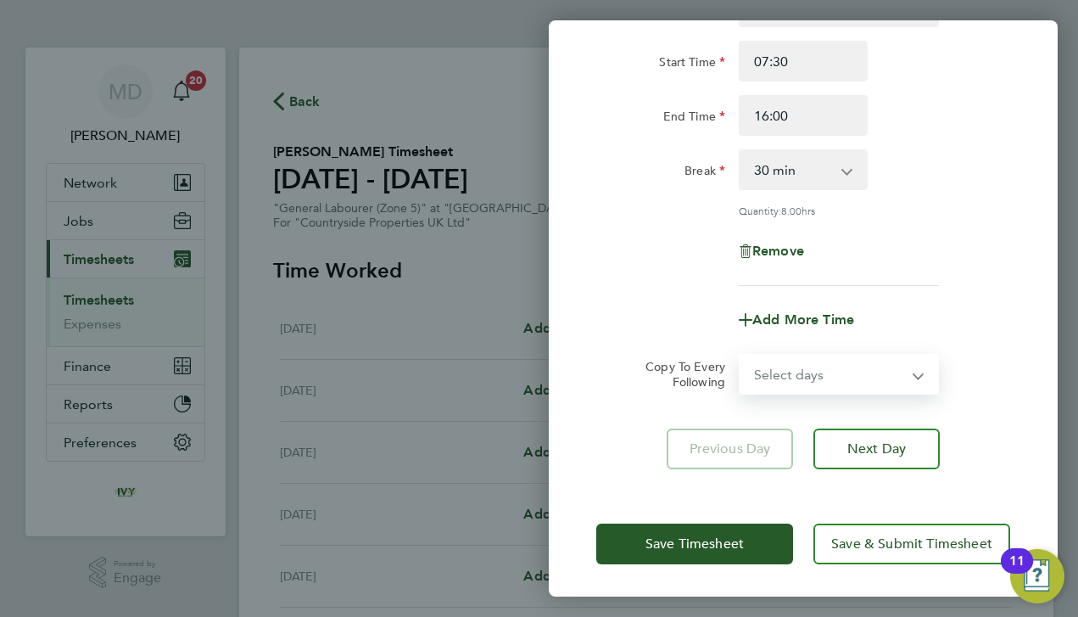
select select "DAY"
select select "[DATE]"
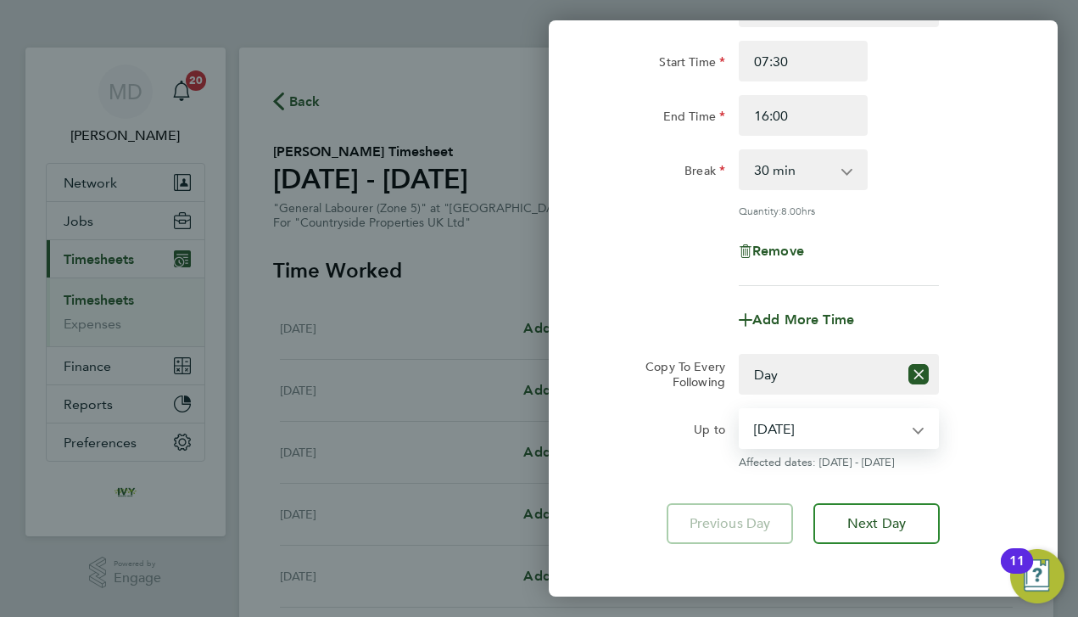
click at [653, 472] on div "Rate contract - 18.71 Start Time 07:30 End Time 16:00 Break 0 min 15 min 30 min…" at bounding box center [803, 265] width 509 height 598
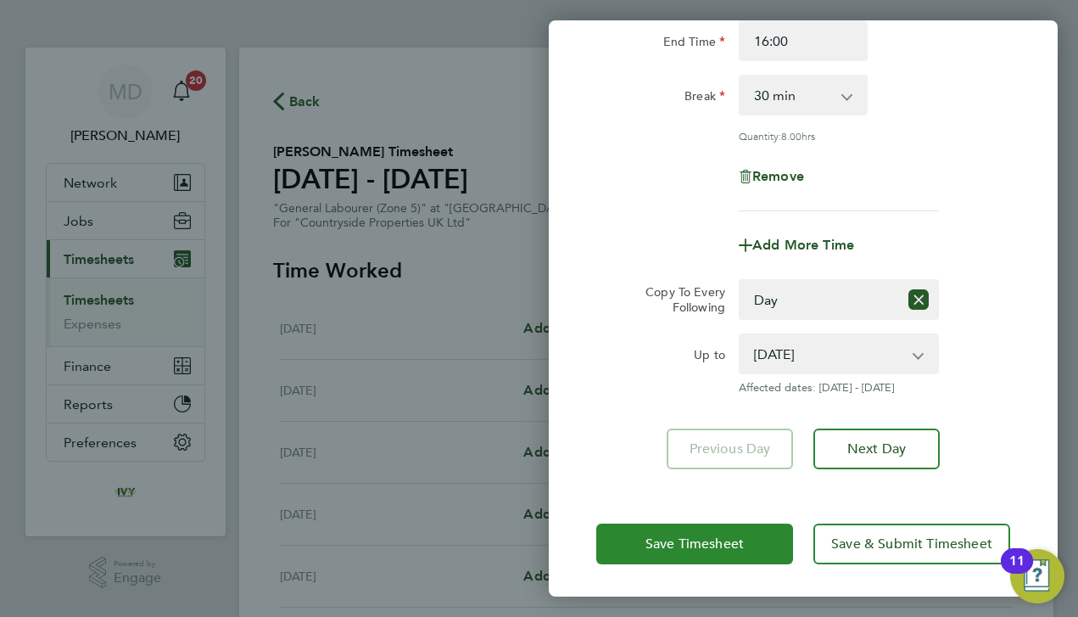
click at [658, 526] on button "Save Timesheet" at bounding box center [694, 543] width 197 height 41
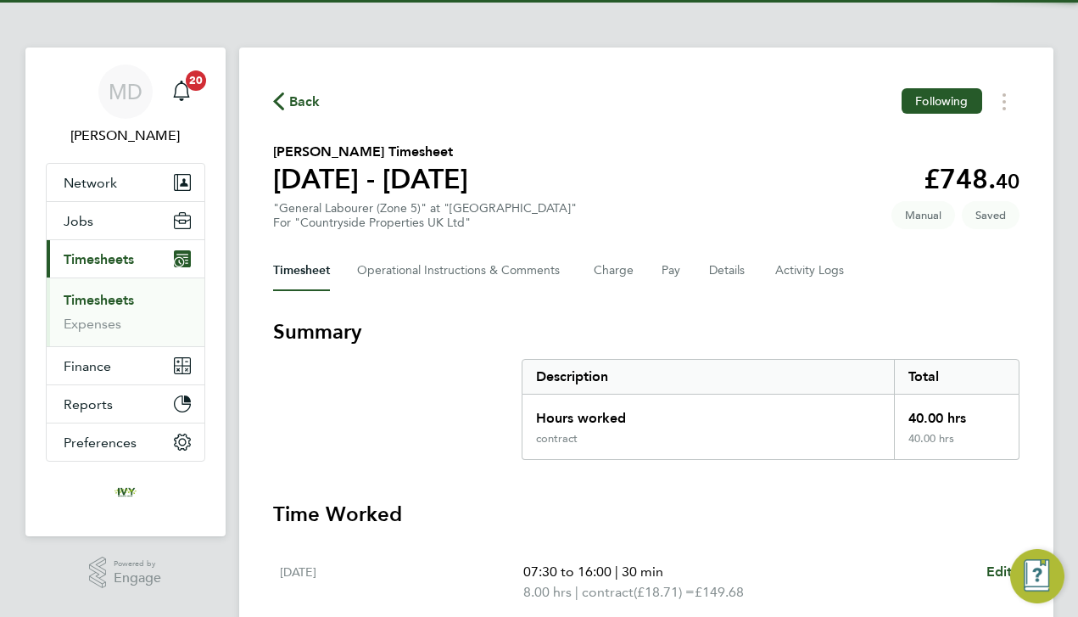
click at [880, 277] on div "Timesheet Operational Instructions & Comments Charge Pay Details Activity Logs" at bounding box center [646, 270] width 746 height 41
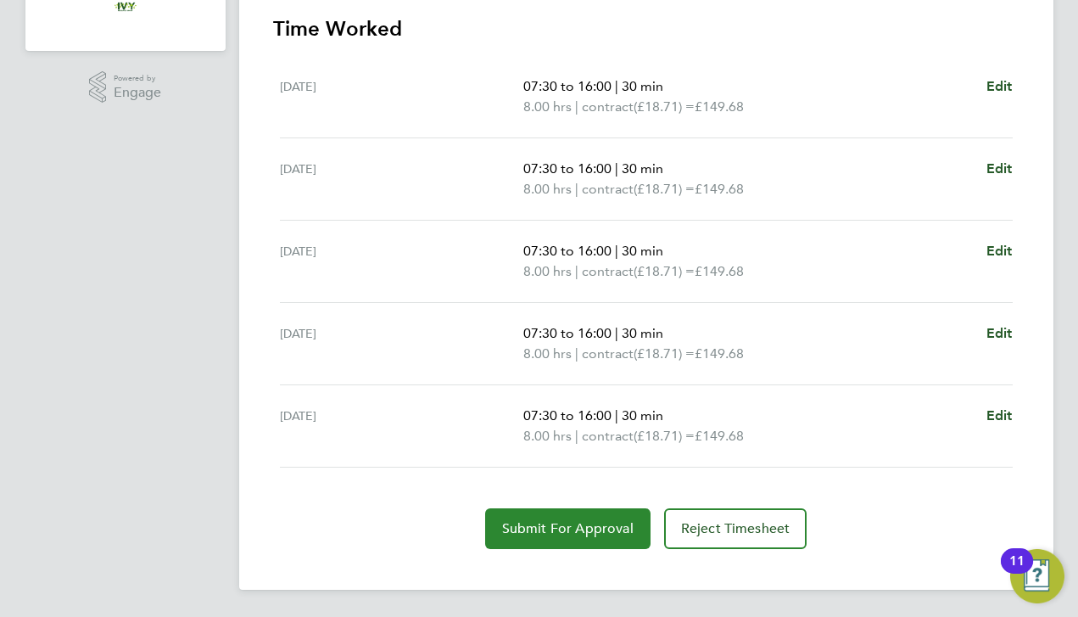
click at [585, 525] on span "Submit For Approval" at bounding box center [567, 528] width 131 height 17
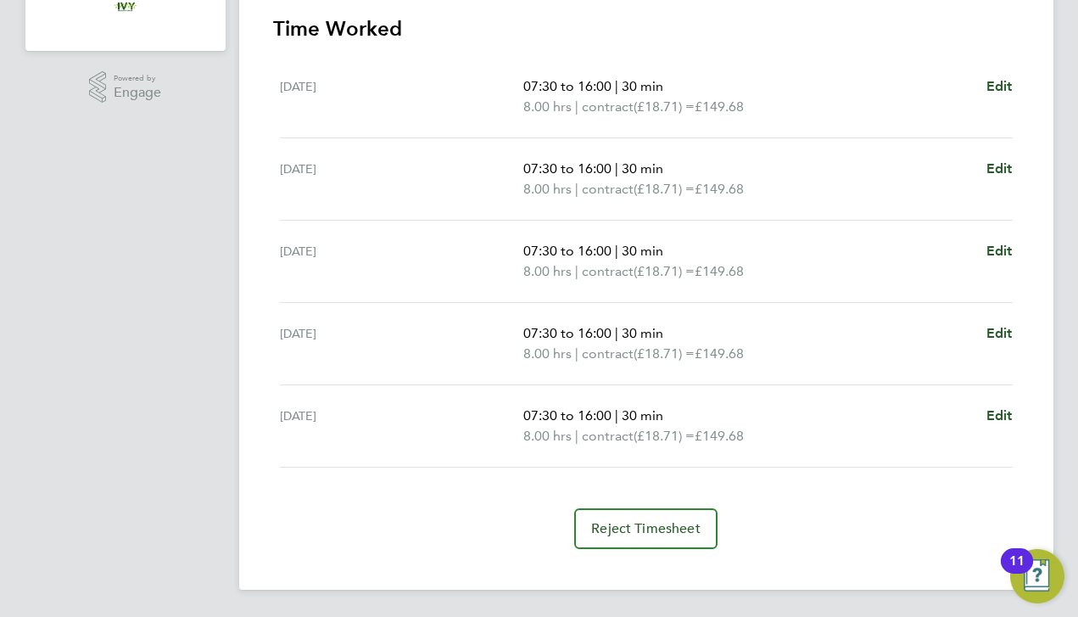
click at [476, 456] on div "[DATE] 07:30 to 16:00 | 30 min 8.00 hrs | contract (£18.71) = £149.68 Edit" at bounding box center [646, 426] width 733 height 82
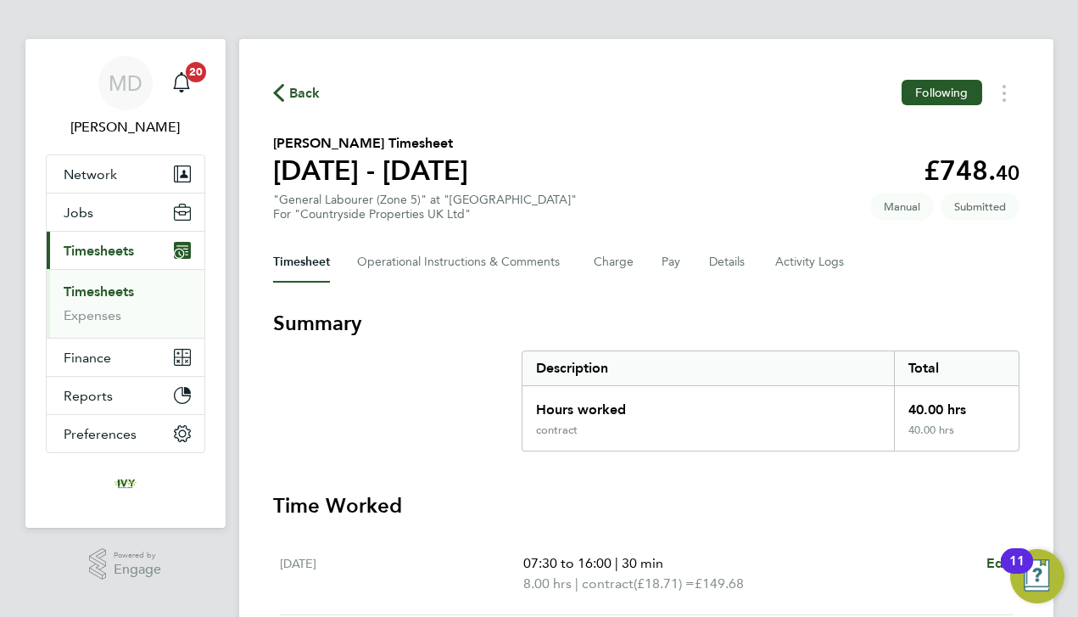
click at [116, 290] on link "Timesheets" at bounding box center [99, 291] width 70 height 16
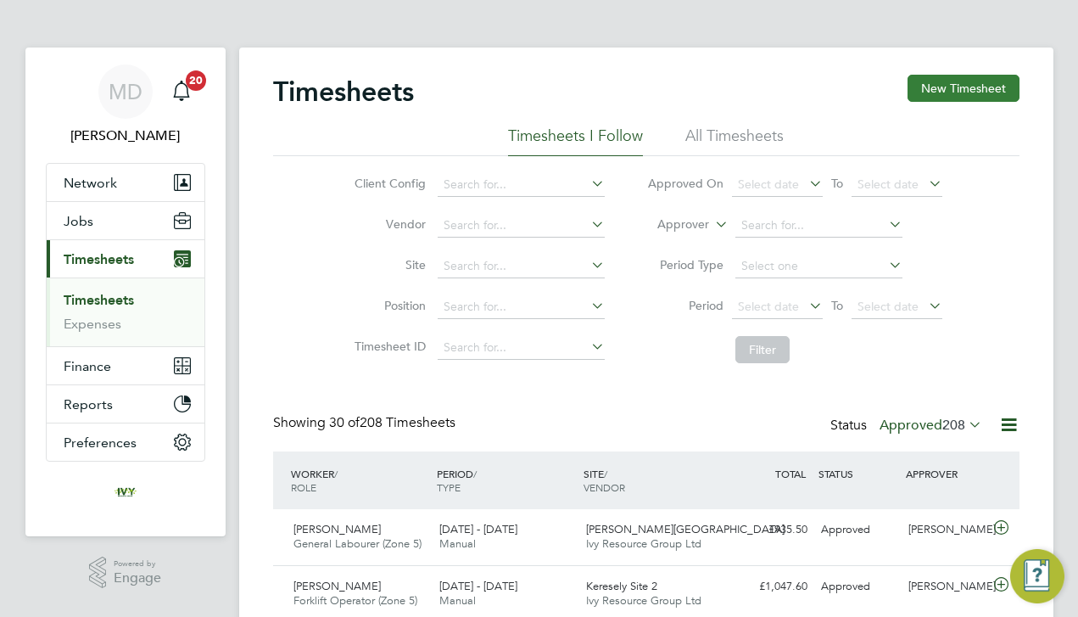
click at [993, 81] on button "New Timesheet" at bounding box center [964, 88] width 112 height 27
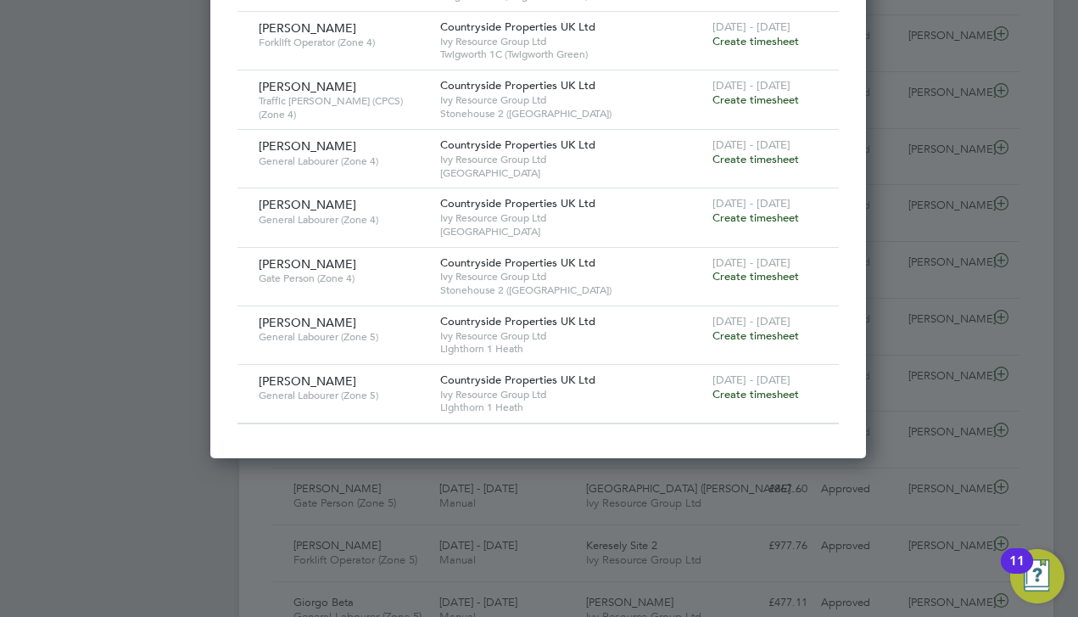
click at [752, 328] on span "Create timesheet" at bounding box center [755, 335] width 87 height 14
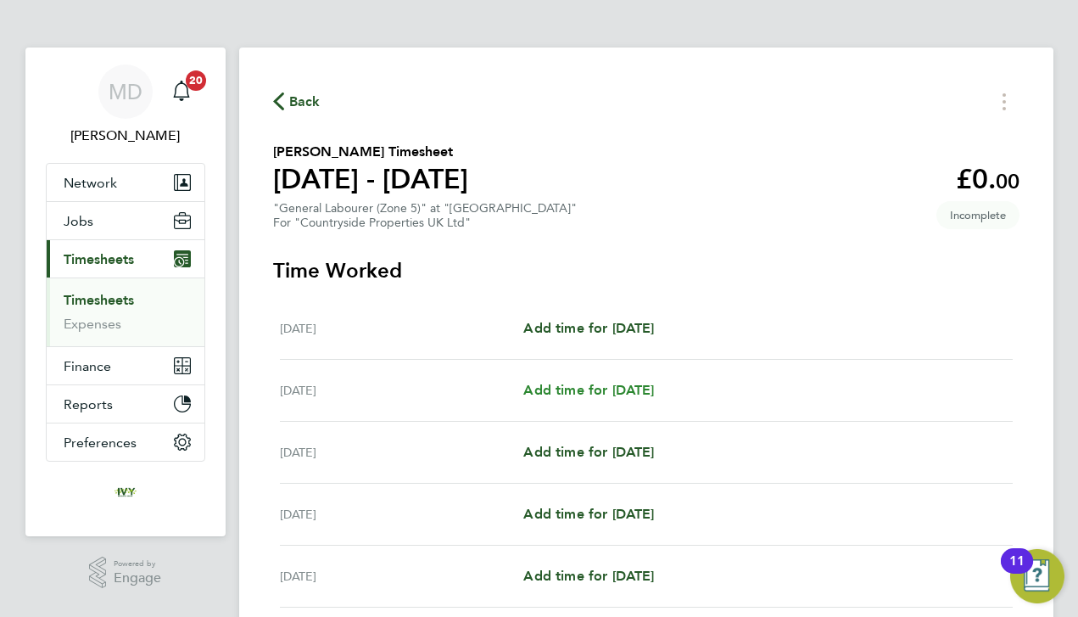
click at [618, 394] on span "Add time for [DATE]" at bounding box center [588, 390] width 131 height 16
select select "30"
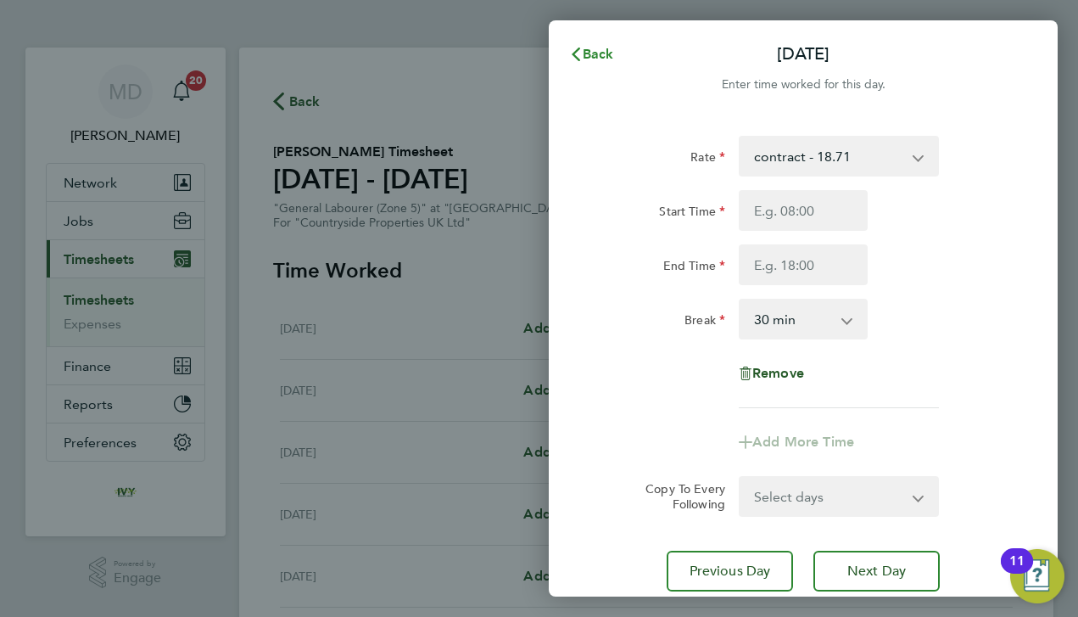
click at [609, 60] on span "Back" at bounding box center [598, 54] width 31 height 16
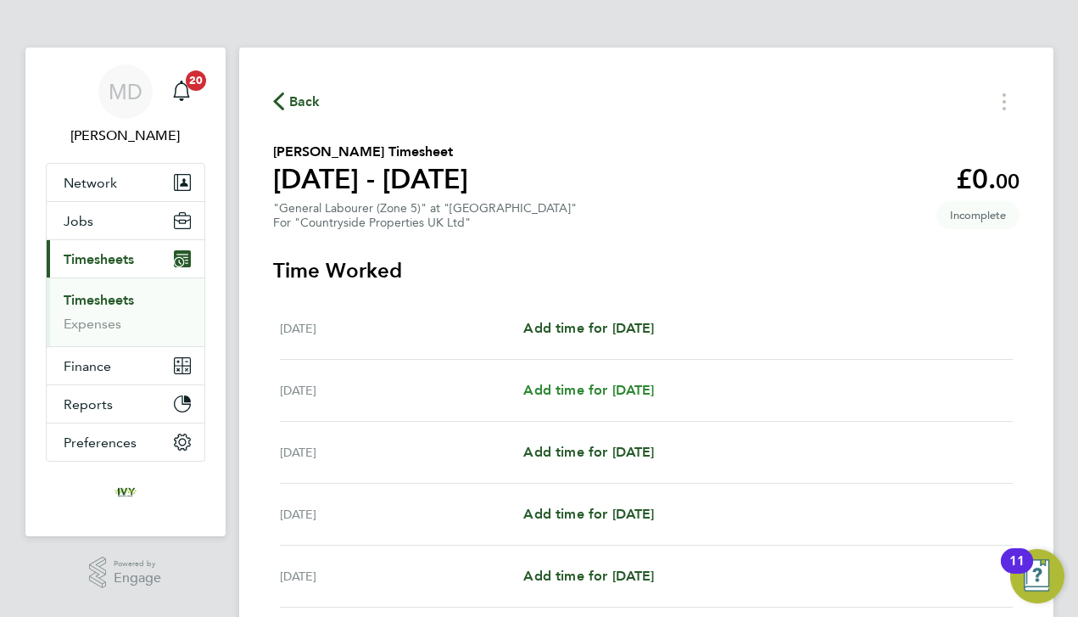
click at [584, 388] on span "Add time for [DATE]" at bounding box center [588, 390] width 131 height 16
select select "30"
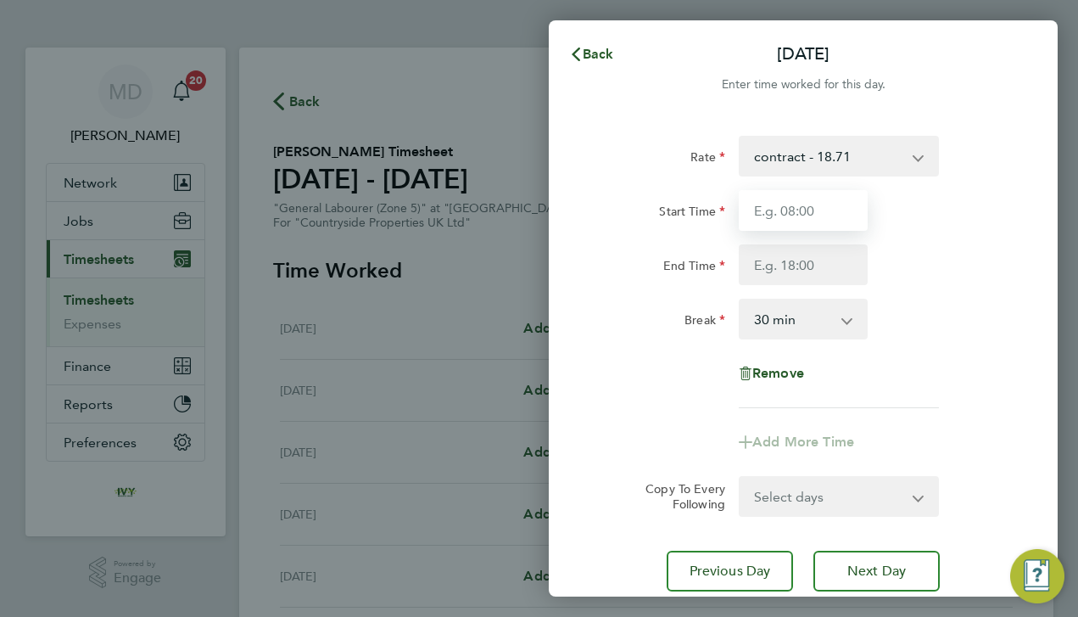
click at [835, 216] on input "Start Time" at bounding box center [803, 210] width 129 height 41
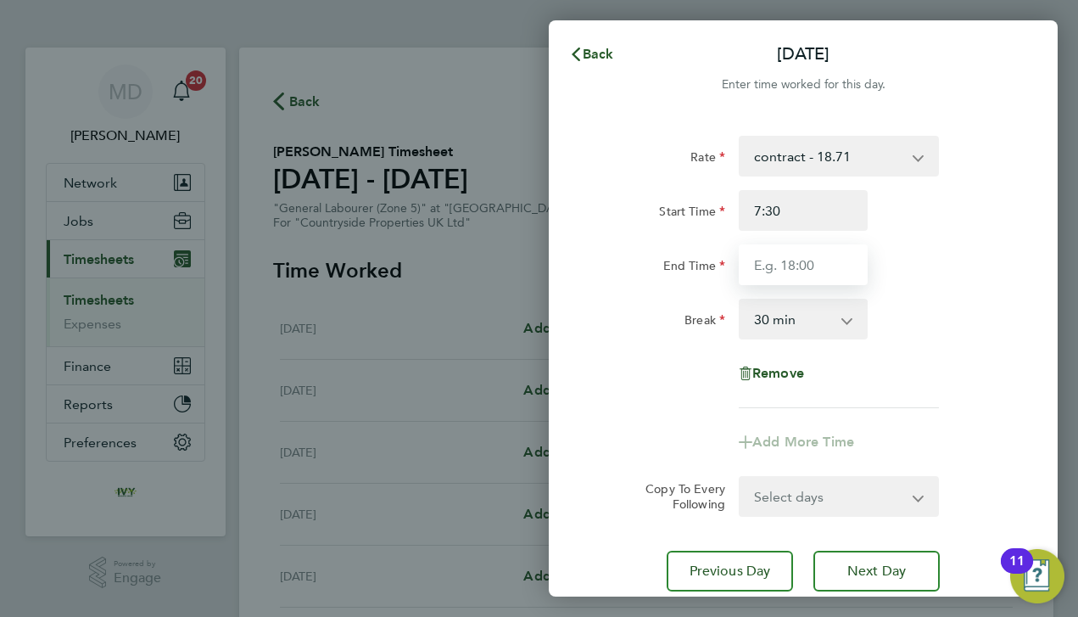
type input "07:30"
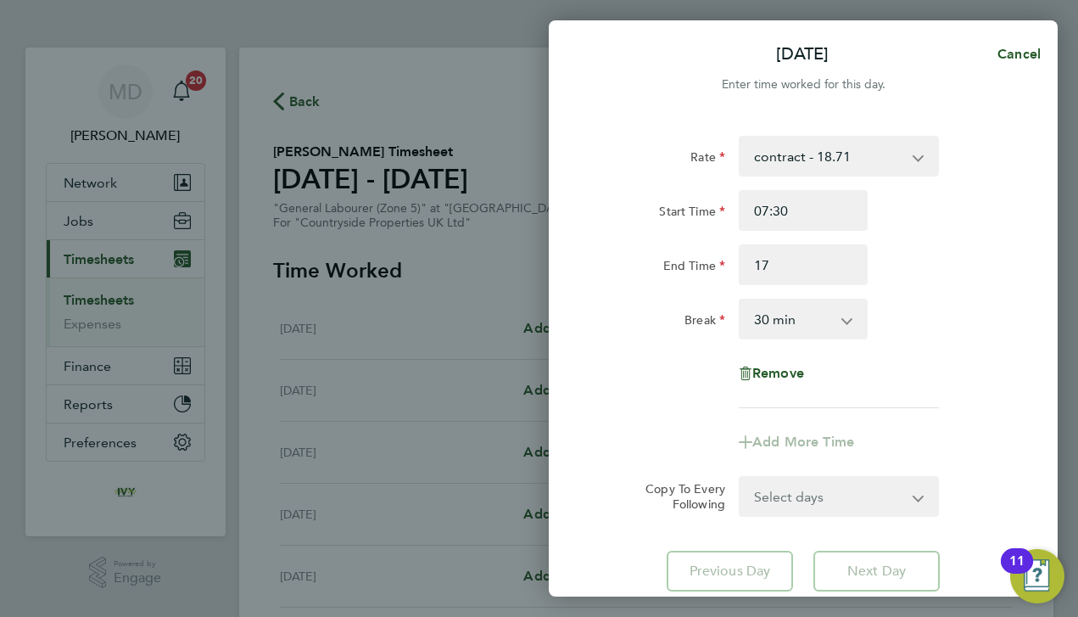
type input "17:00"
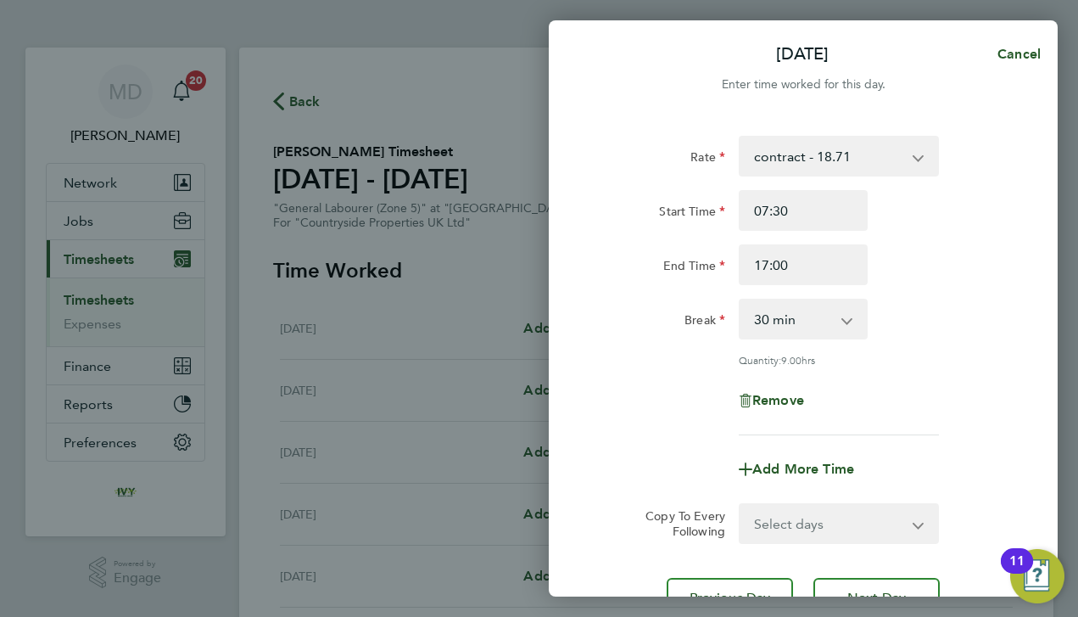
click at [647, 399] on div "Rate contract - 18.71 Start Time 07:30 End Time 17:00 Break 0 min 15 min 30 min…" at bounding box center [803, 285] width 414 height 299
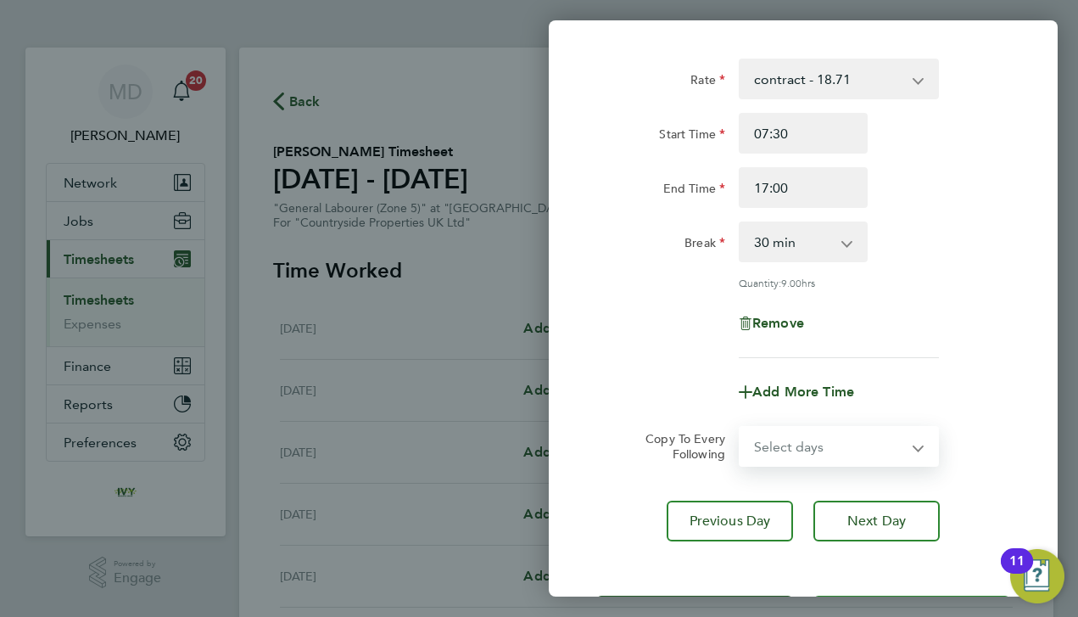
select select "DAY"
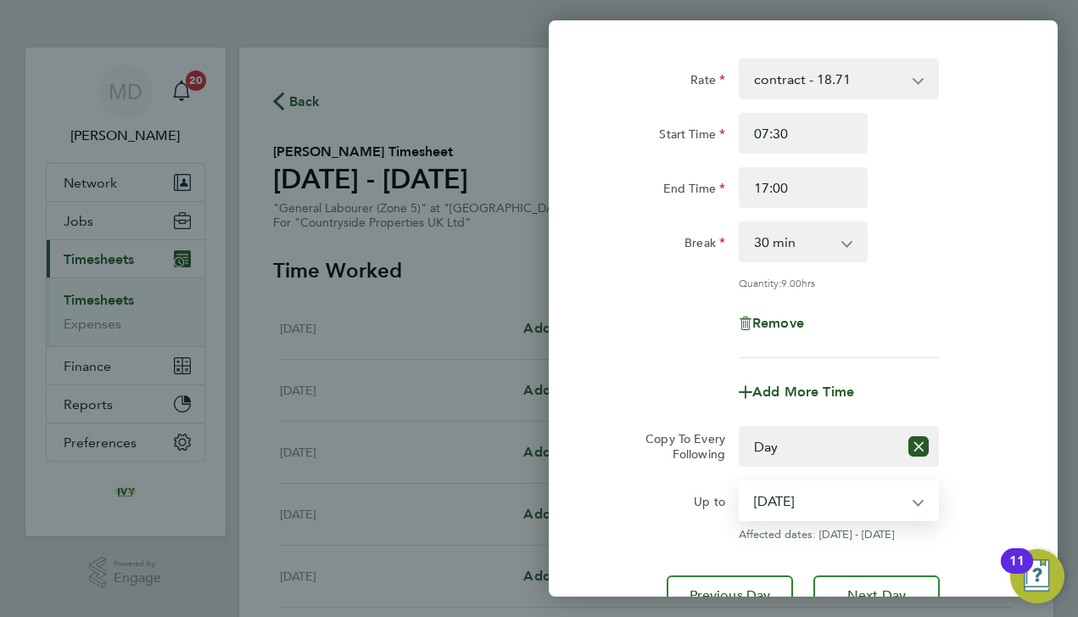
select select "[DATE]"
click at [616, 494] on div "Up to" at bounding box center [660, 497] width 129 height 34
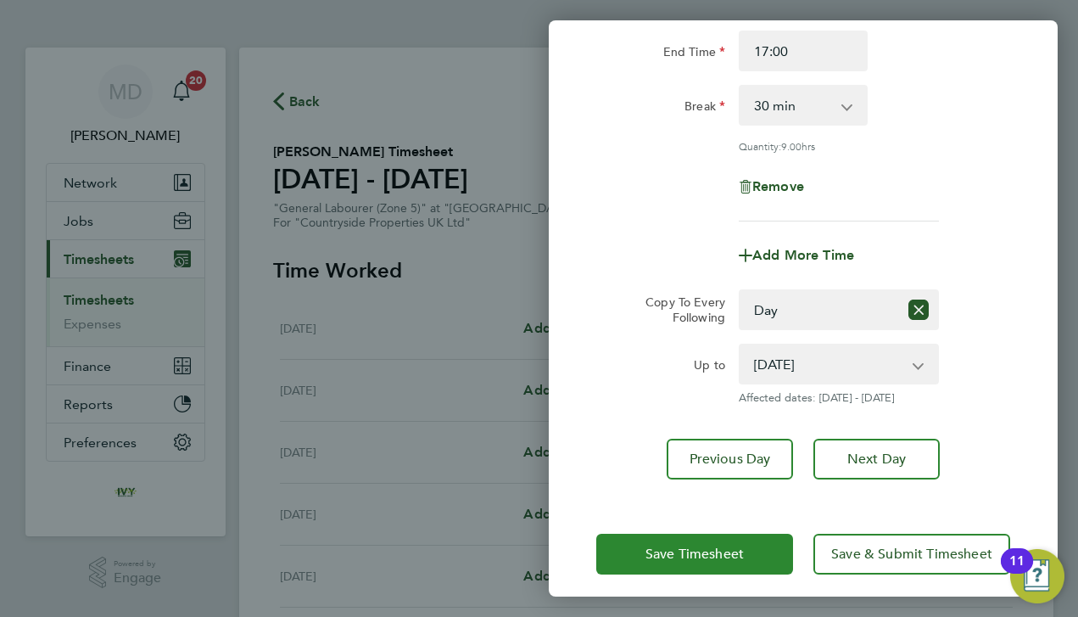
click at [658, 550] on span "Save Timesheet" at bounding box center [694, 553] width 98 height 17
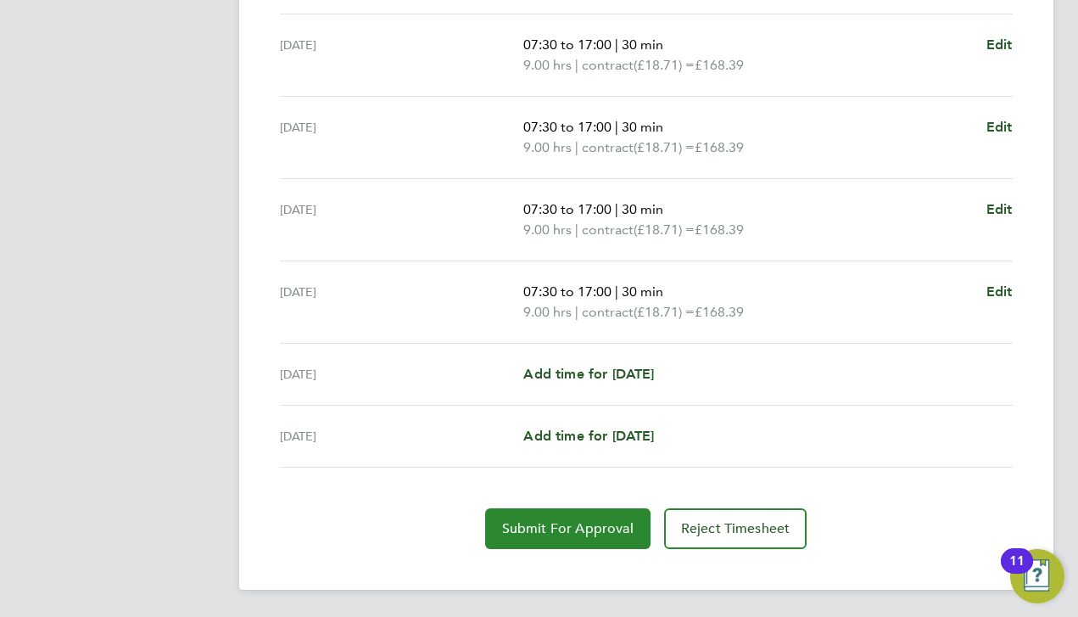
click at [575, 537] on button "Submit For Approval" at bounding box center [567, 528] width 165 height 41
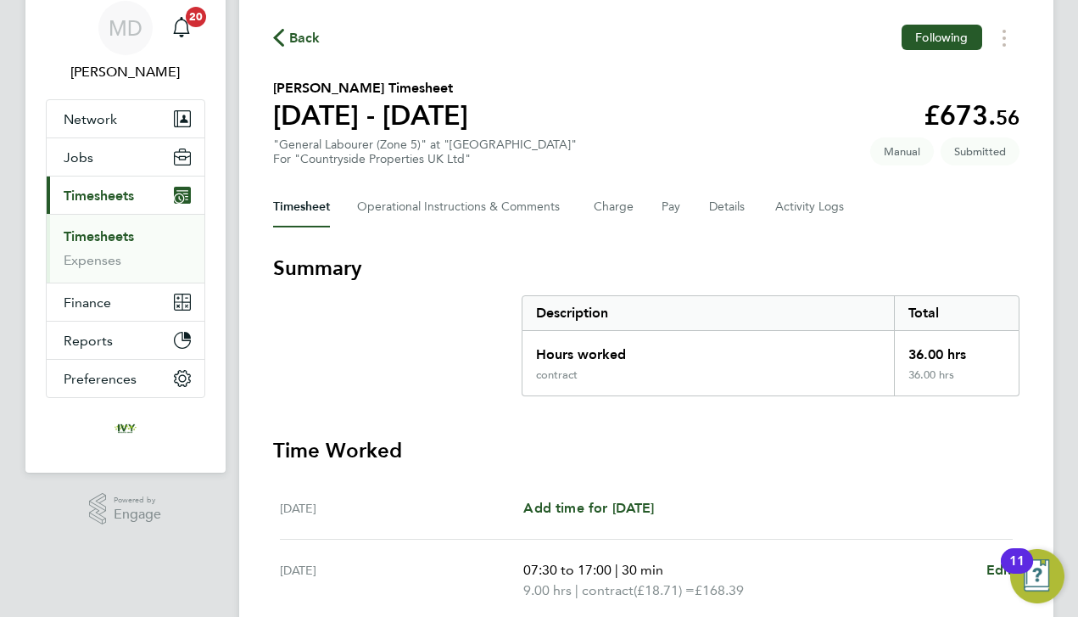
click at [114, 234] on link "Timesheets" at bounding box center [99, 236] width 70 height 16
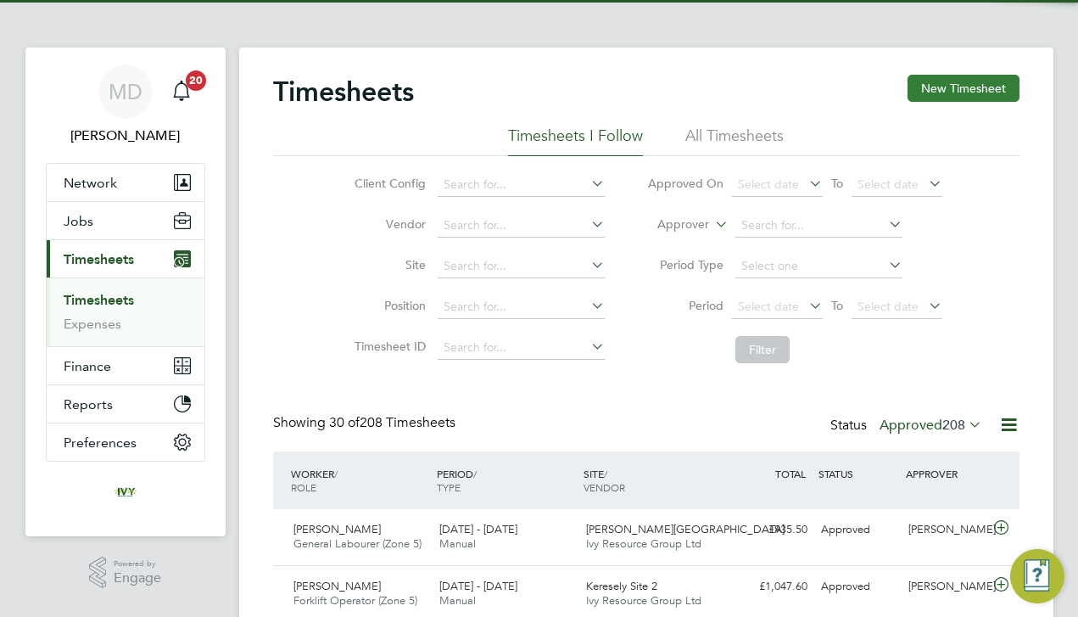
click at [949, 87] on button "New Timesheet" at bounding box center [964, 88] width 112 height 27
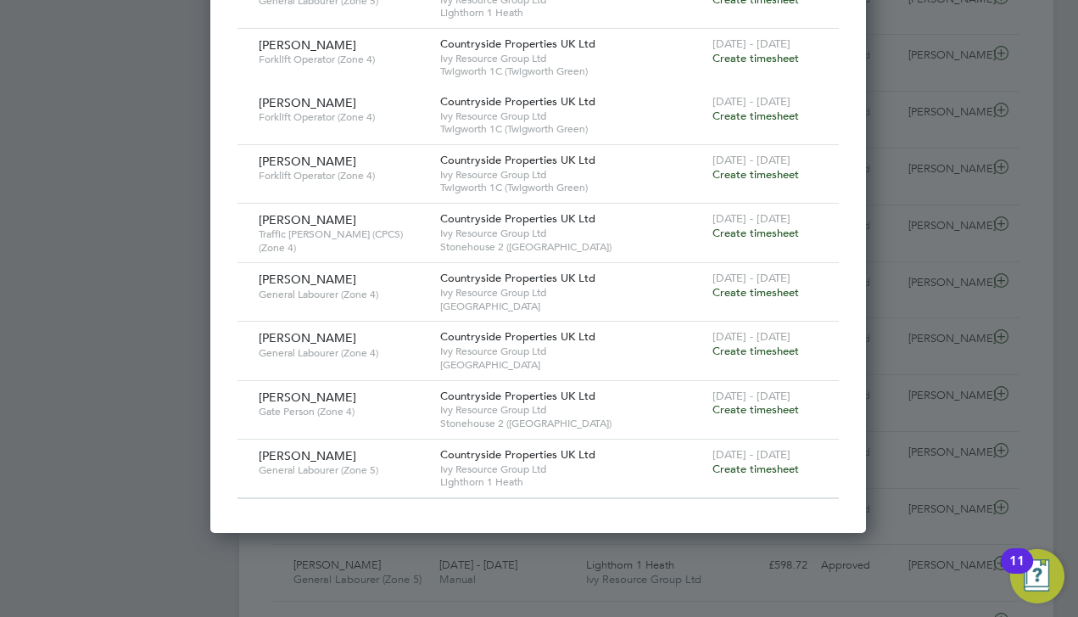
click at [757, 461] on span "Create timesheet" at bounding box center [755, 468] width 87 height 14
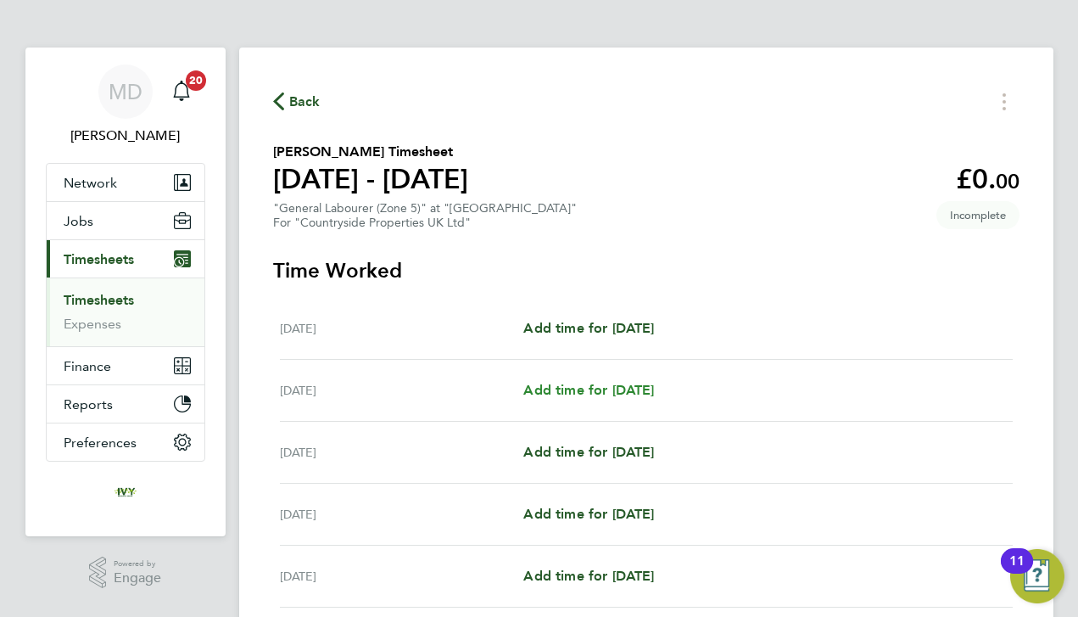
click at [567, 386] on span "Add time for [DATE]" at bounding box center [588, 390] width 131 height 16
select select "30"
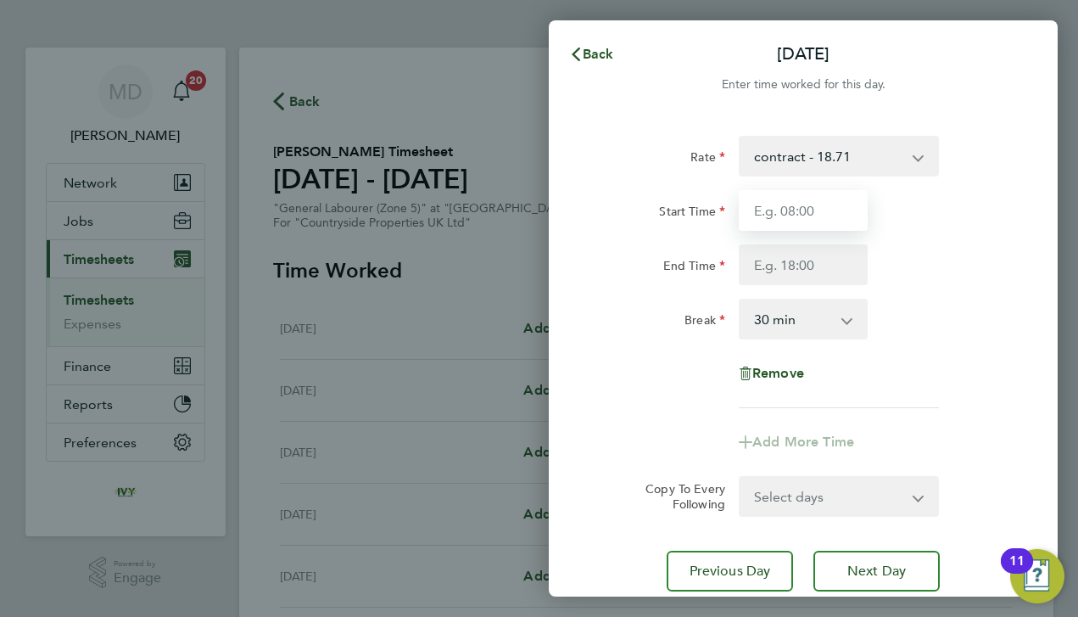
click at [830, 211] on input "Start Time" at bounding box center [803, 210] width 129 height 41
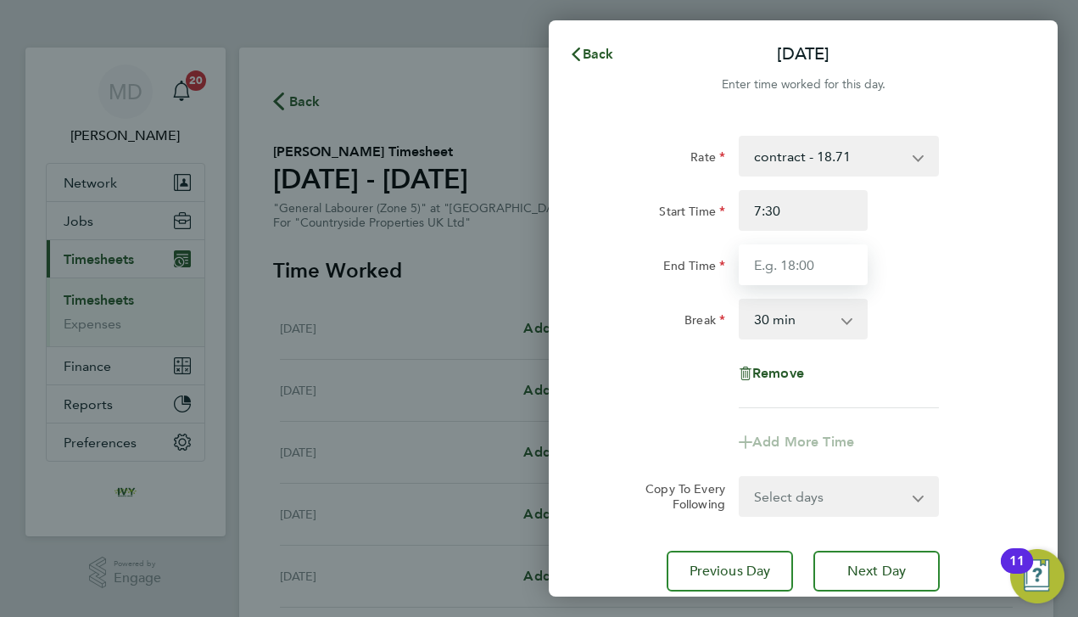
type input "07:30"
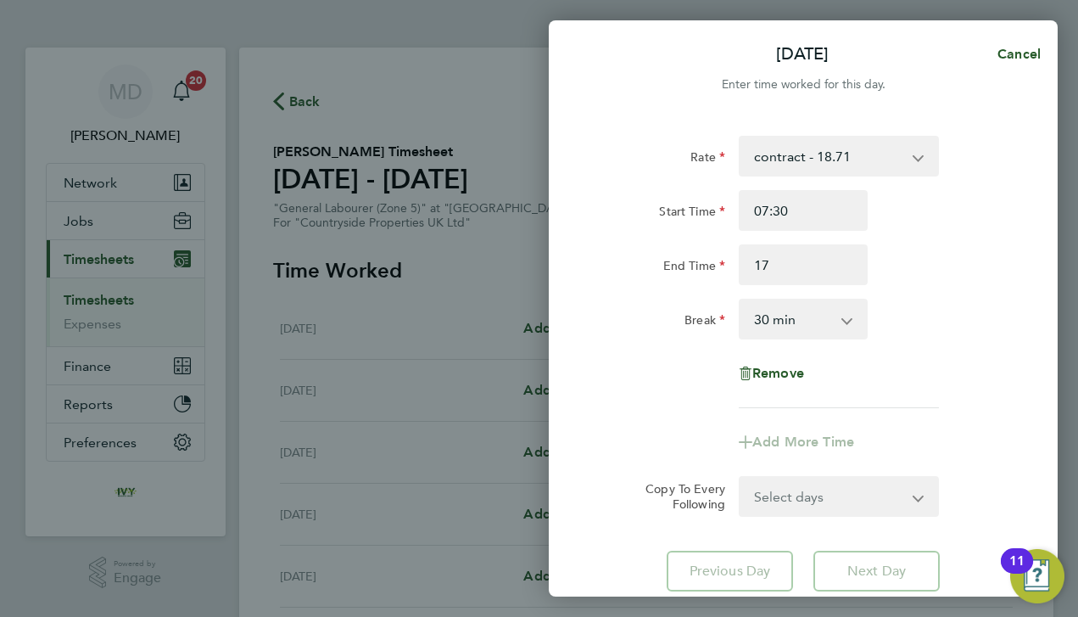
type input "17:00"
click at [1059, 380] on div "[DATE] Cancel Enter time worked for this day. Rate contract - 18.71 Start Time …" at bounding box center [539, 308] width 1078 height 617
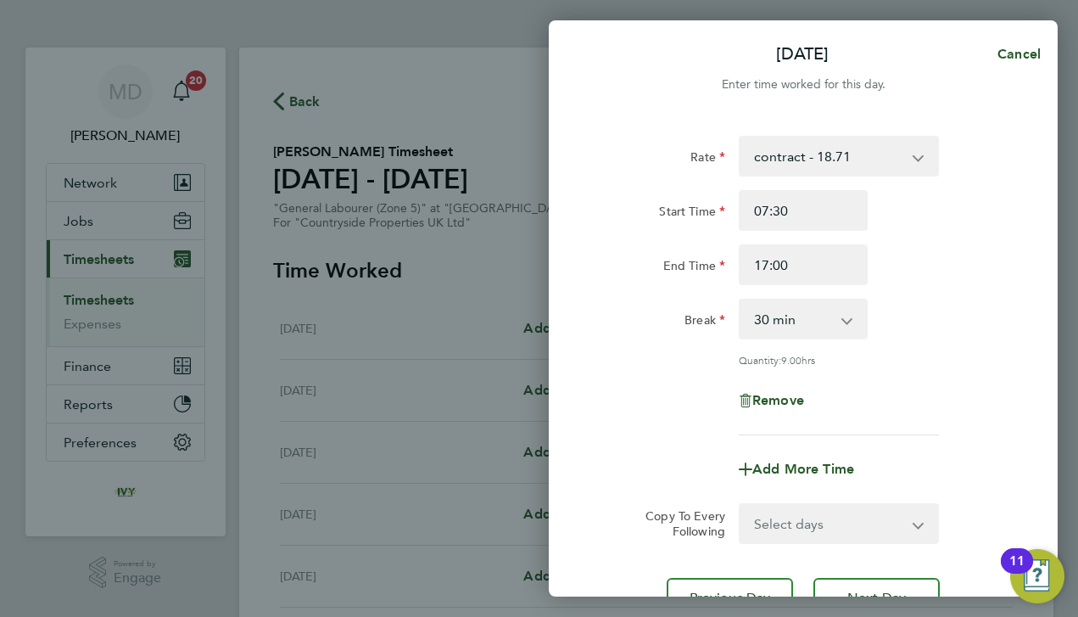
click at [886, 410] on div "Remove" at bounding box center [802, 400] width 427 height 41
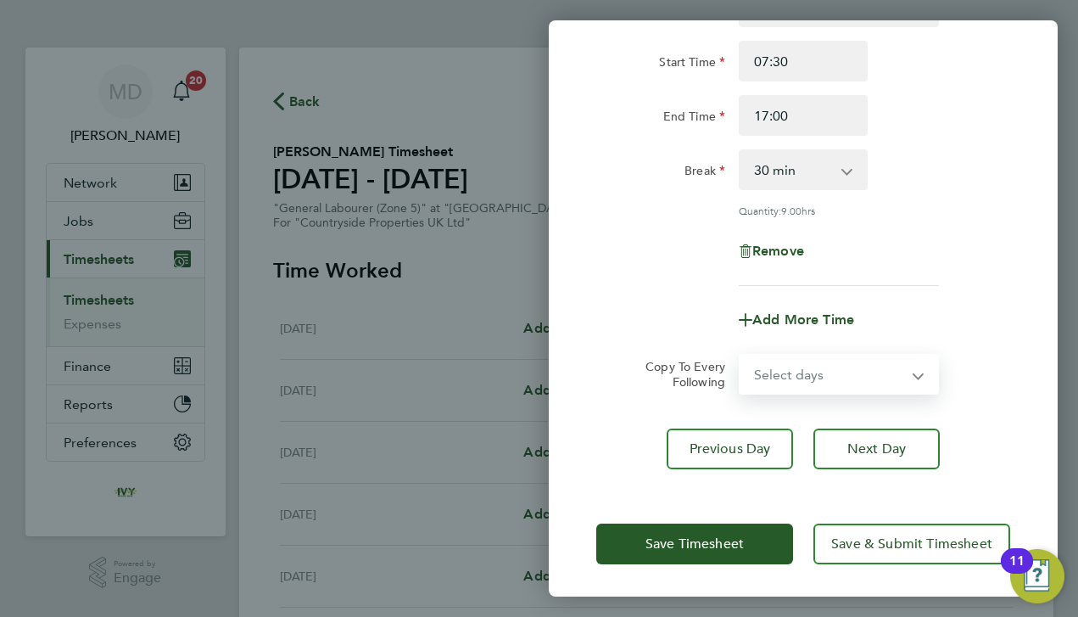
select select "DAY"
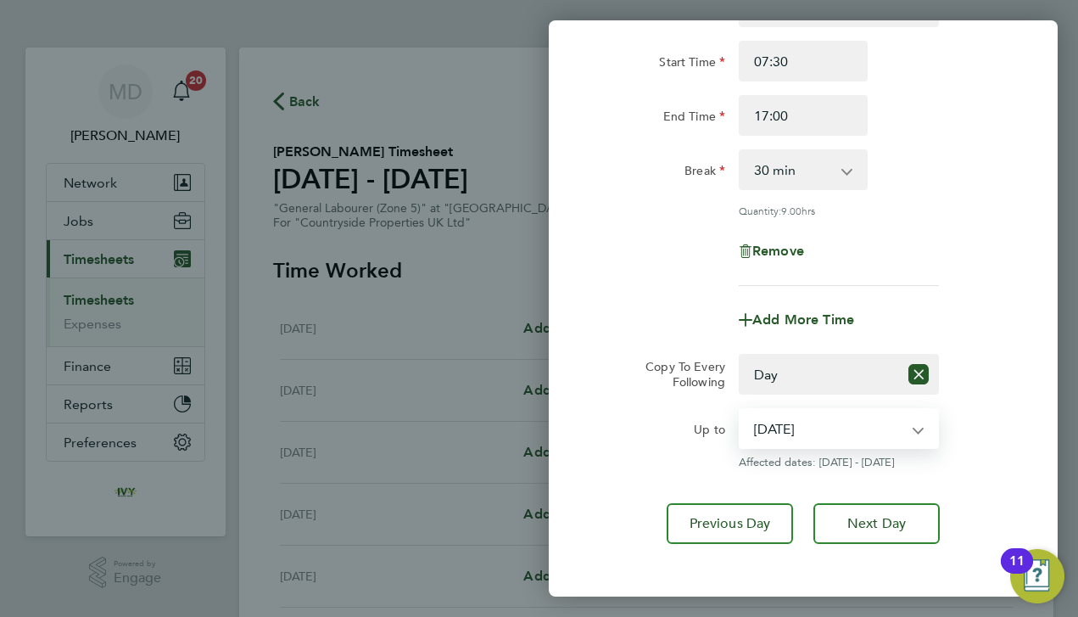
select select "[DATE]"
click at [607, 437] on div "Up to" at bounding box center [660, 425] width 129 height 34
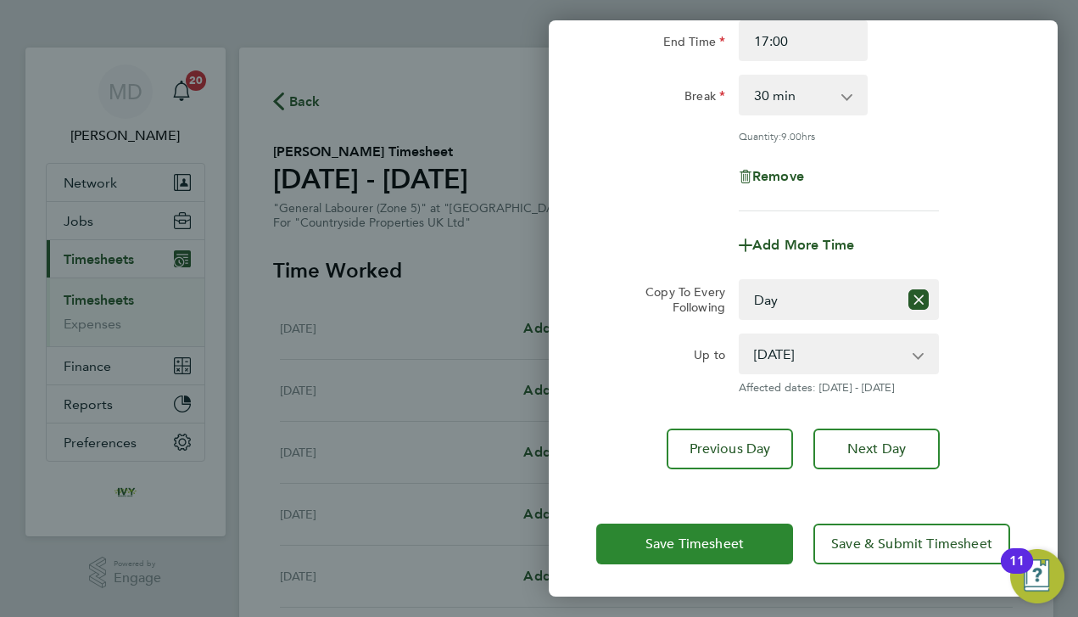
click at [660, 550] on span "Save Timesheet" at bounding box center [694, 543] width 98 height 17
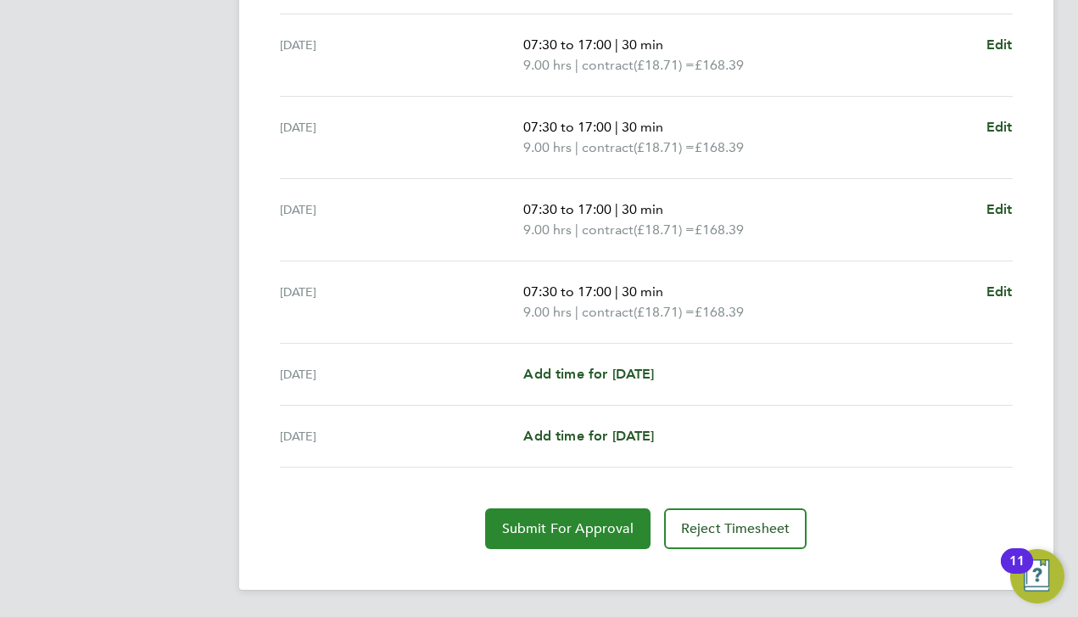
click at [556, 524] on span "Submit For Approval" at bounding box center [567, 528] width 131 height 17
